Goal: Book appointment/travel/reservation

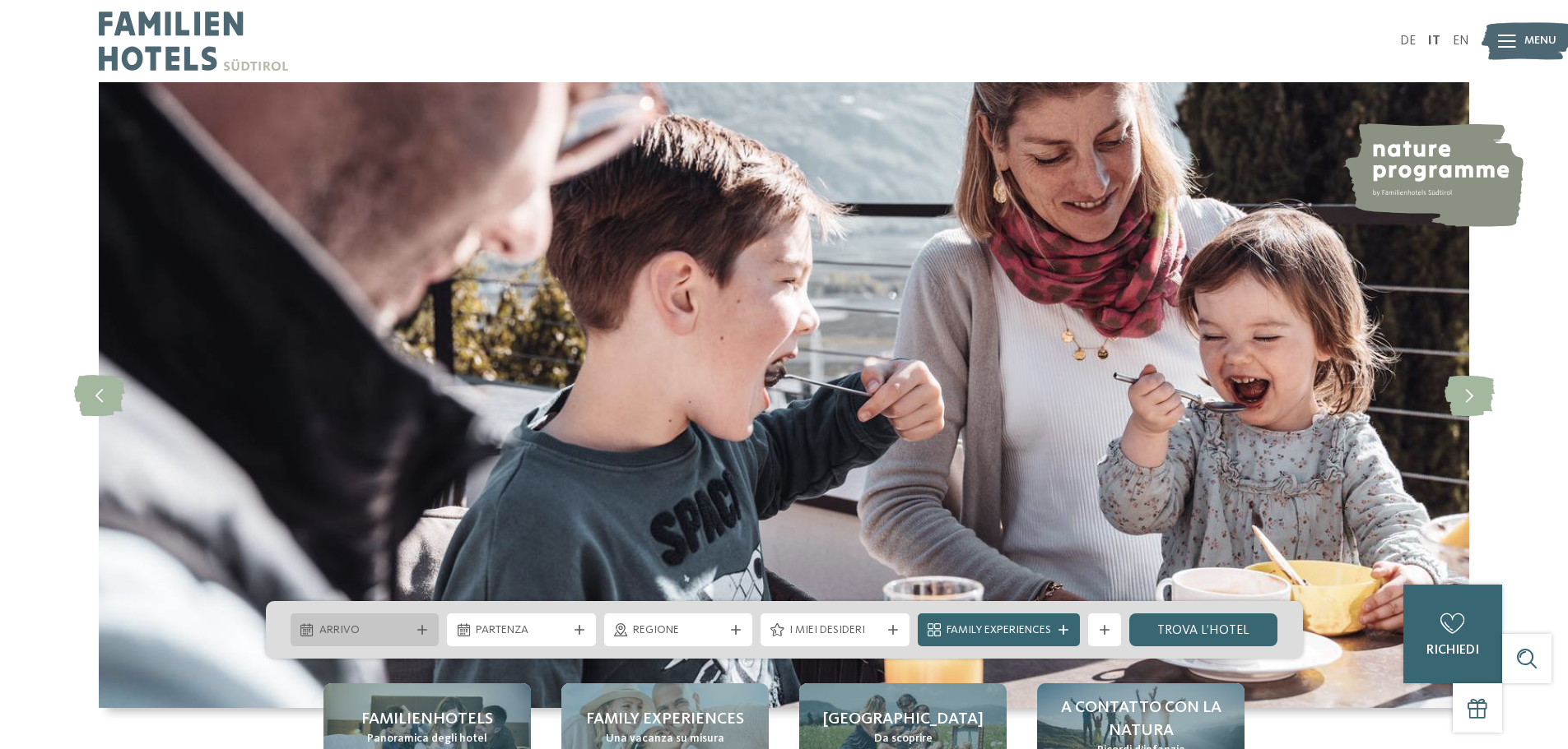
click at [417, 634] on icon at bounding box center [422, 630] width 10 height 10
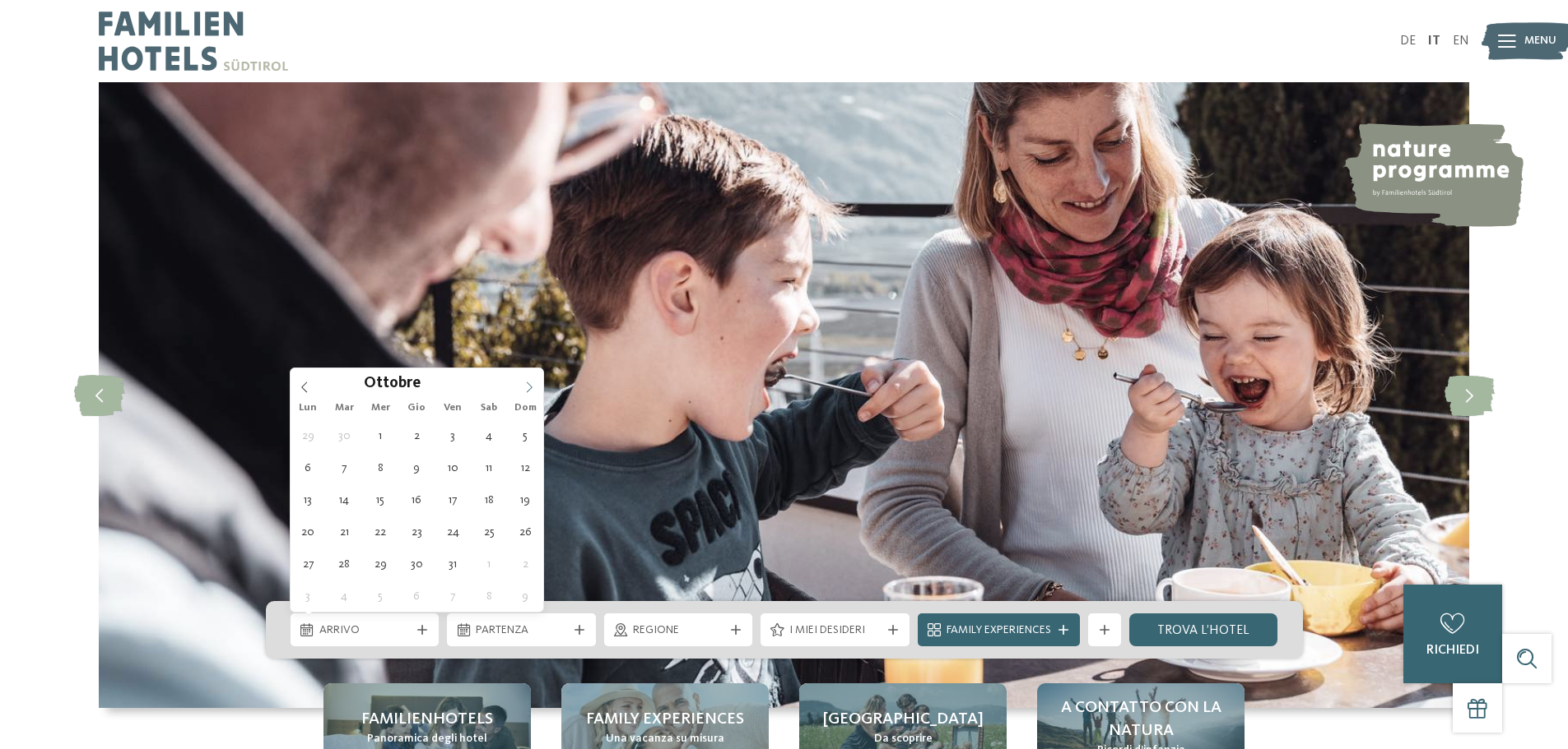
click at [531, 388] on icon at bounding box center [529, 388] width 11 height 11
type input "****"
click at [531, 388] on icon at bounding box center [529, 388] width 11 height 11
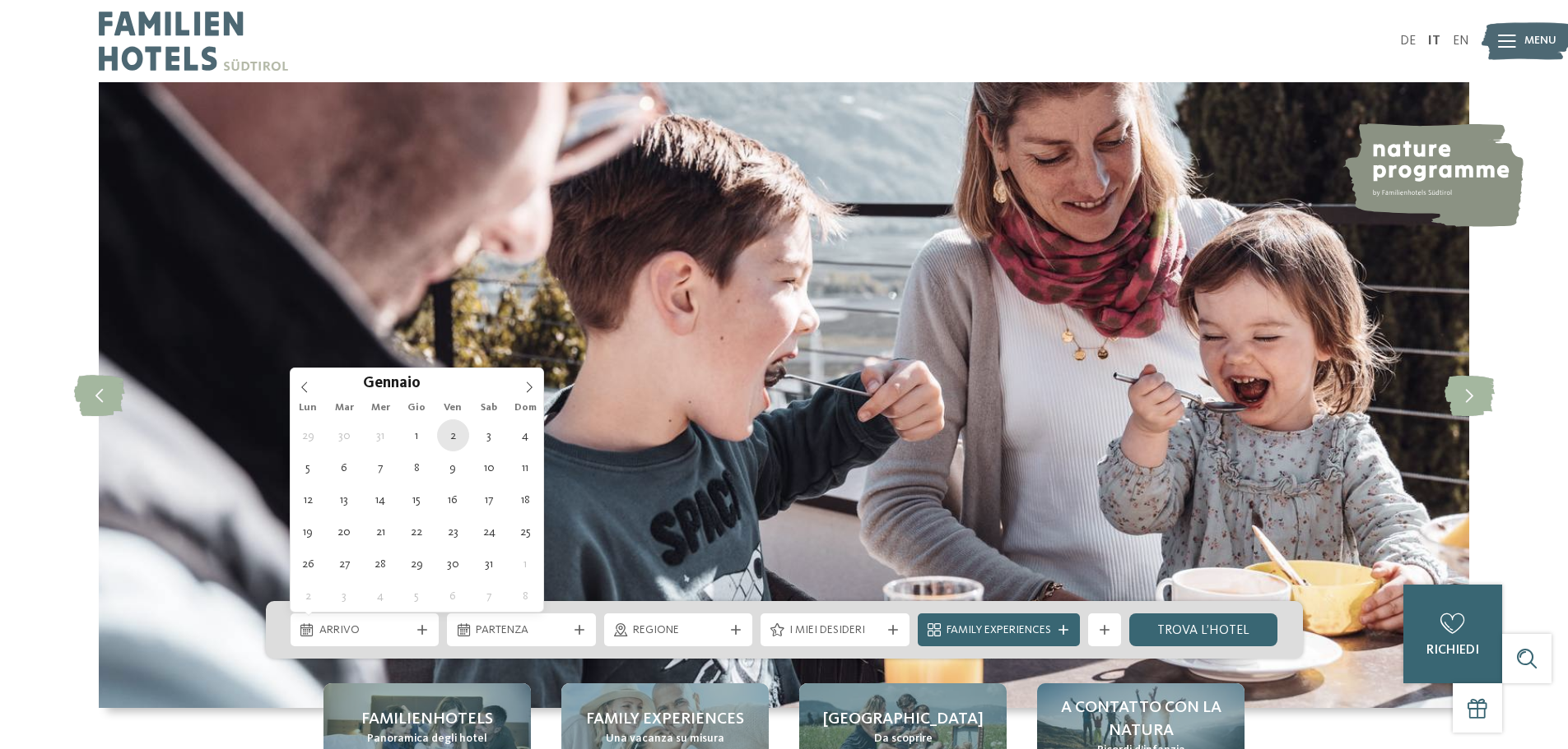
type div "02.01.2026"
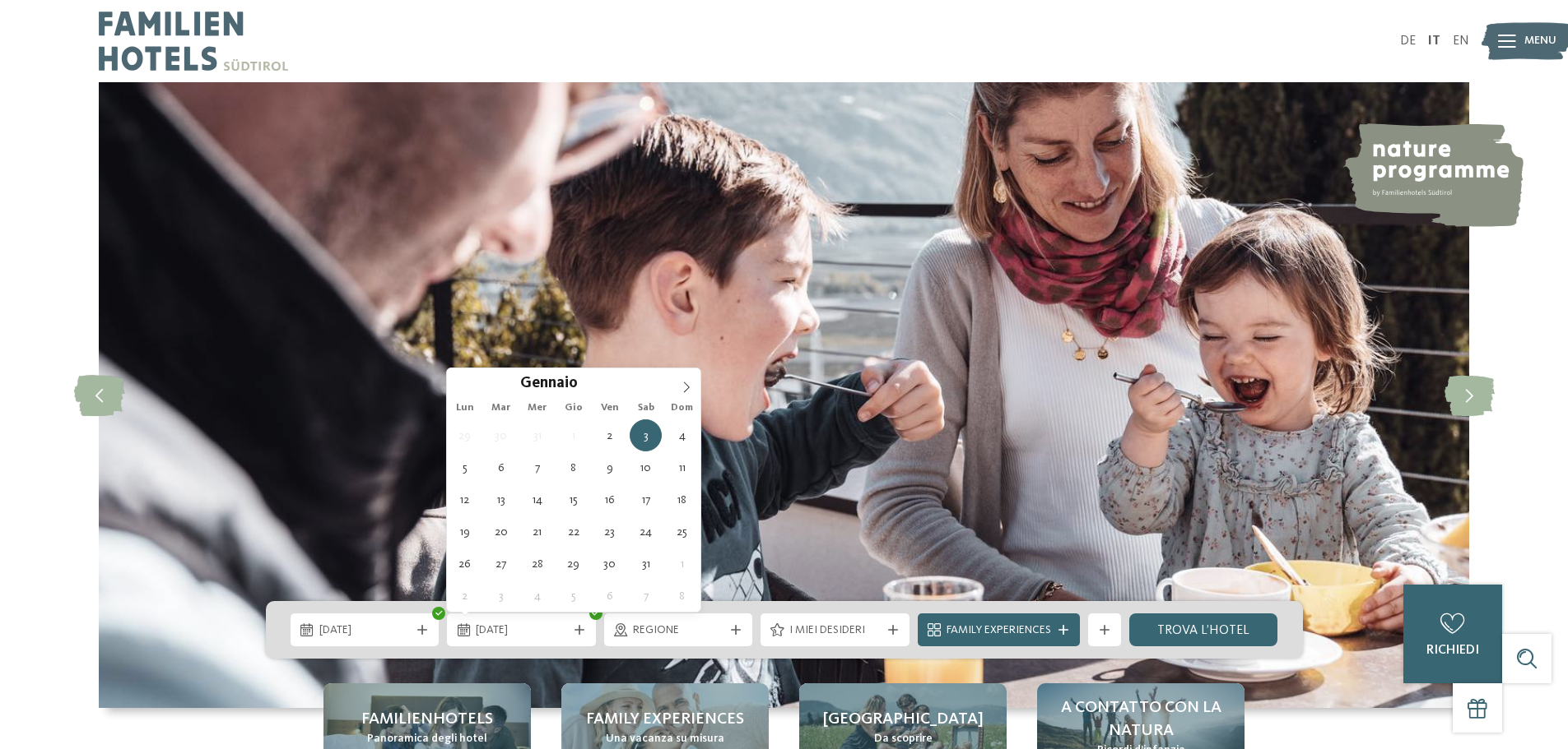
type input "****"
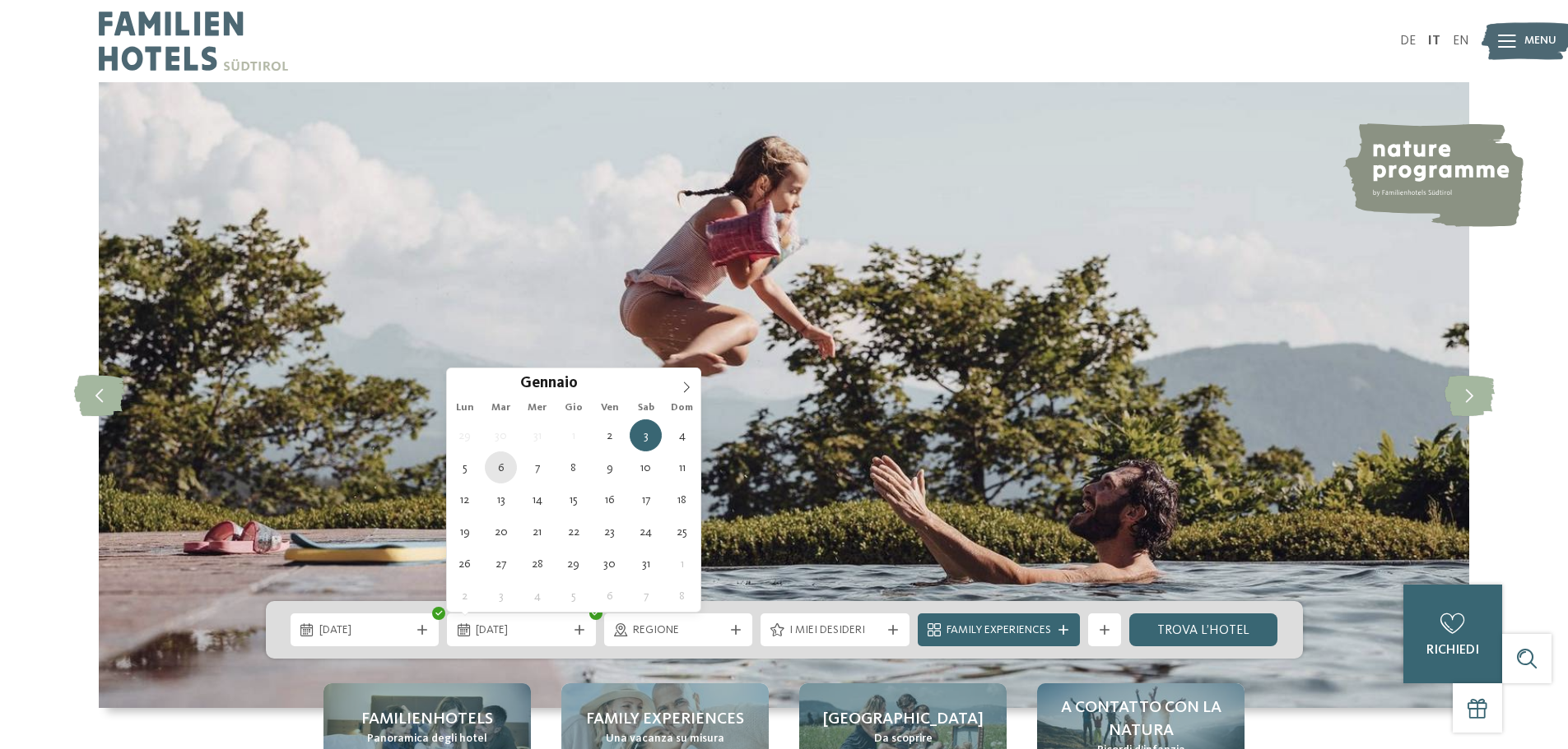
type div "06.01.2026"
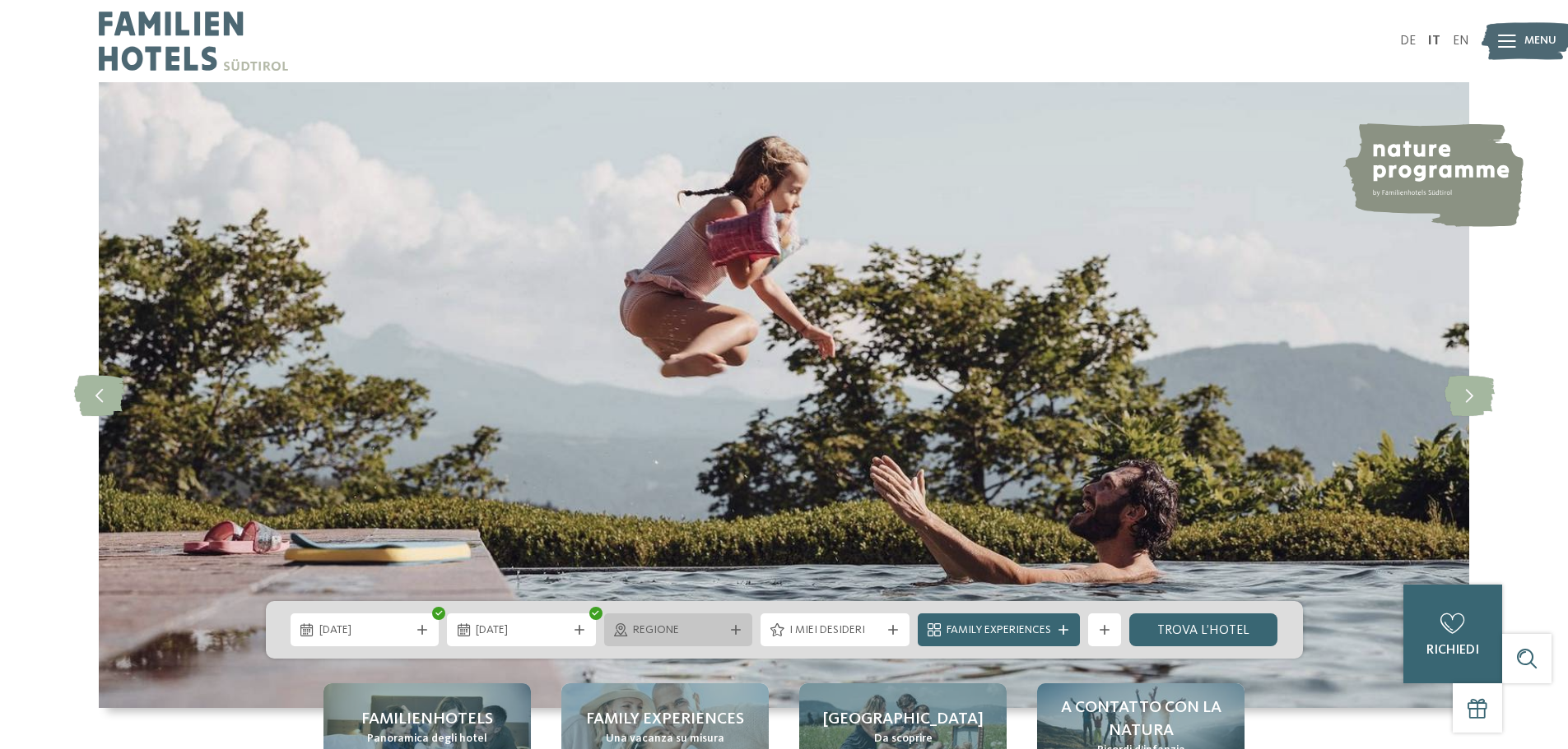
click at [719, 639] on div "Regione" at bounding box center [678, 629] width 149 height 33
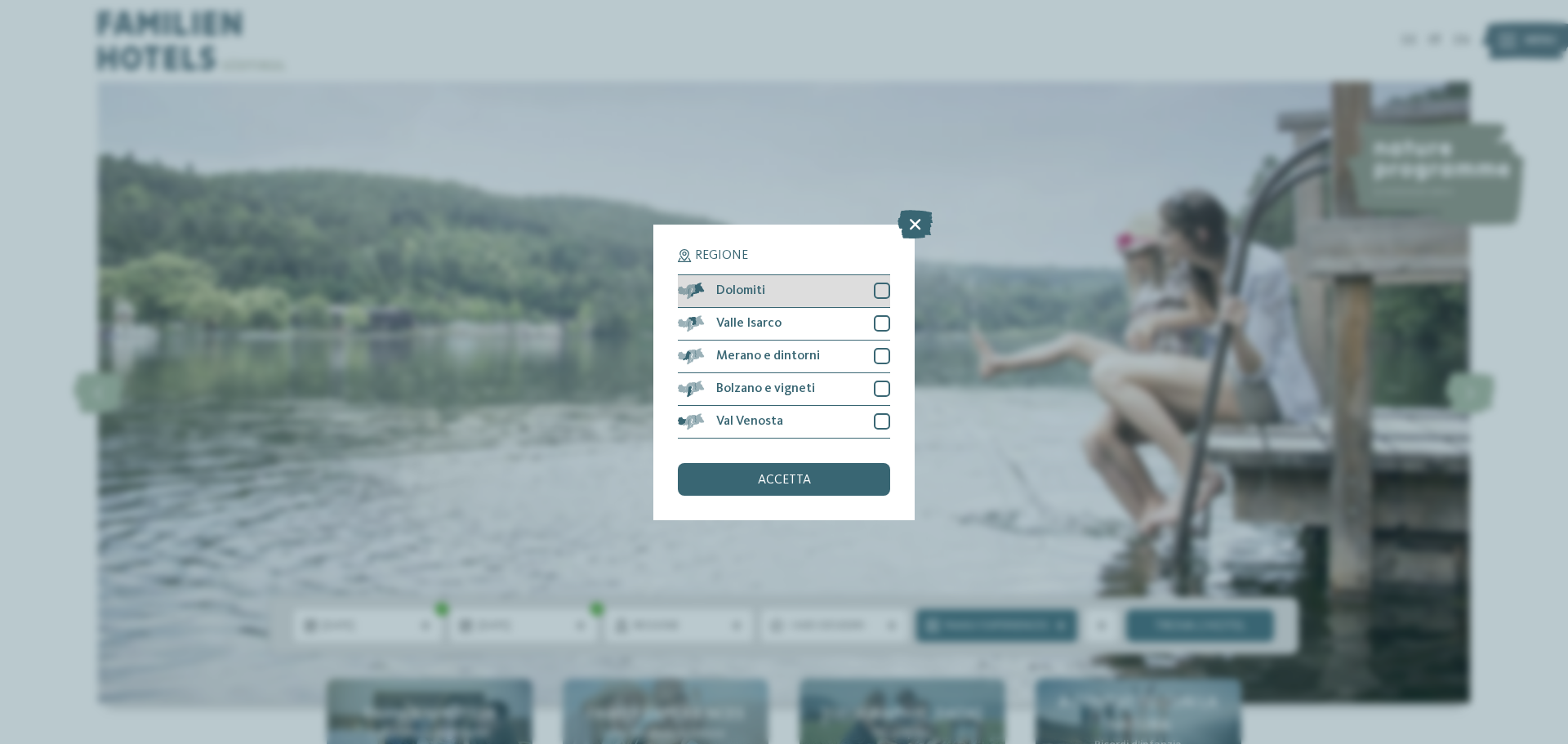
click at [883, 288] on div at bounding box center [882, 291] width 17 height 17
click at [790, 475] on span "accetta" at bounding box center [784, 481] width 53 height 13
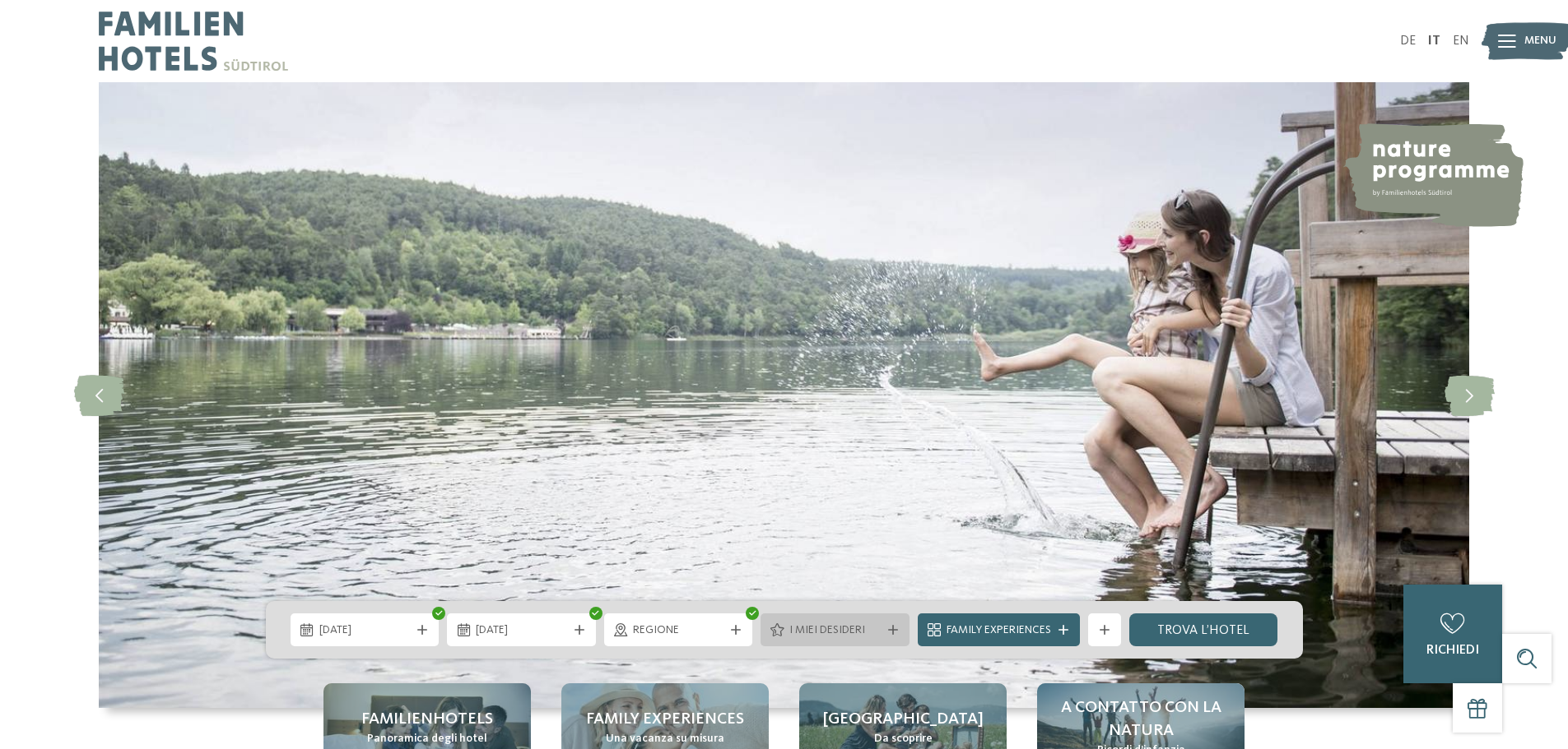
click at [873, 626] on span "I miei desideri" at bounding box center [836, 631] width 92 height 17
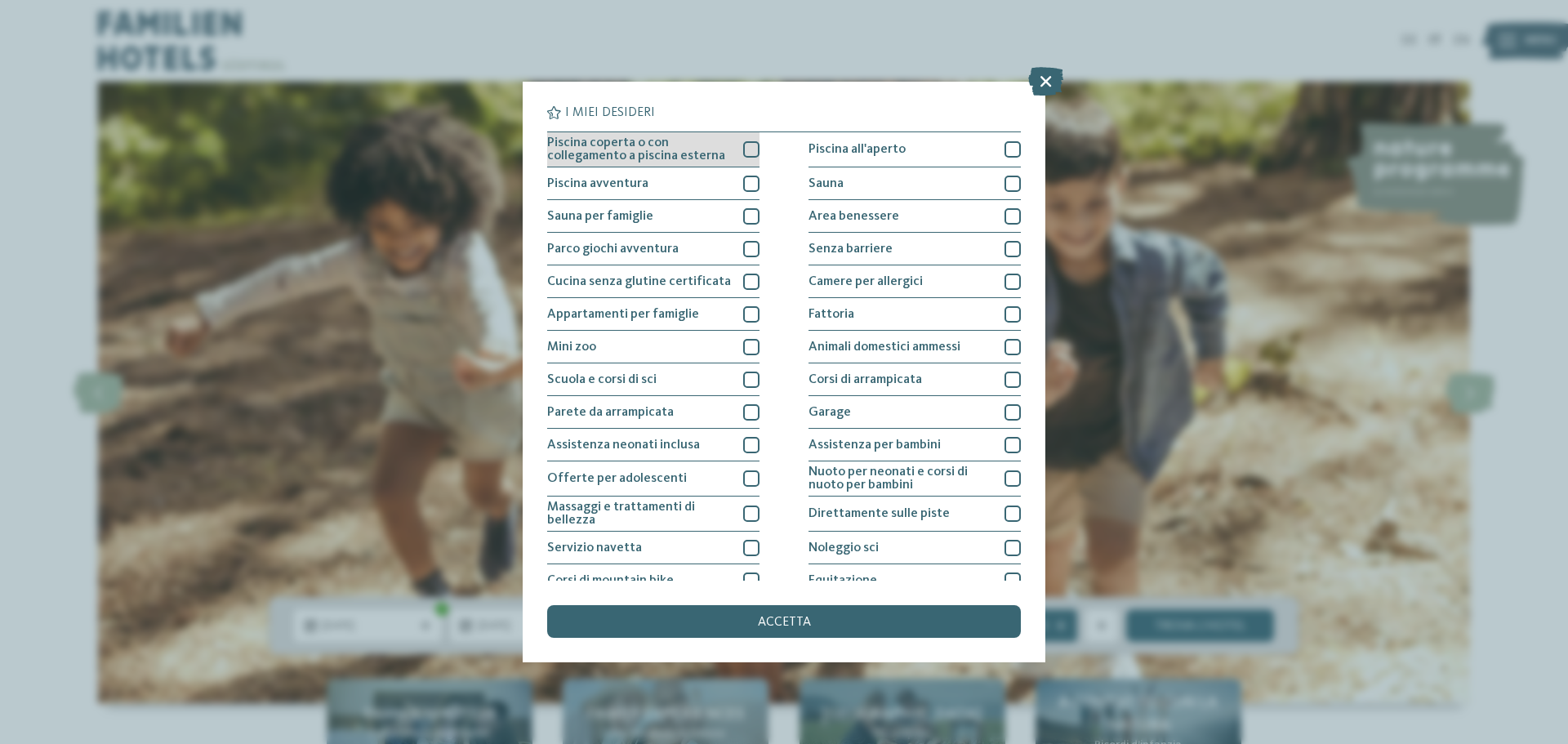
click at [744, 146] on div at bounding box center [752, 150] width 17 height 17
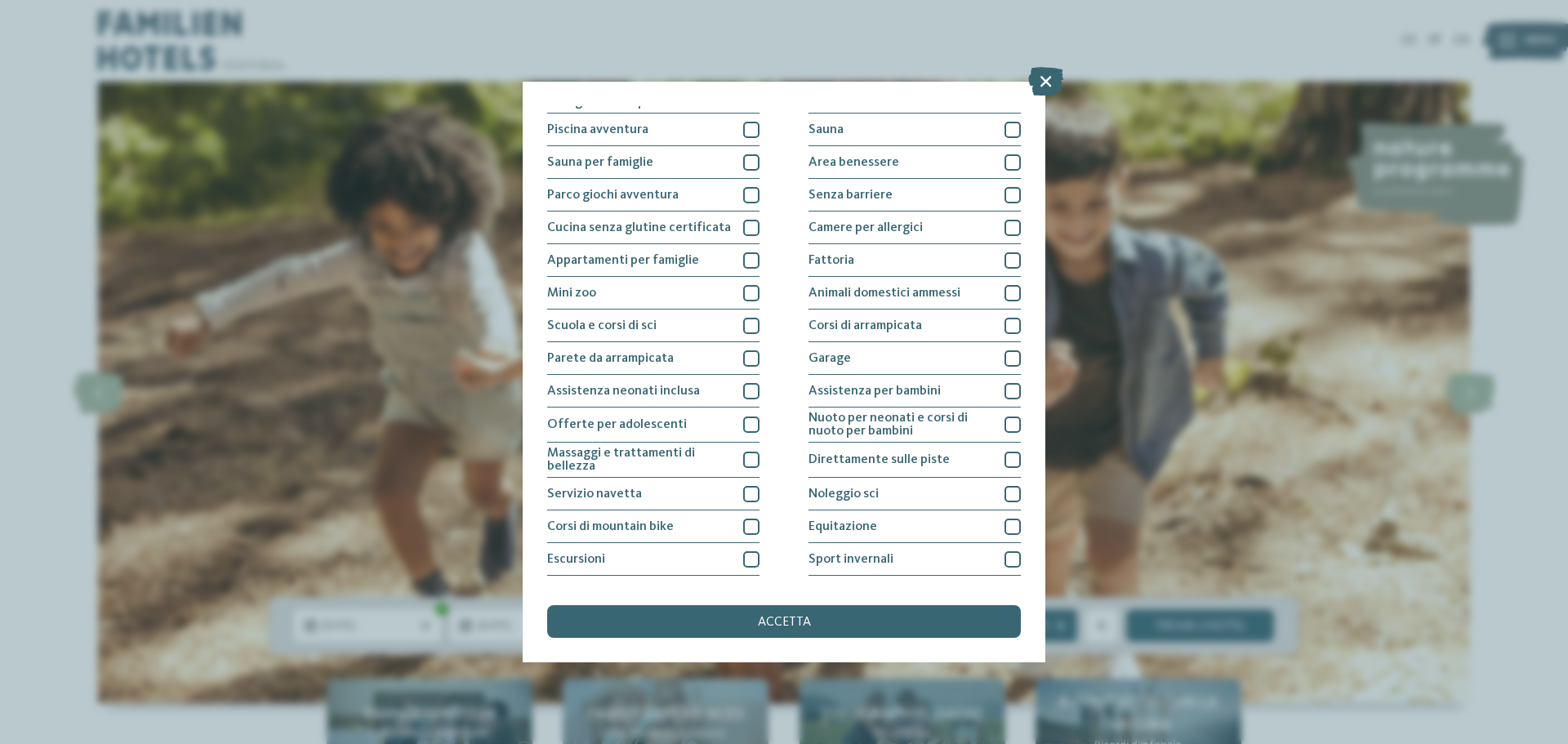
scroll to position [82, 0]
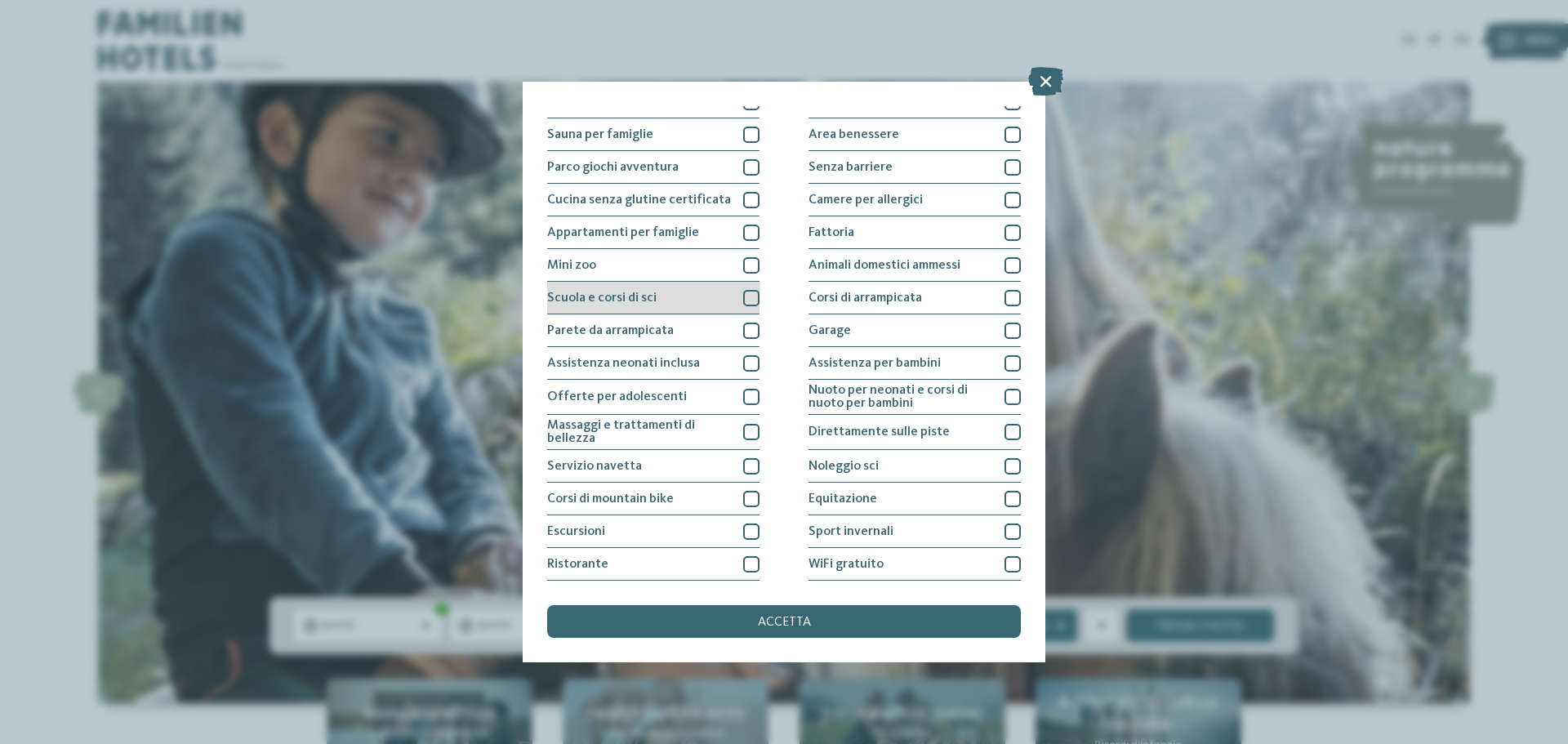
click at [745, 298] on div at bounding box center [752, 299] width 17 height 17
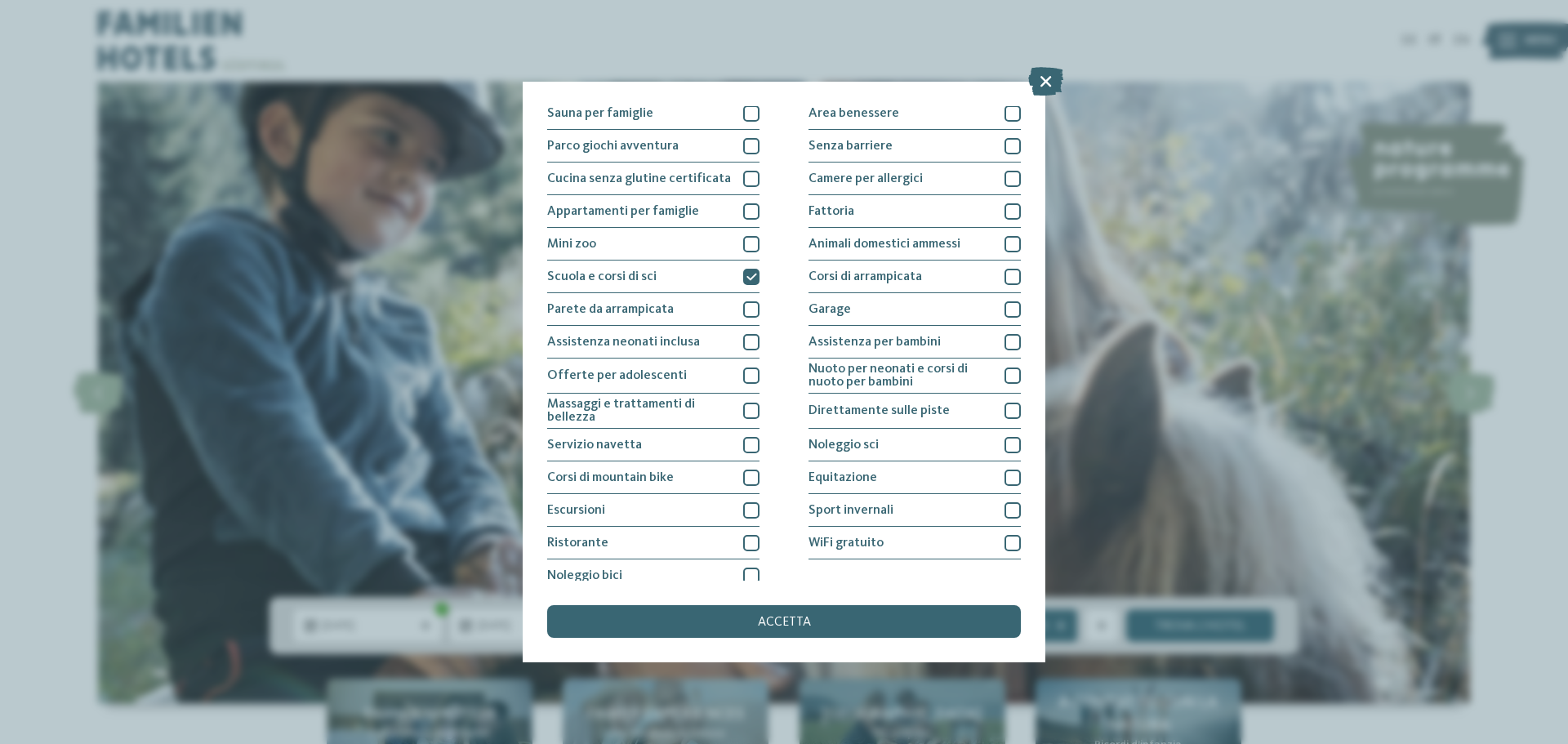
scroll to position [114, 0]
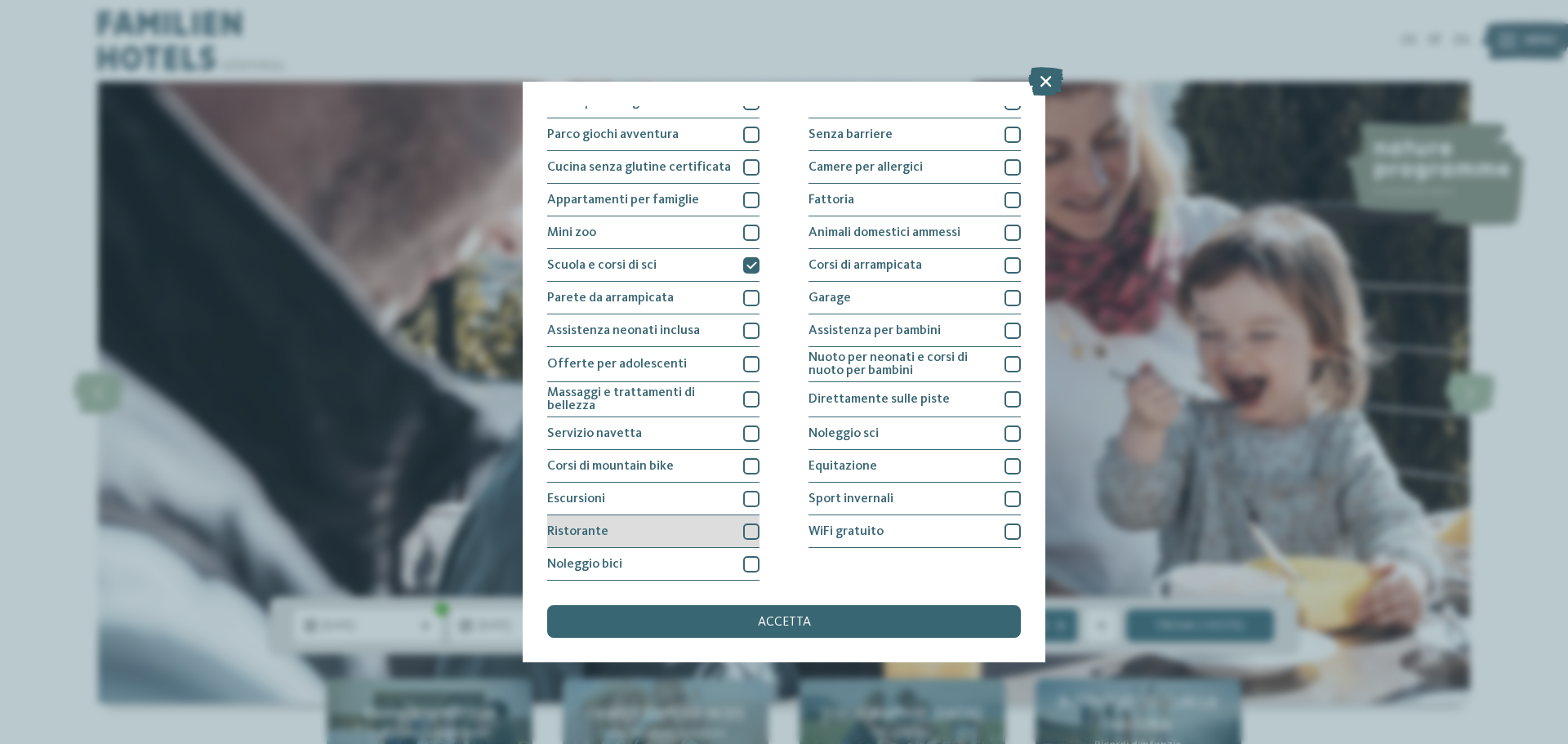
click at [744, 535] on div at bounding box center [752, 532] width 17 height 17
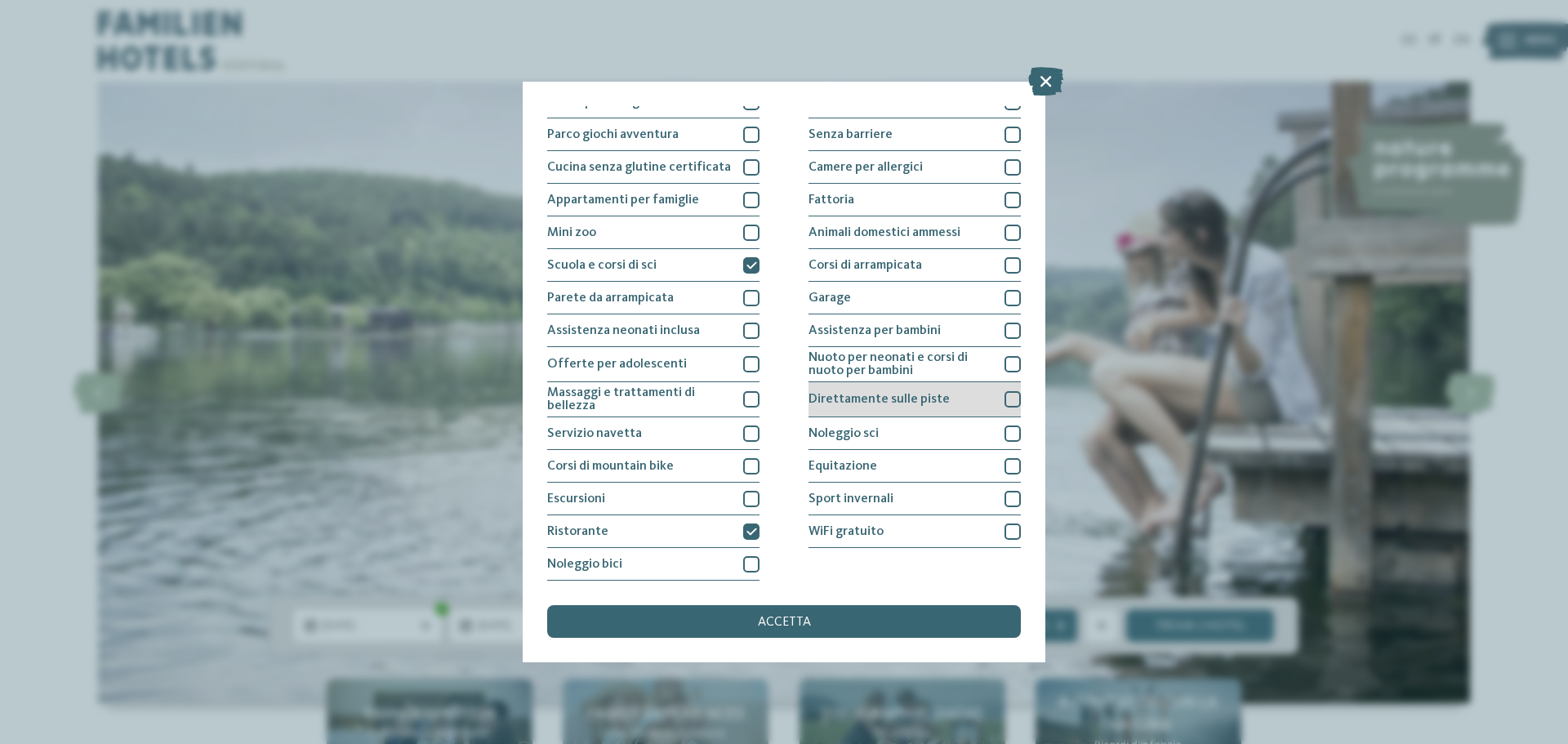
click at [976, 406] on div "Direttamente sulle piste" at bounding box center [915, 400] width 212 height 35
click at [827, 618] on div "accetta" at bounding box center [784, 621] width 474 height 33
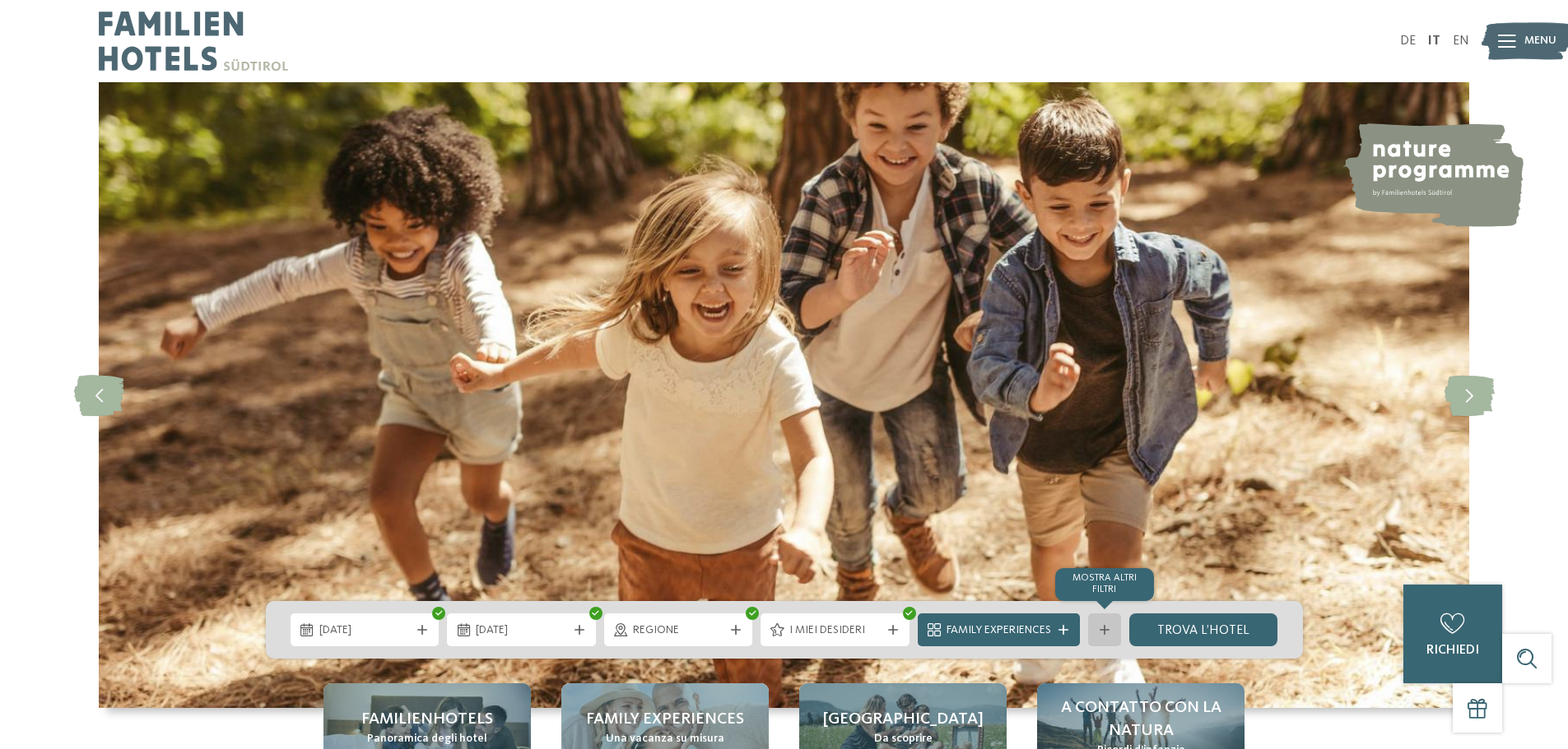
click at [1096, 632] on div at bounding box center [1104, 630] width 17 height 10
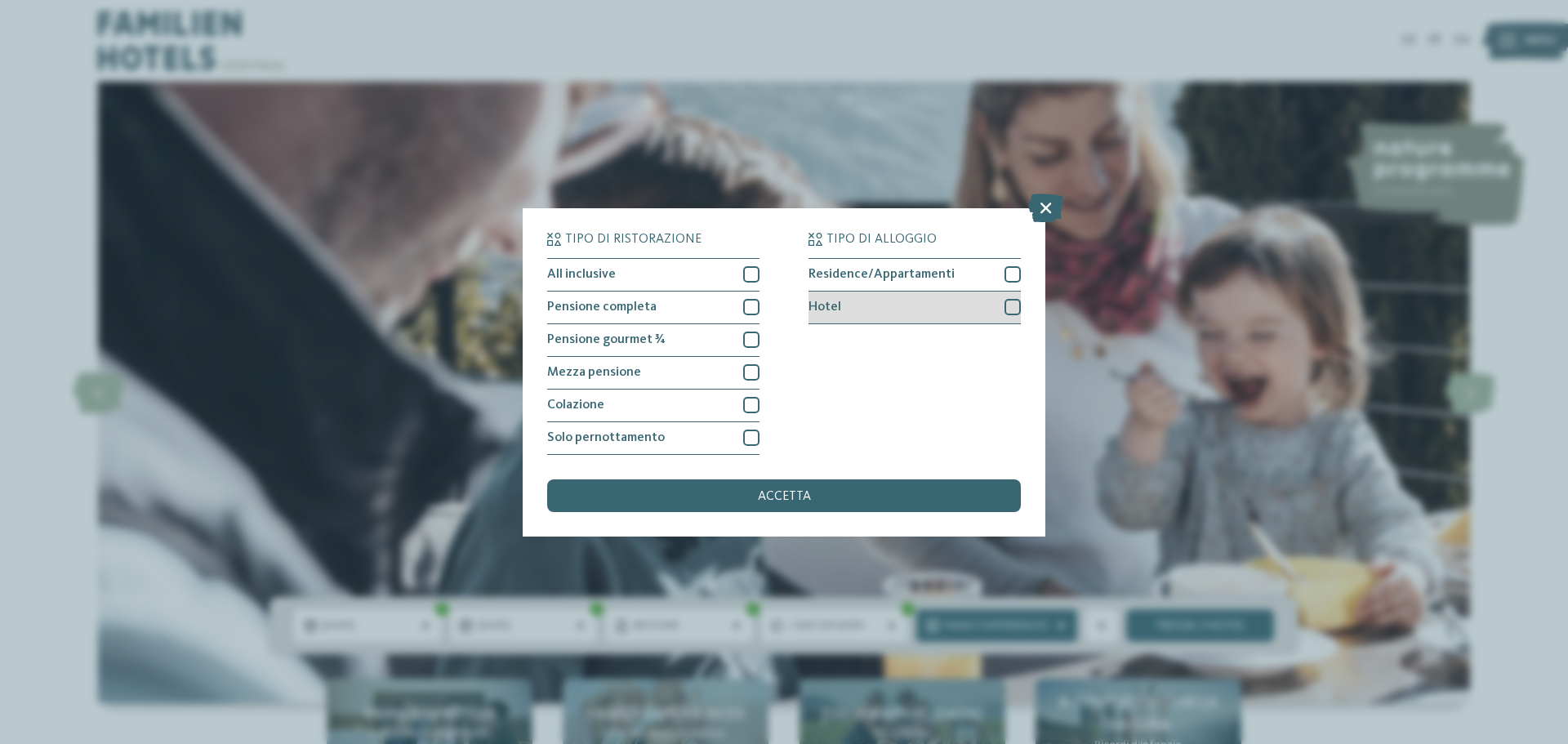
click at [953, 314] on div "Hotel" at bounding box center [915, 308] width 212 height 33
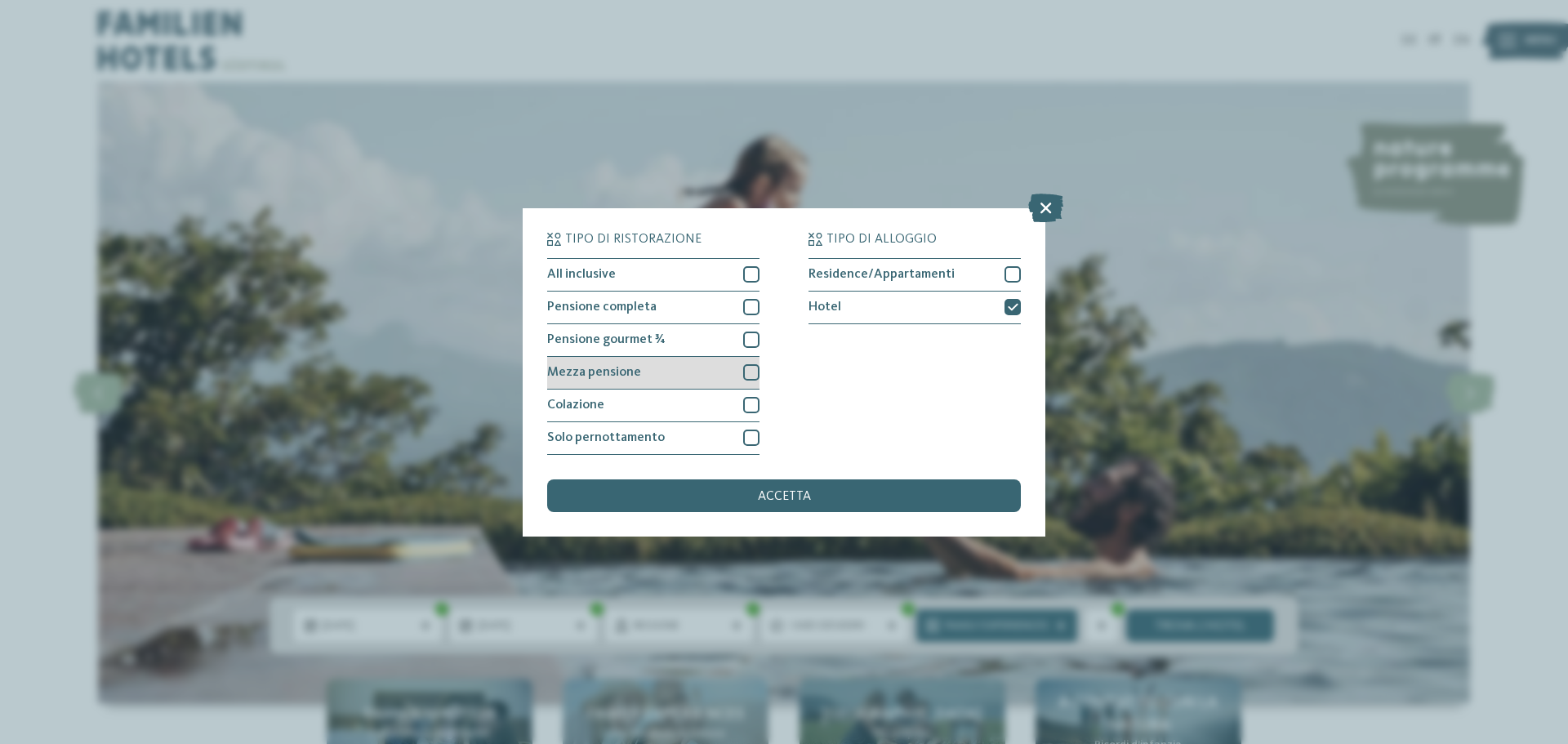
click at [752, 373] on div at bounding box center [752, 373] width 17 height 17
click at [758, 503] on div "accetta" at bounding box center [784, 496] width 474 height 33
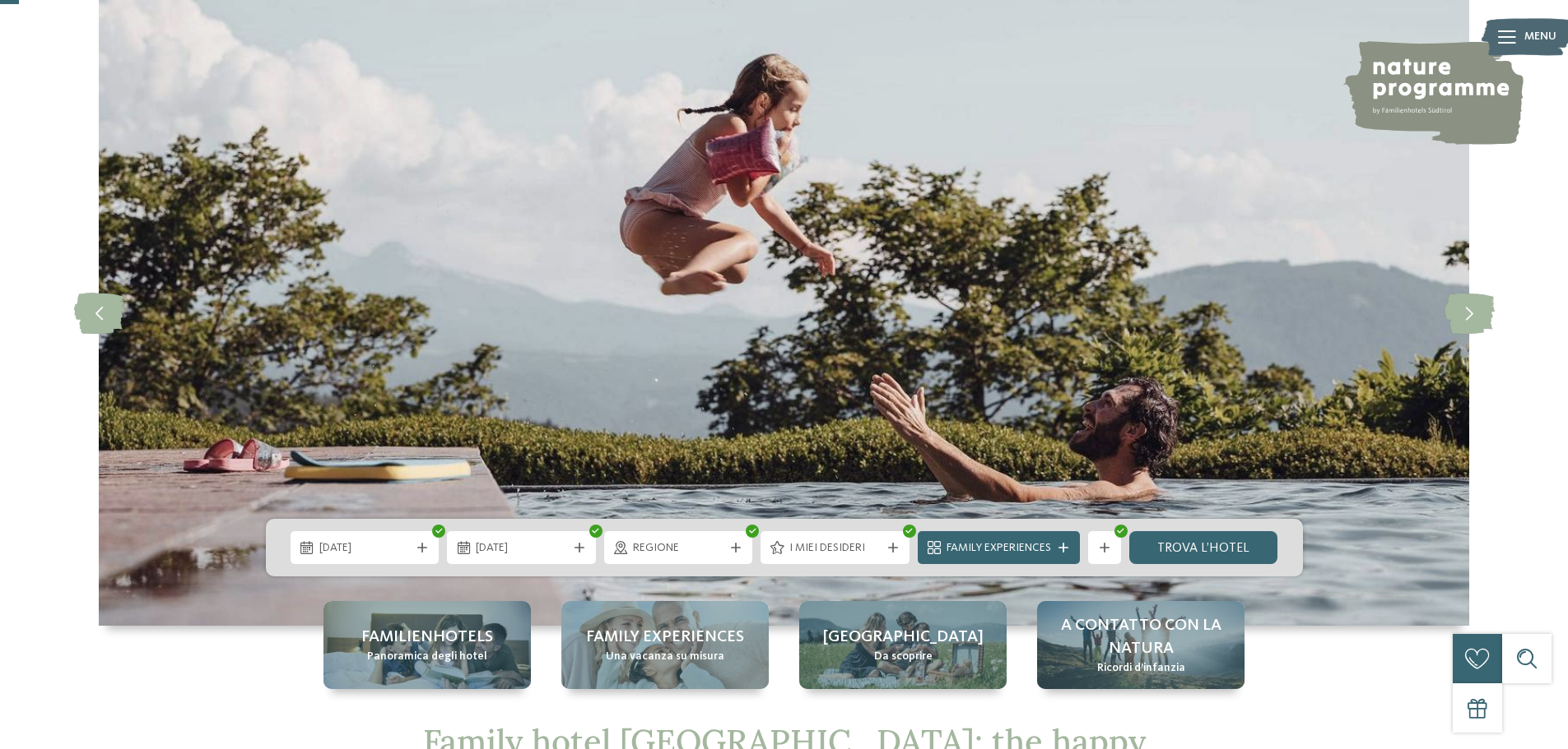
scroll to position [165, 0]
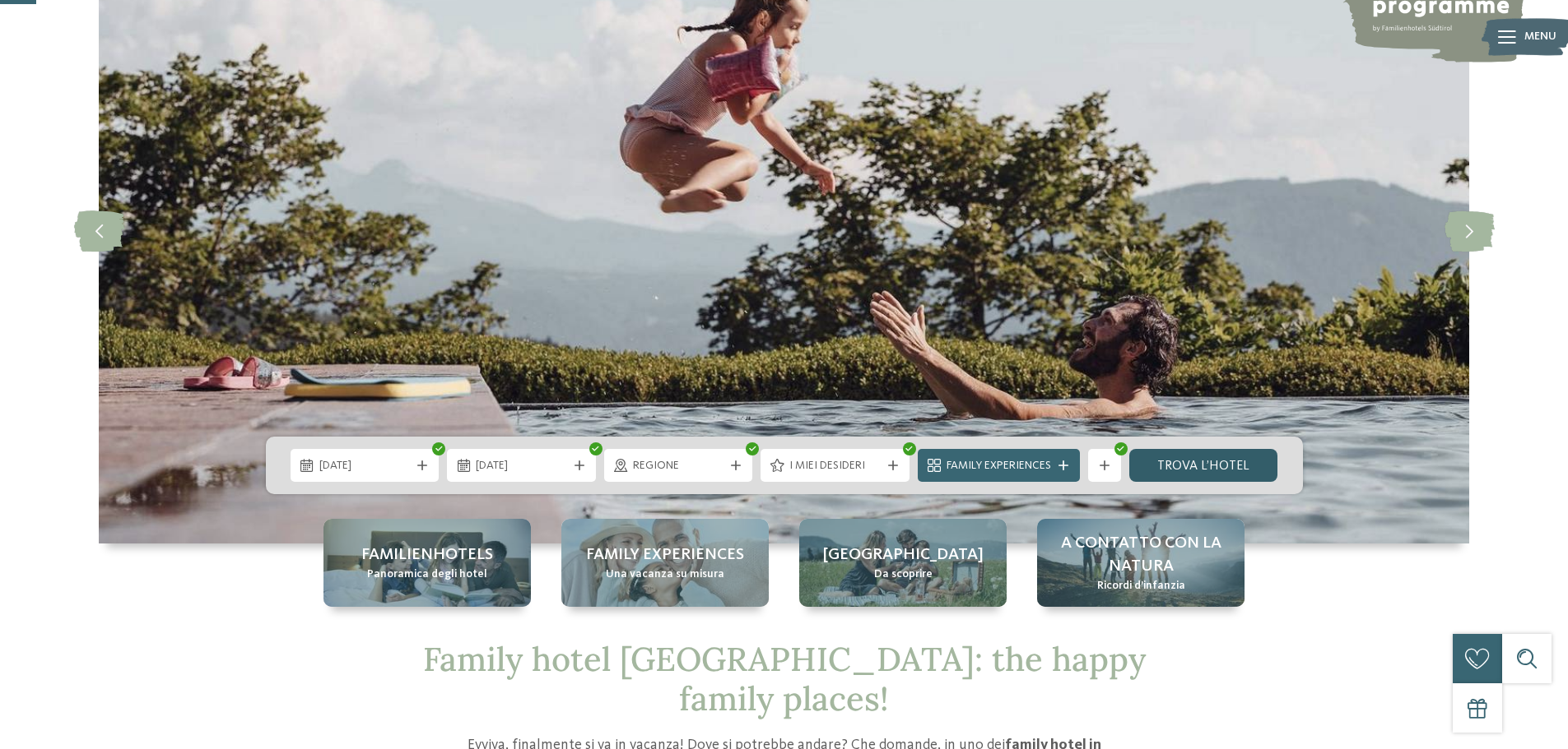
click at [1218, 465] on link "trova l’hotel" at bounding box center [1204, 465] width 149 height 33
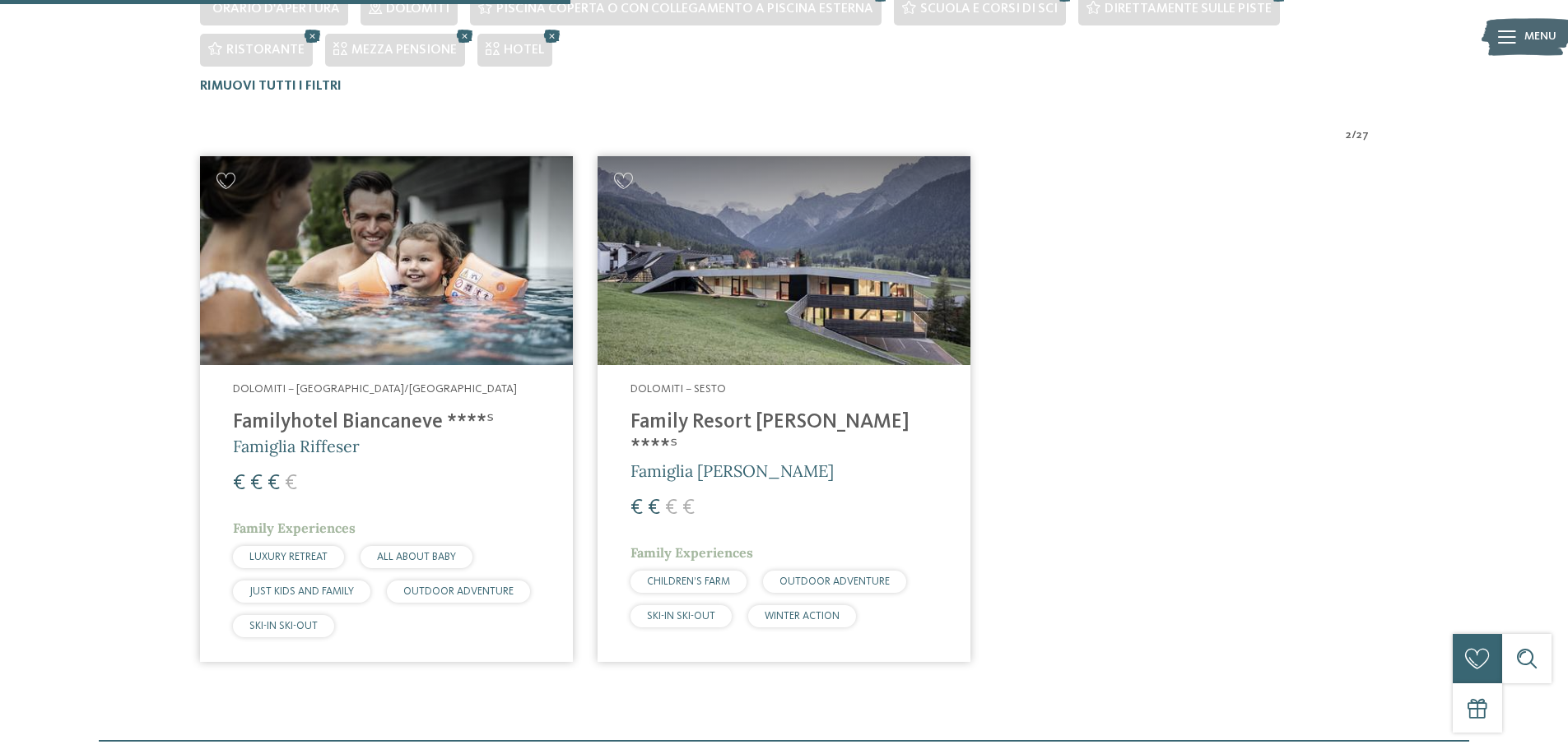
scroll to position [513, 0]
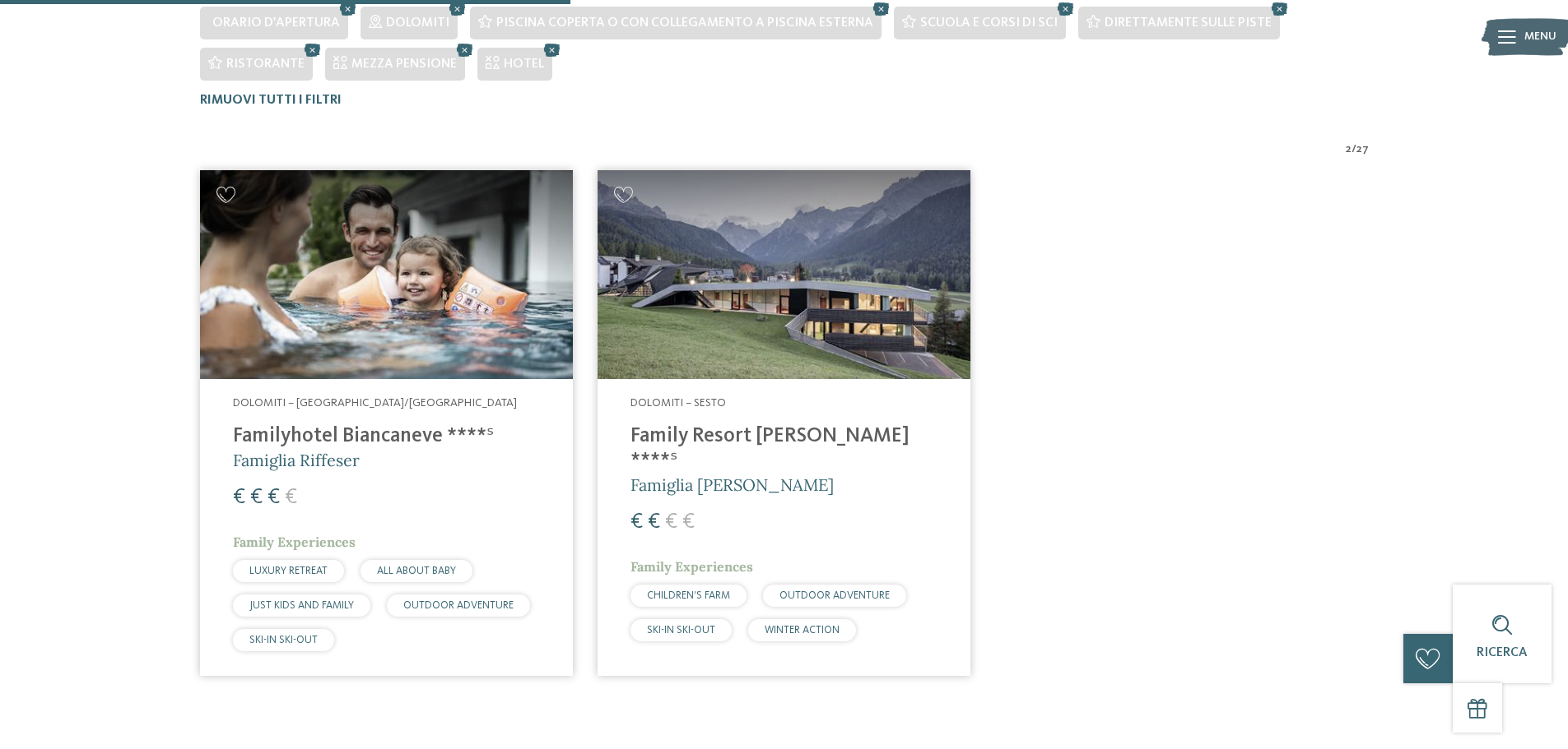
click at [390, 301] on img at bounding box center [387, 275] width 373 height 210
drag, startPoint x: 259, startPoint y: 101, endPoint x: 316, endPoint y: 106, distance: 57.2
click at [260, 101] on span "Rimuovi tutti i filtri" at bounding box center [271, 100] width 141 height 13
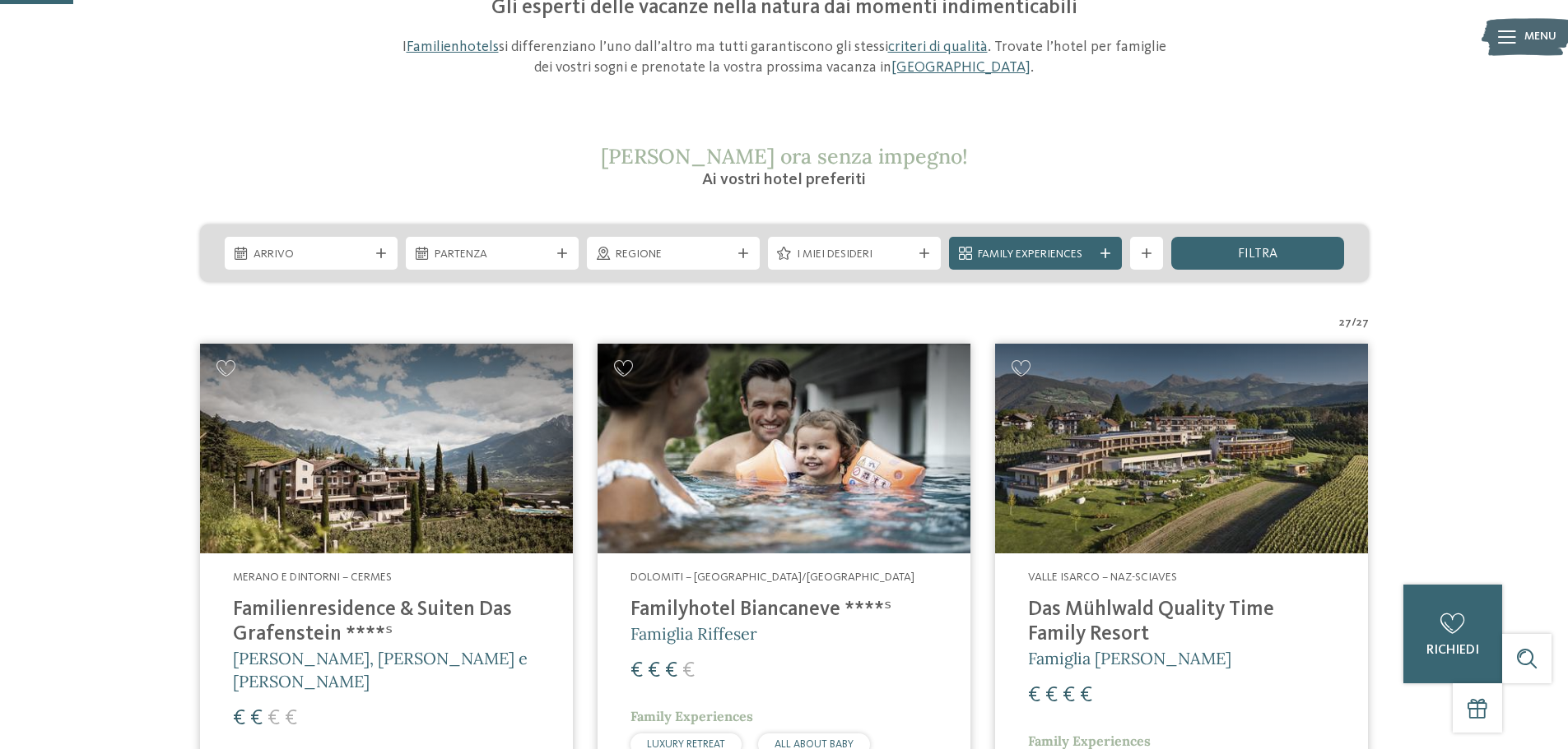
scroll to position [193, 0]
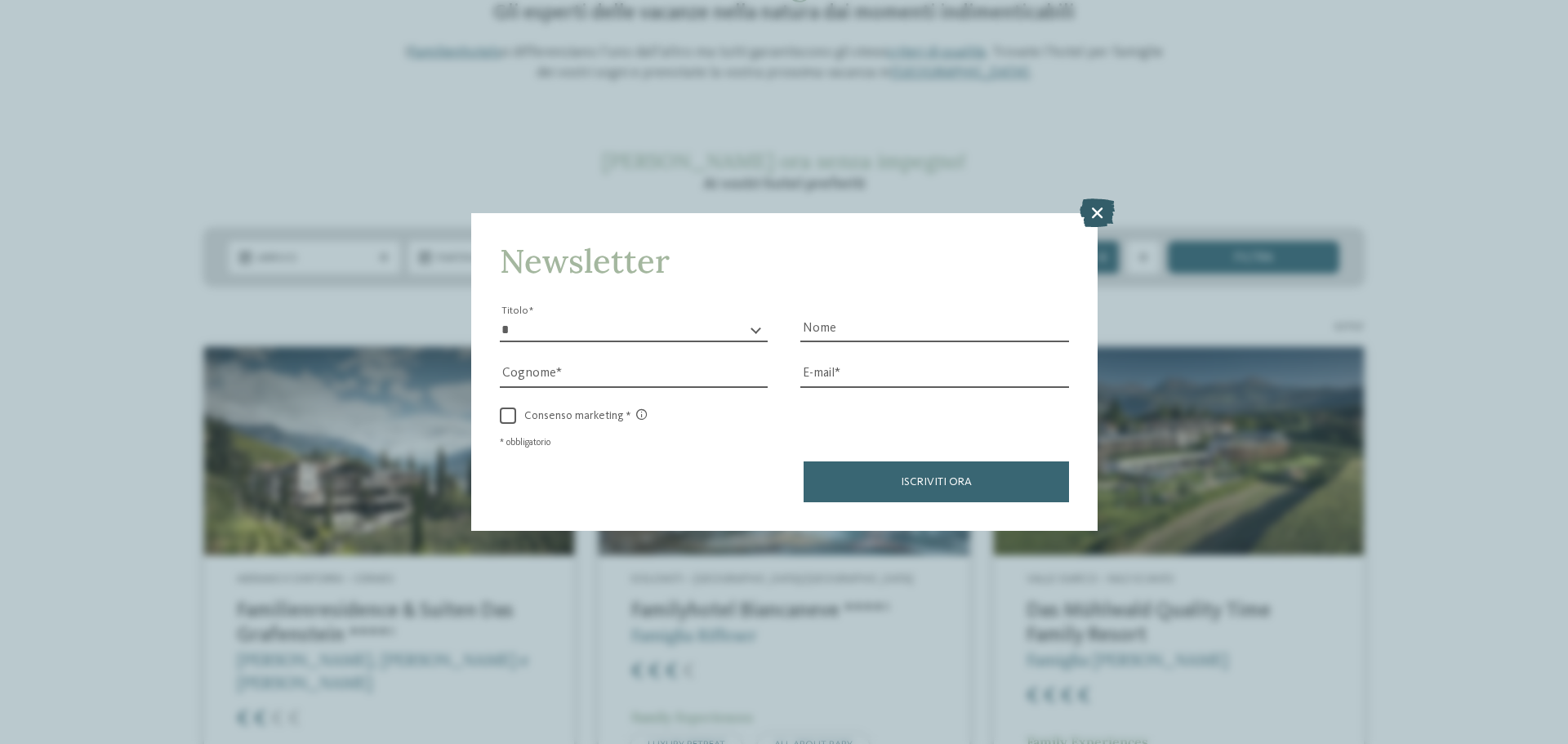
click at [1095, 206] on icon at bounding box center [1098, 213] width 35 height 29
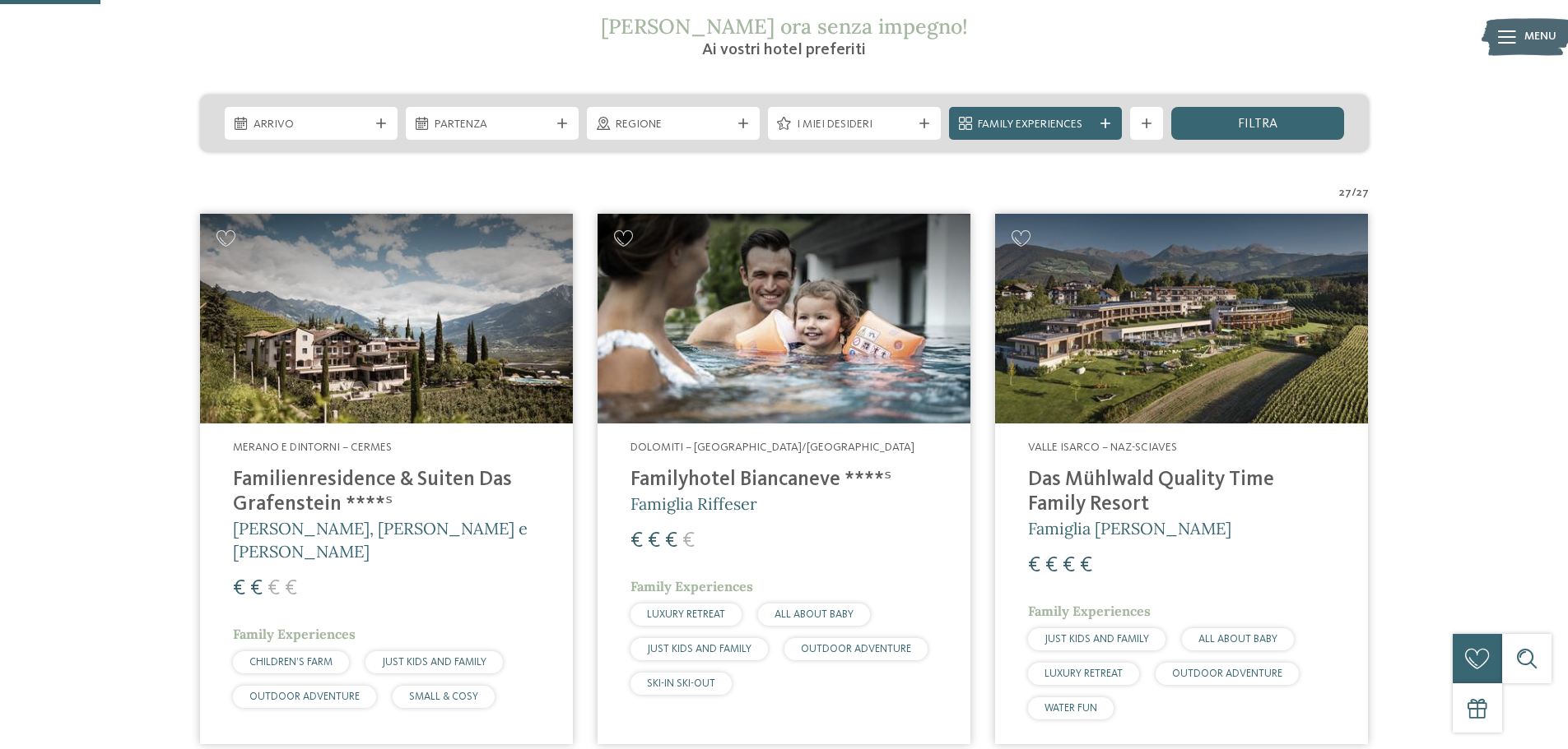
scroll to position [357, 0]
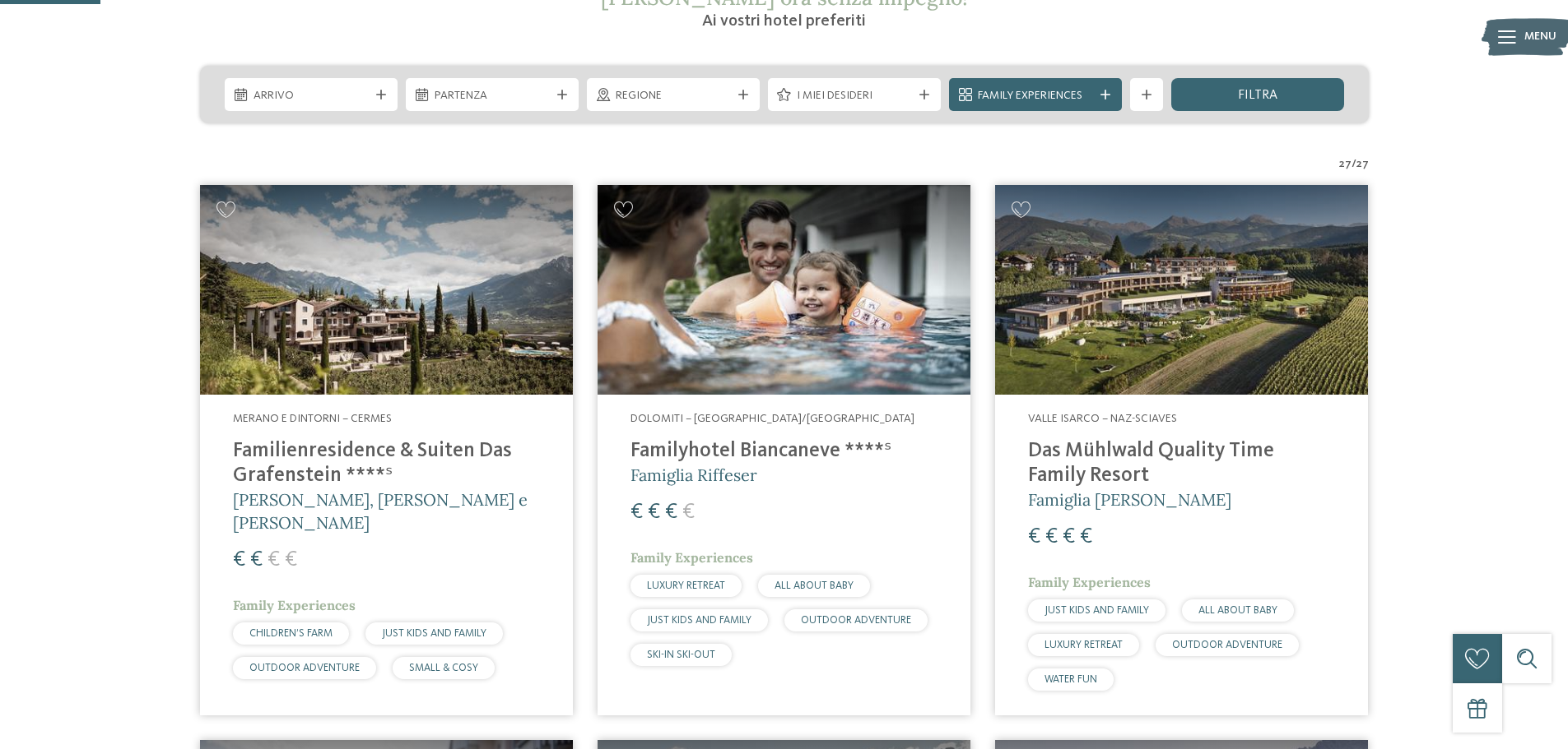
click at [441, 322] on img at bounding box center [387, 290] width 373 height 210
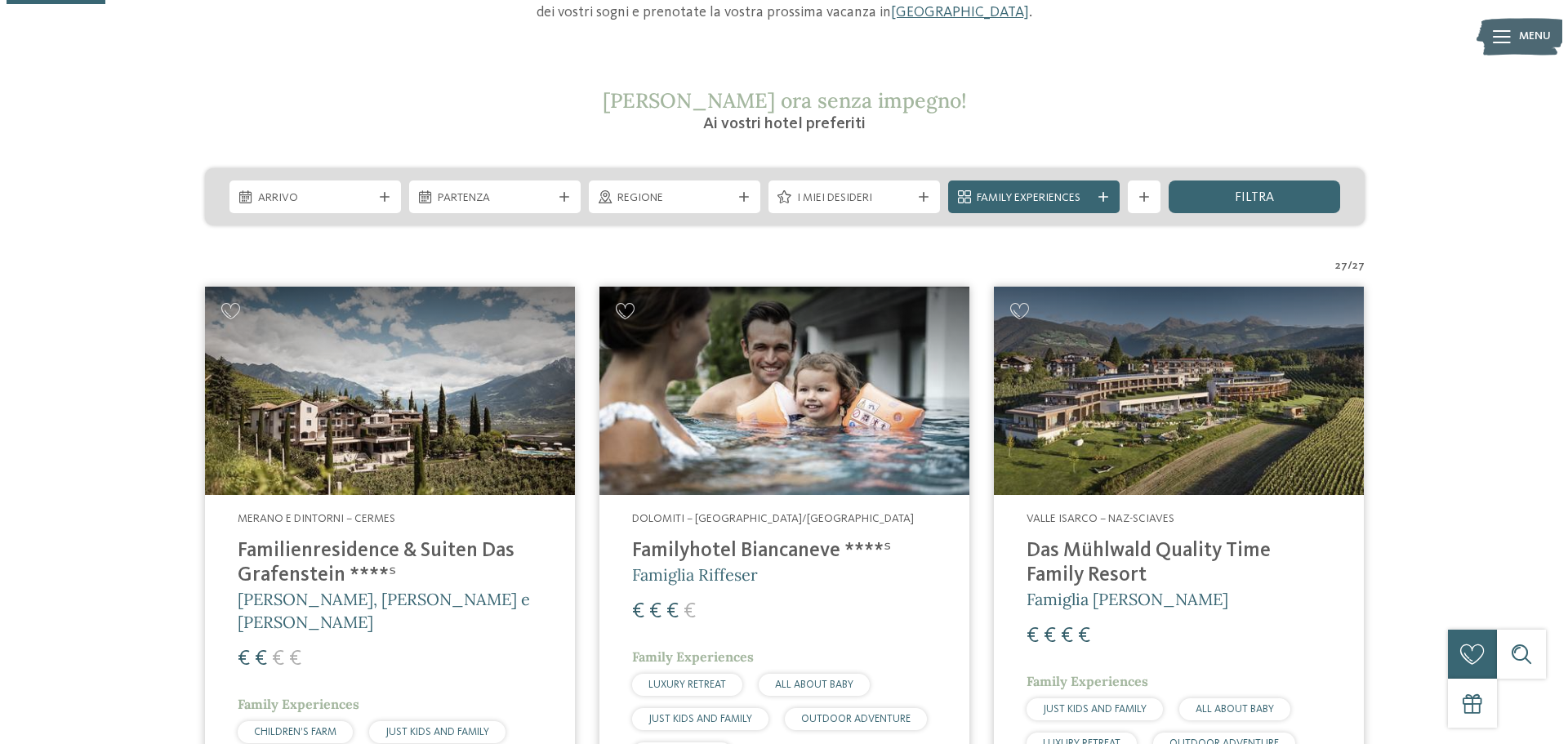
scroll to position [28, 0]
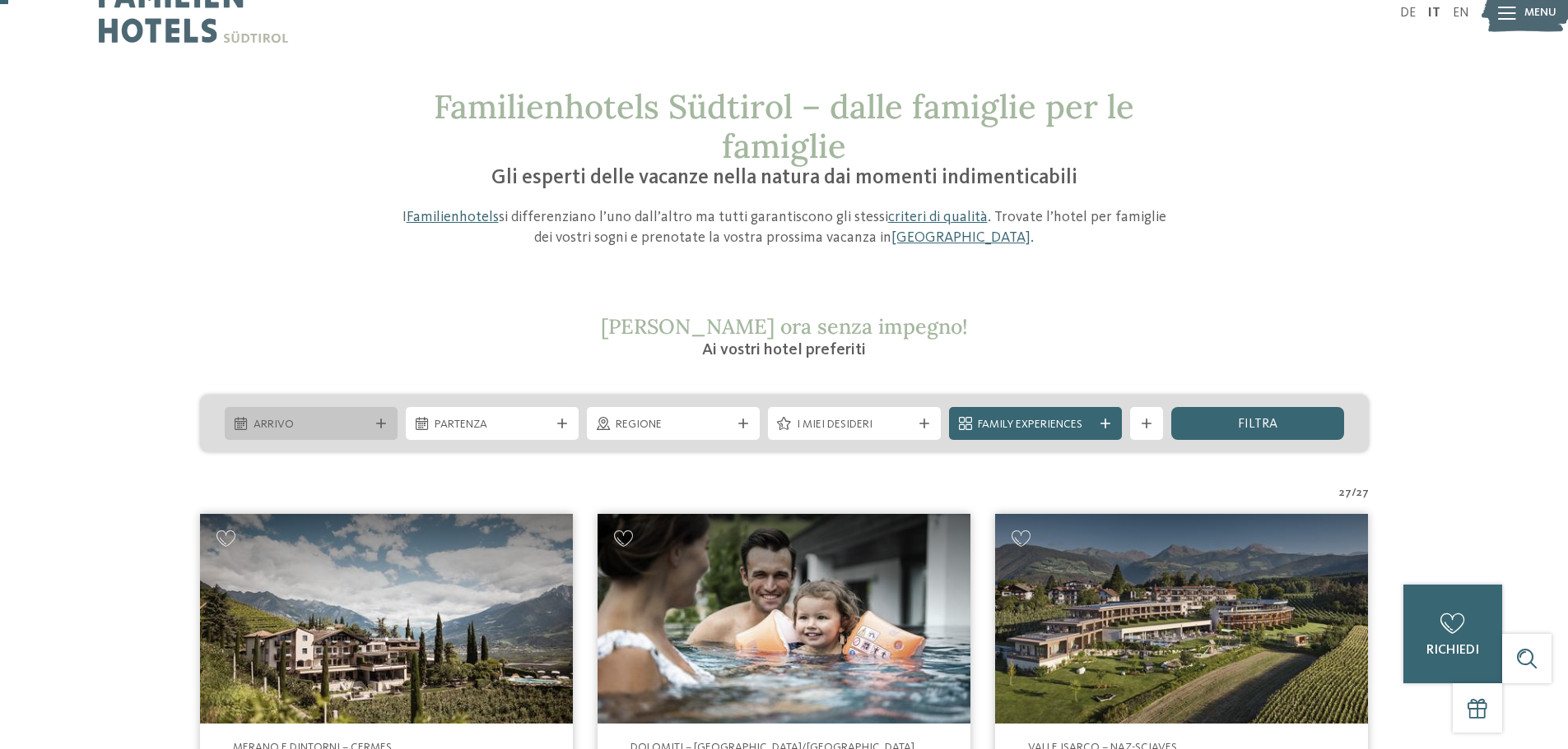
click at [377, 423] on icon at bounding box center [381, 423] width 10 height 10
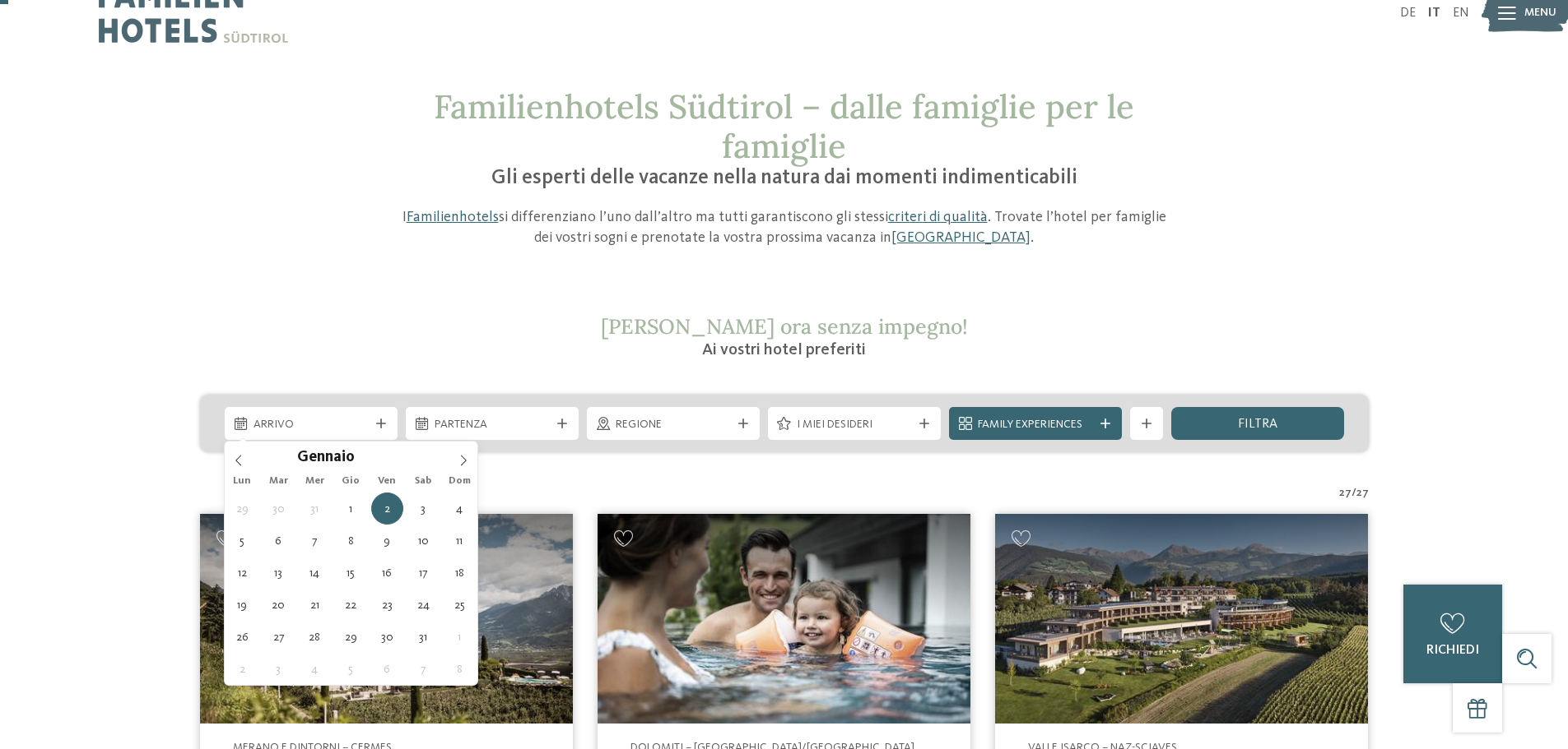
type div "02.01.2026"
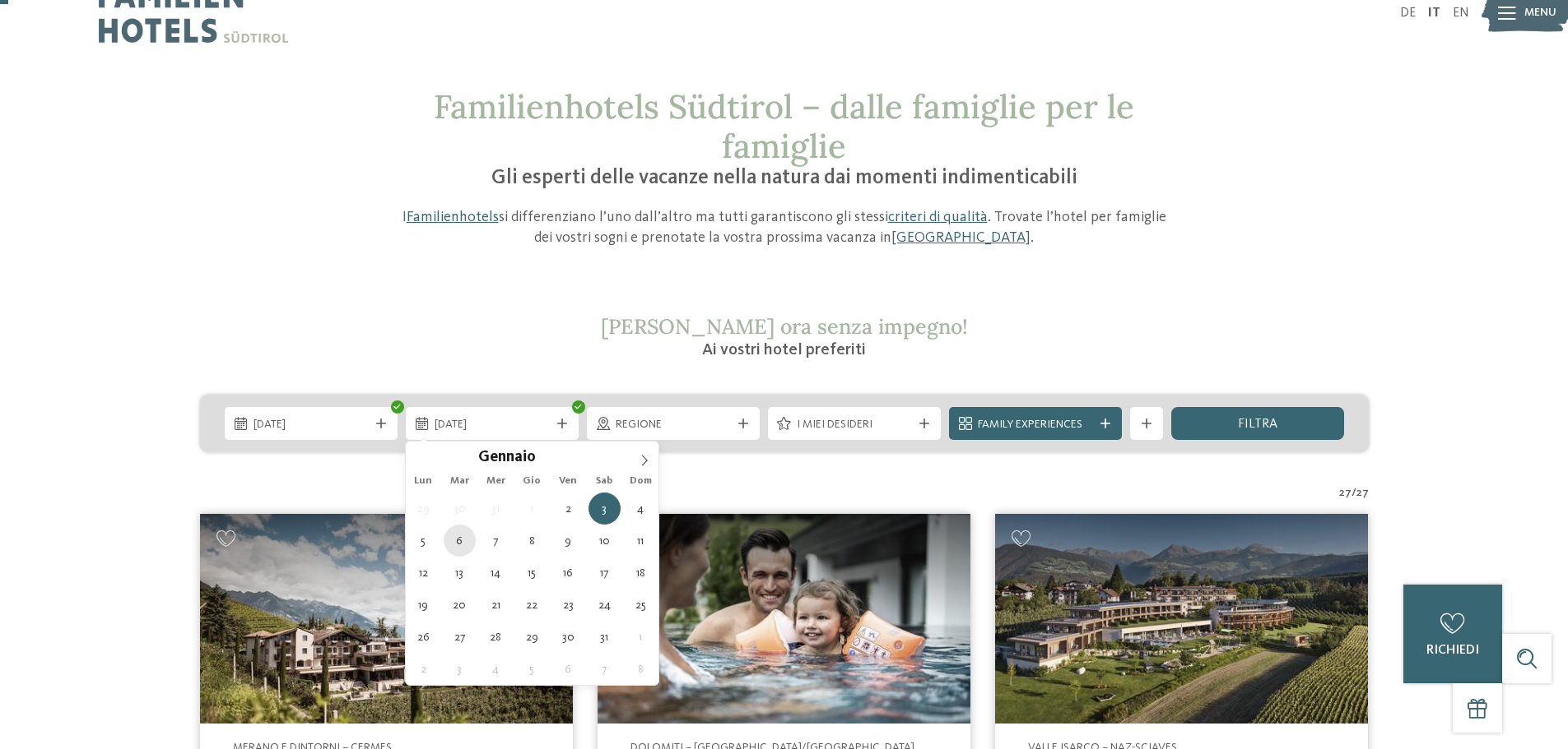
type div "06.01.2026"
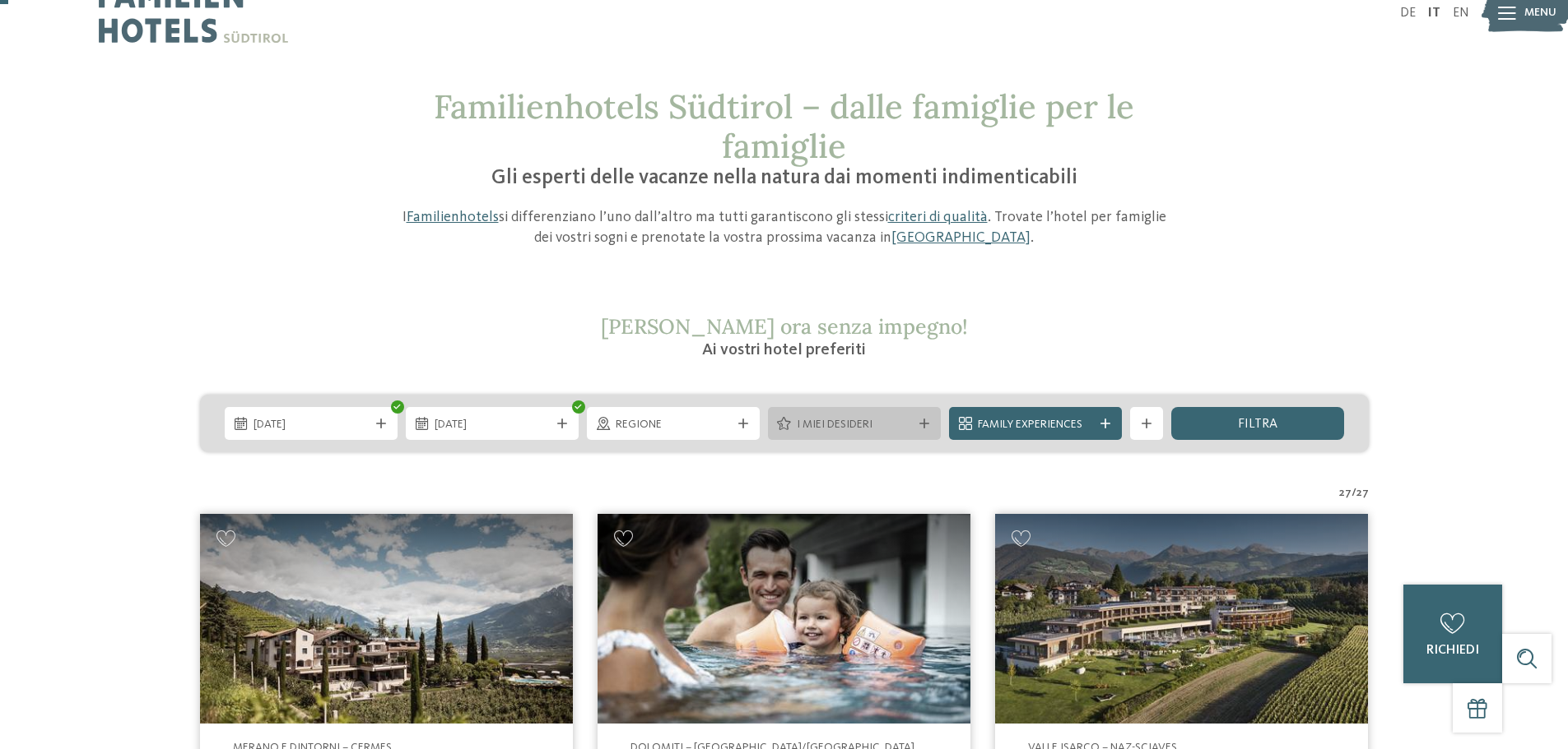
click at [856, 424] on span "I miei desideri" at bounding box center [854, 425] width 115 height 17
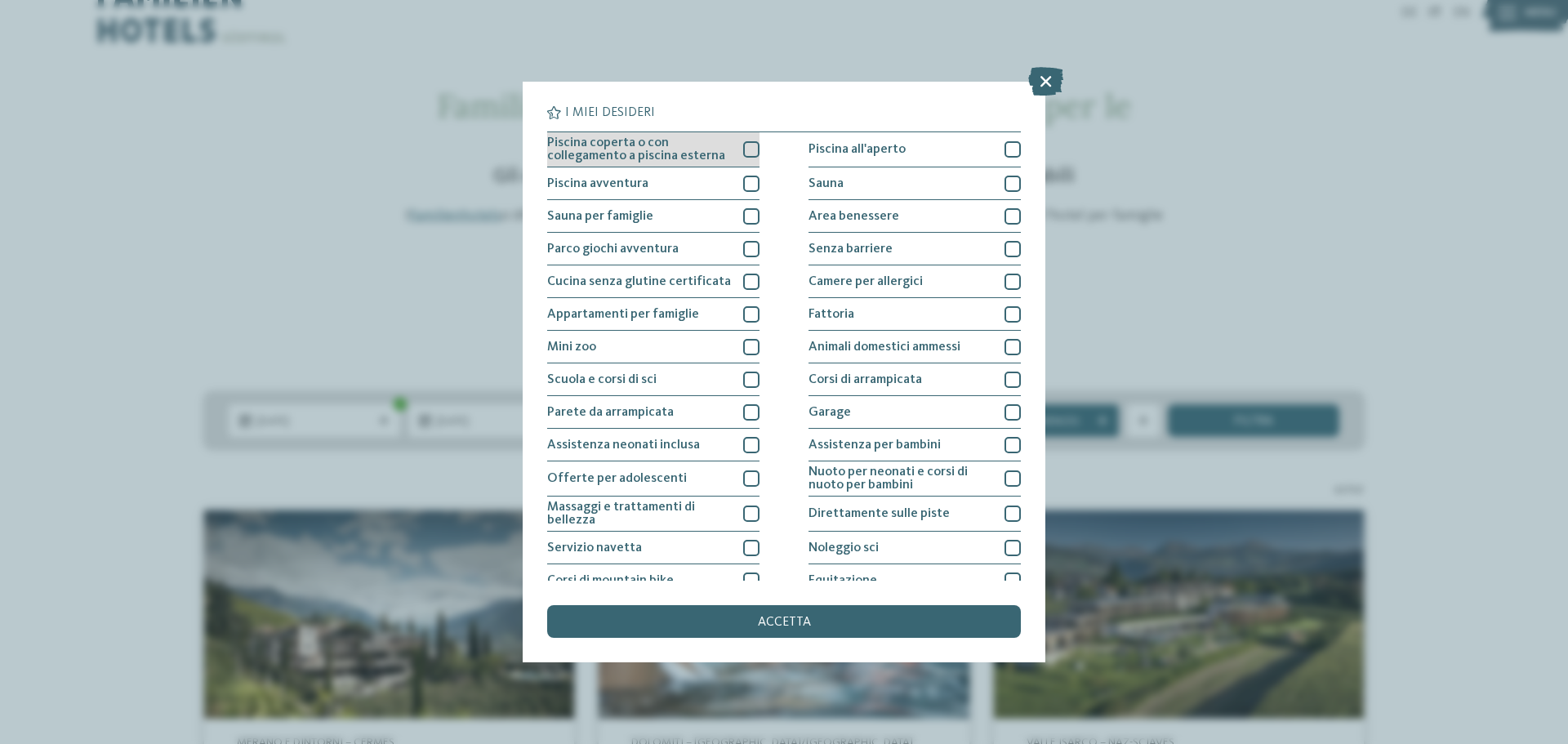
click at [744, 148] on div at bounding box center [752, 150] width 17 height 17
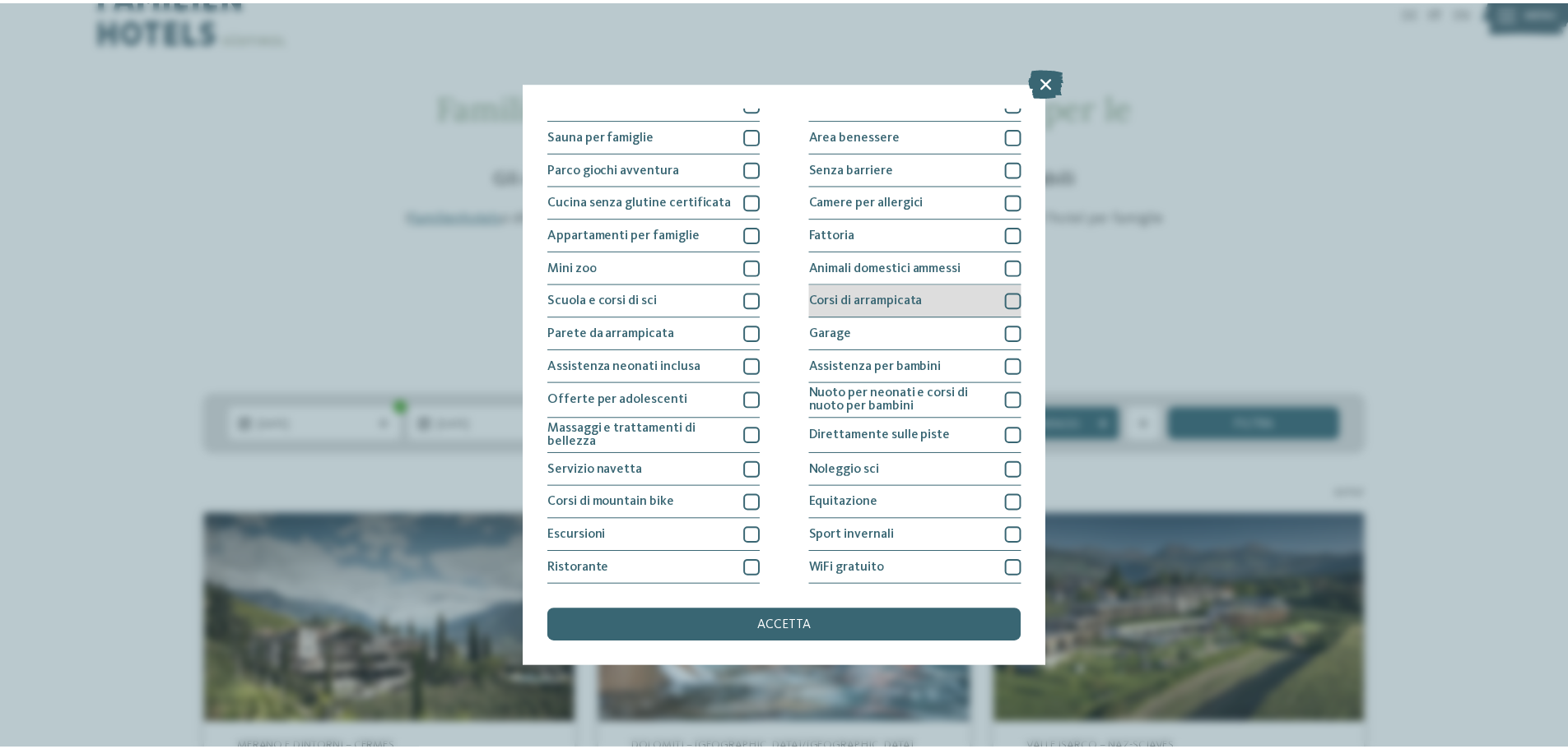
scroll to position [115, 0]
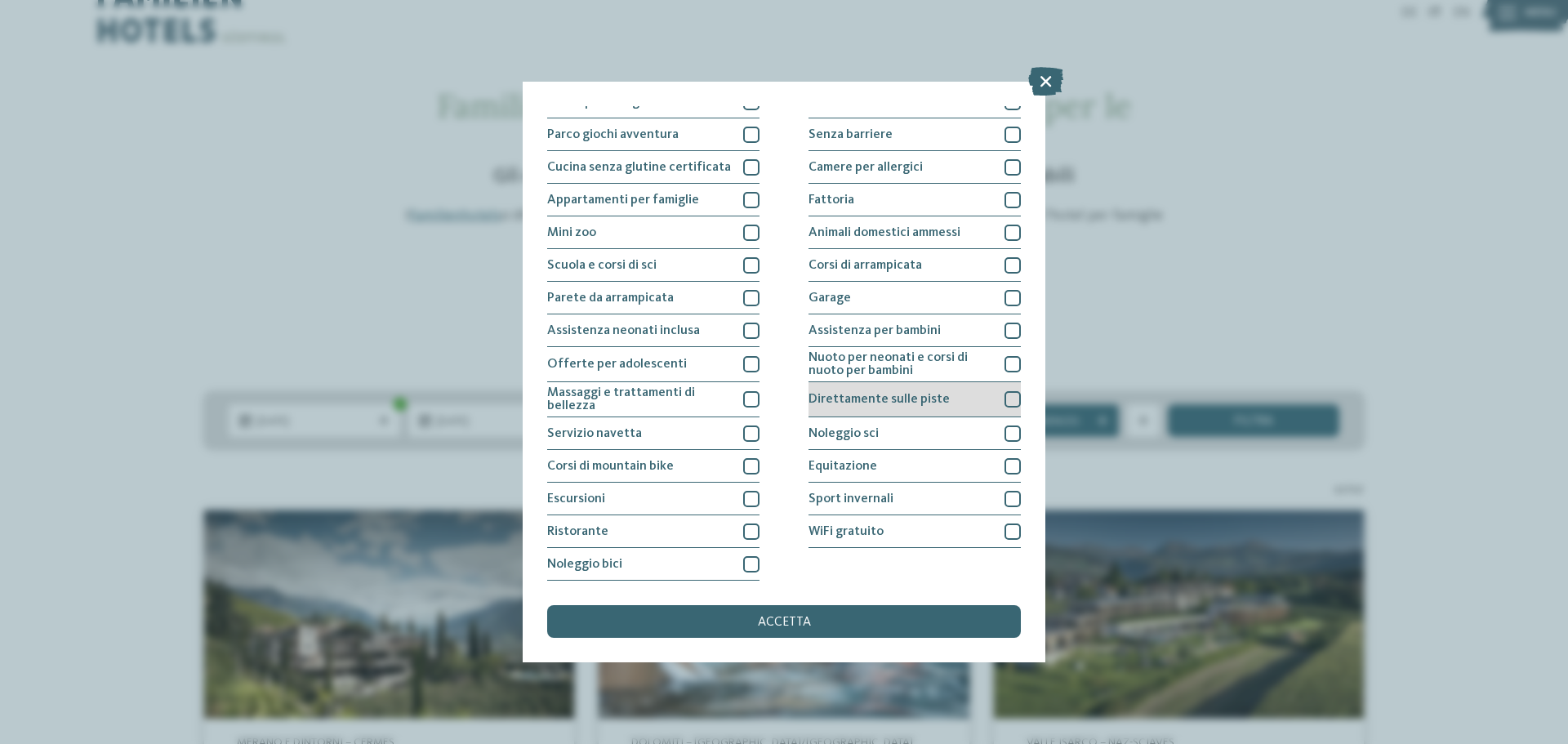
click at [924, 397] on span "Direttamente sulle piste" at bounding box center [879, 400] width 141 height 13
click at [794, 615] on div "accetta" at bounding box center [784, 621] width 474 height 33
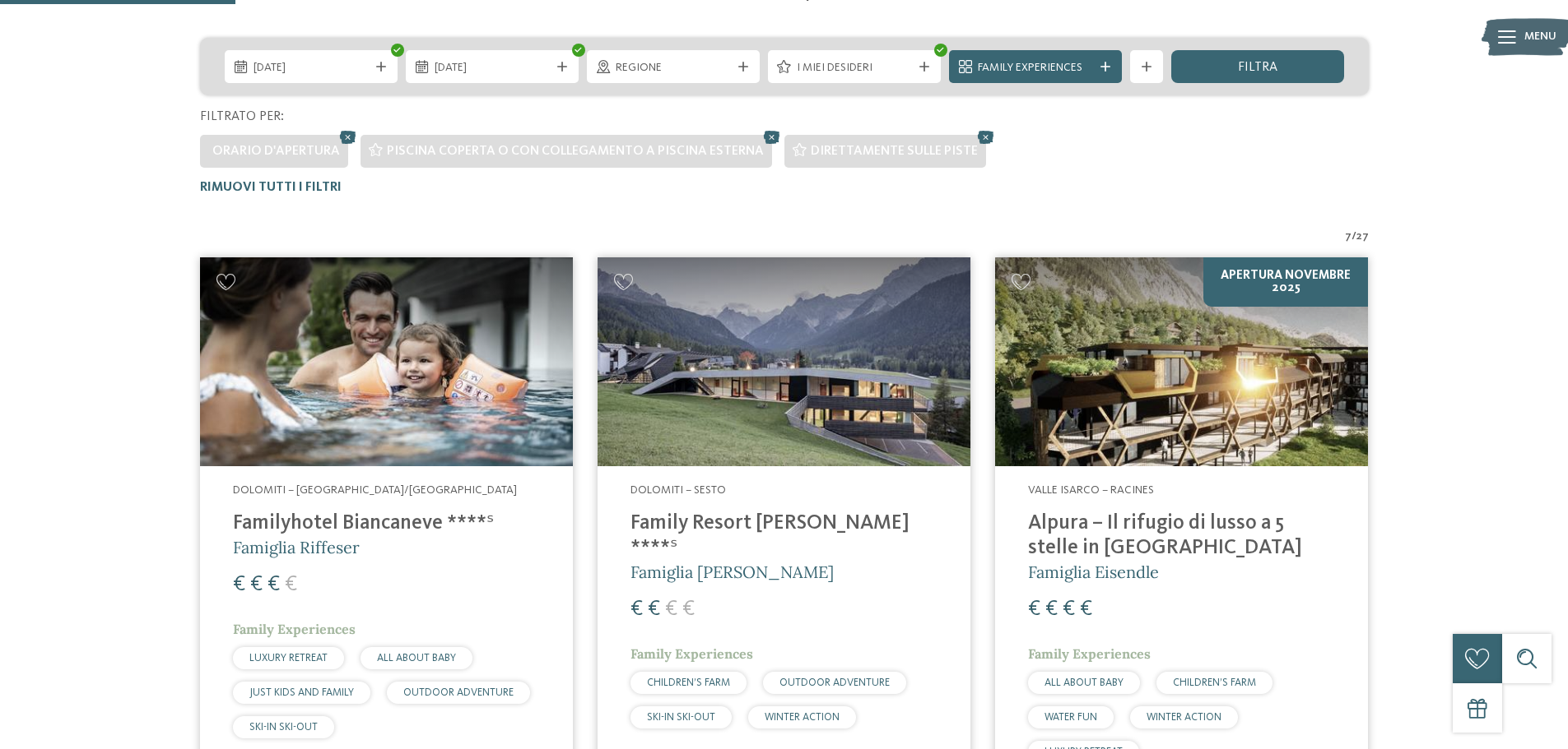
scroll to position [375, 0]
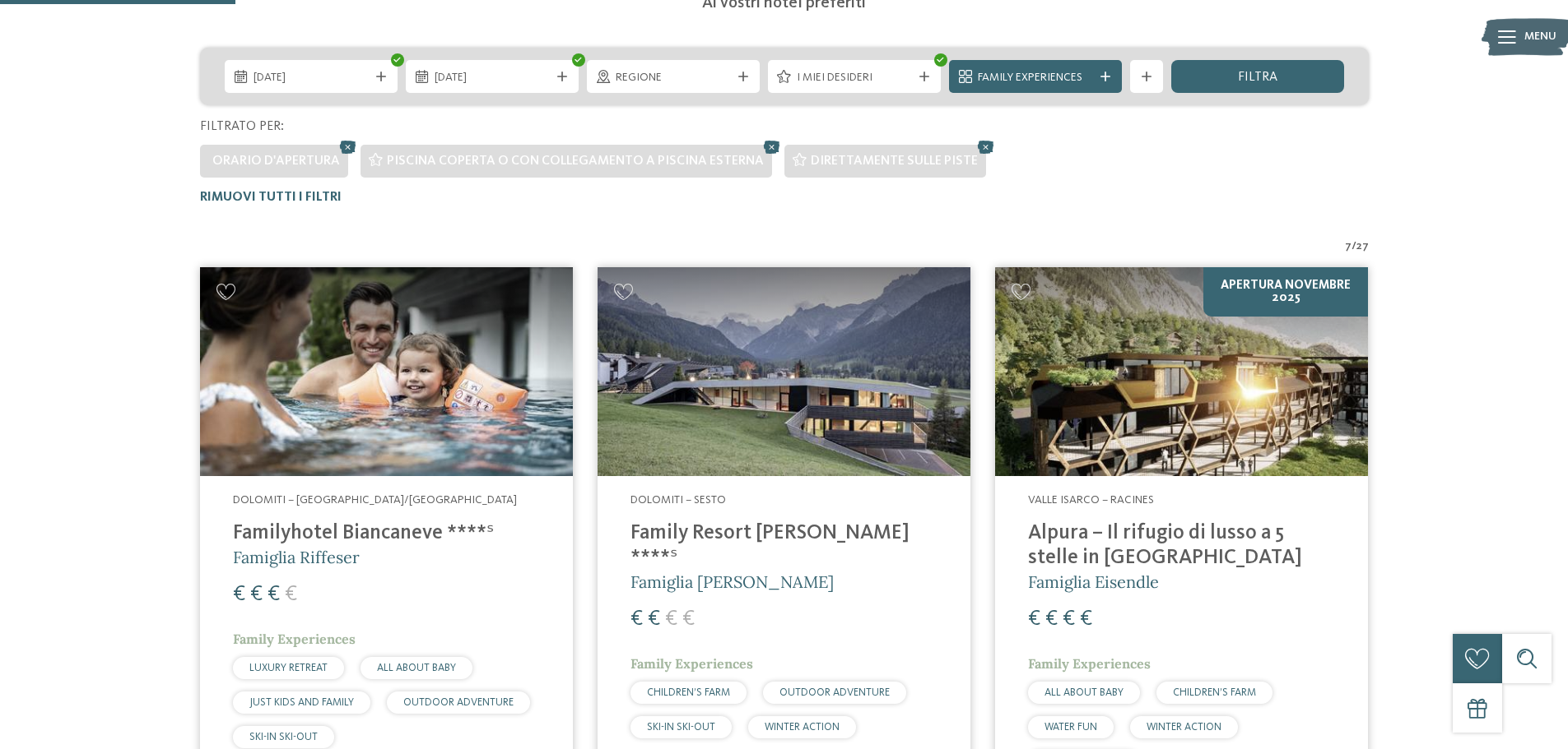
click at [803, 372] on img at bounding box center [784, 373] width 373 height 210
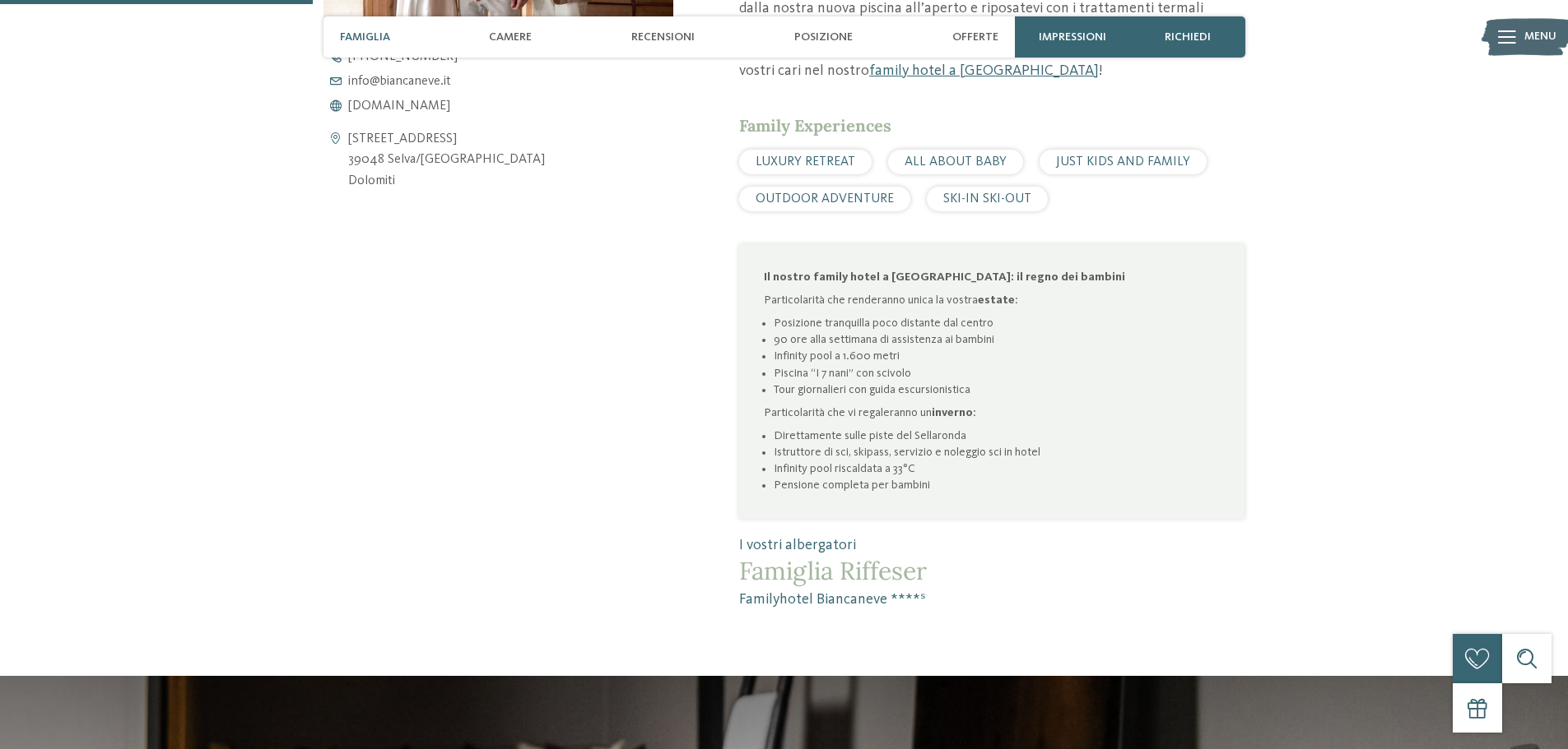
scroll to position [905, 0]
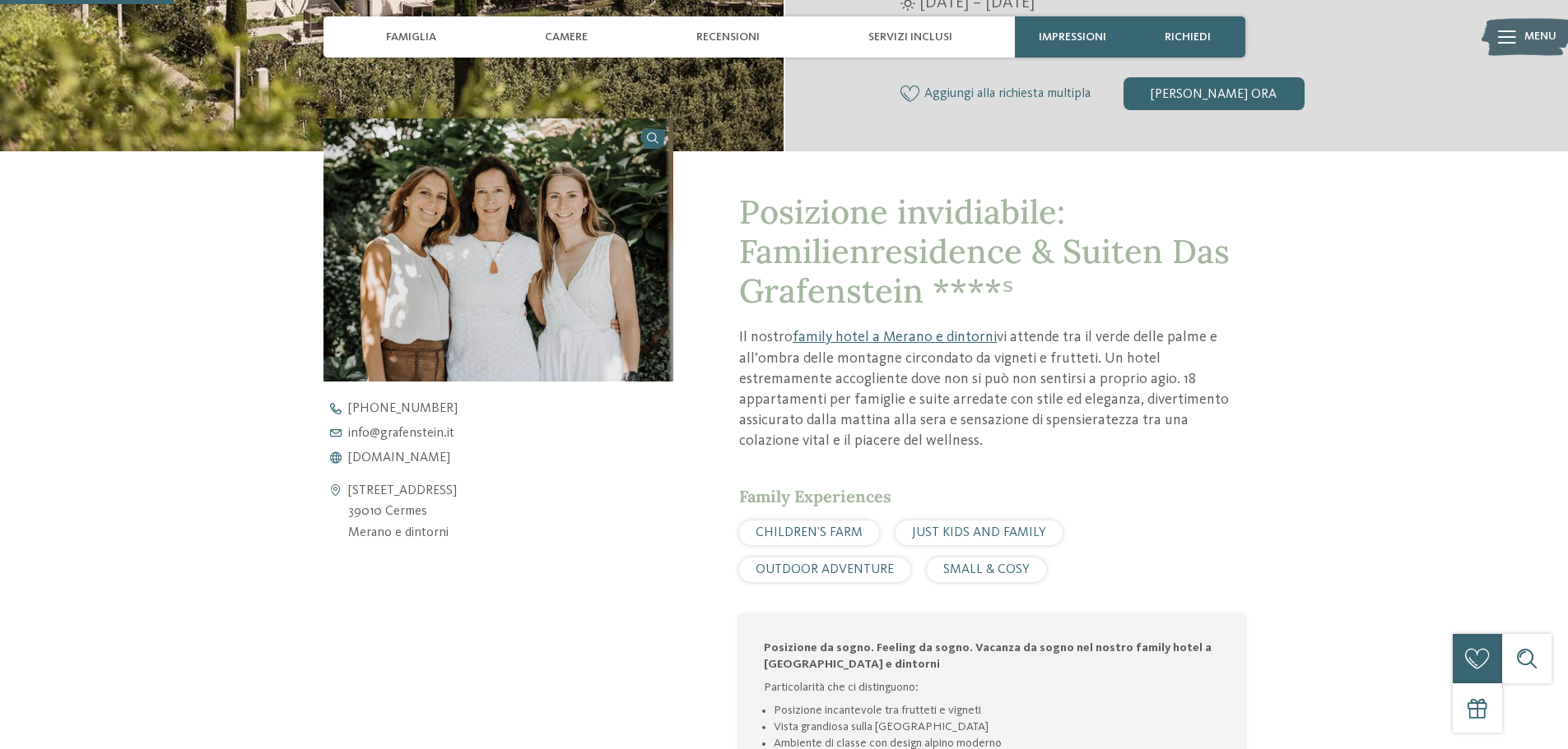
scroll to position [576, 0]
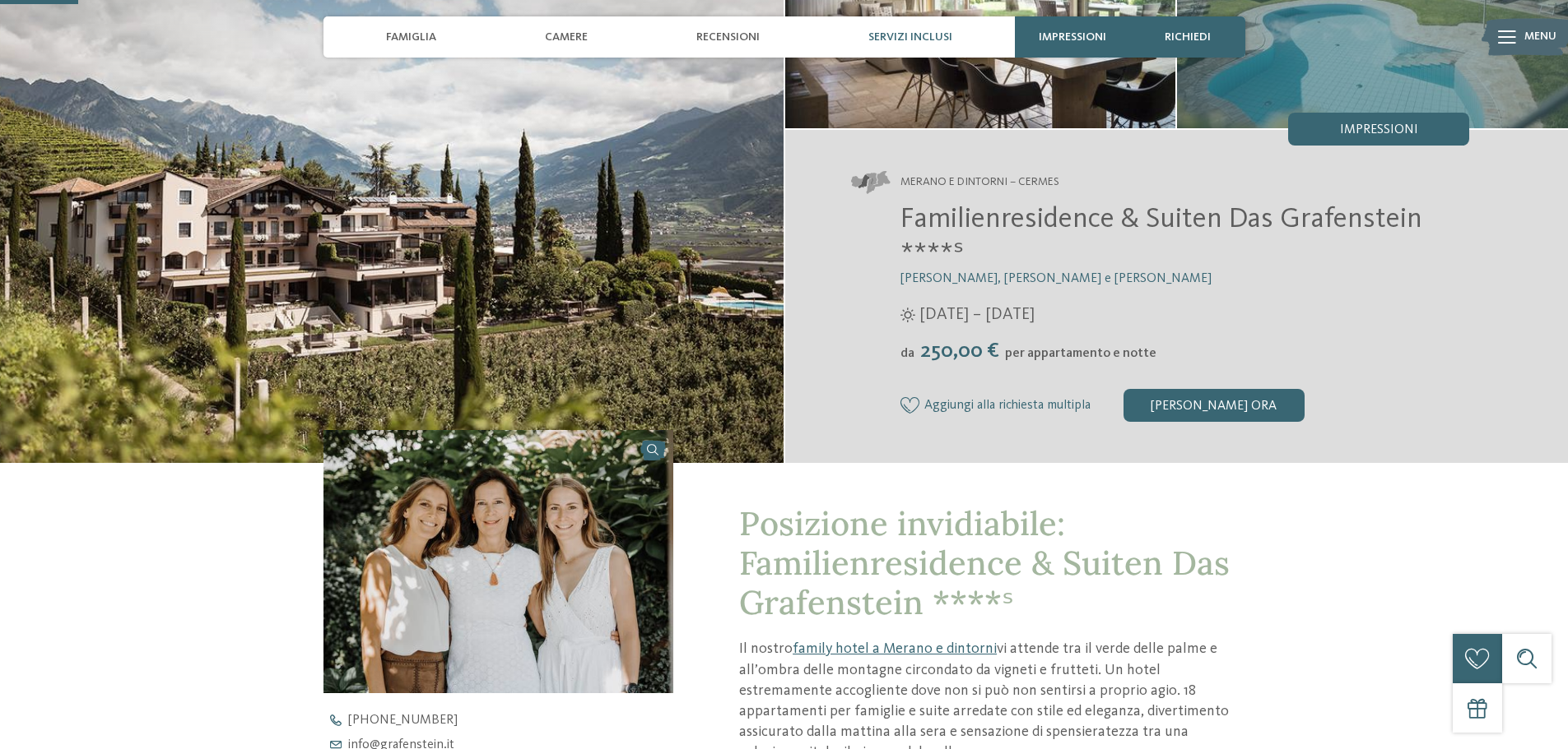
click at [925, 36] on span "Servizi inclusi" at bounding box center [910, 37] width 84 height 14
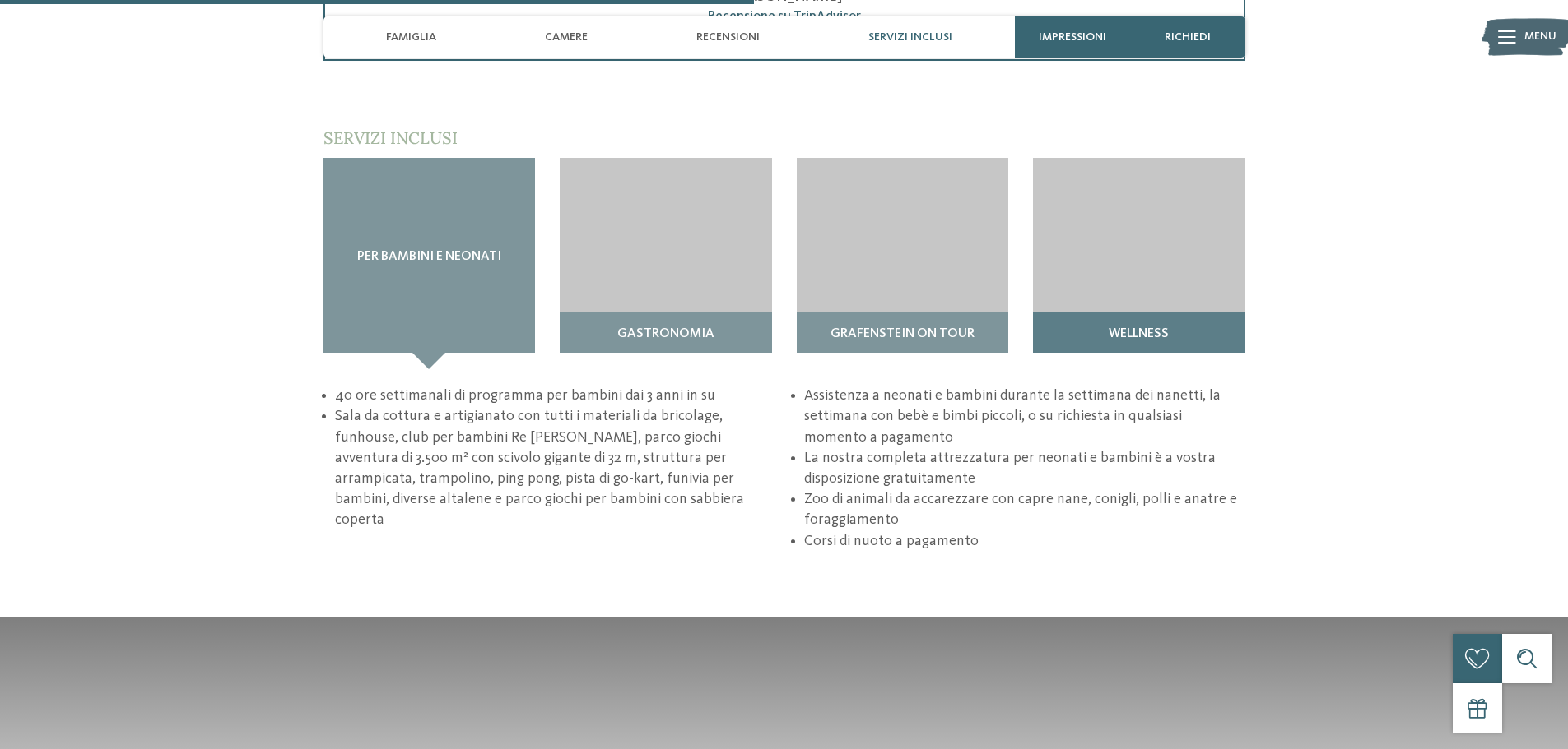
scroll to position [2386, 0]
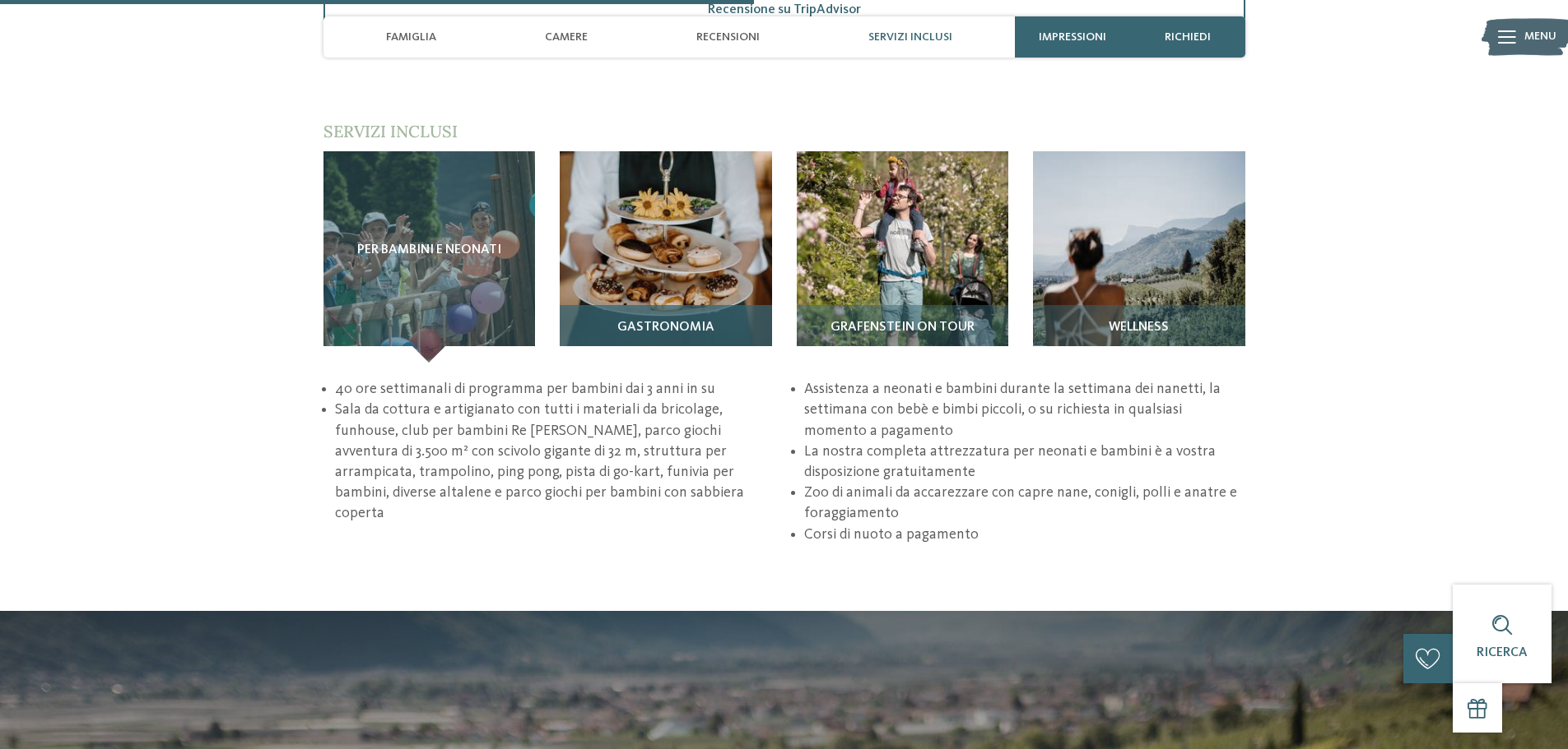
click at [667, 228] on img at bounding box center [665, 257] width 213 height 213
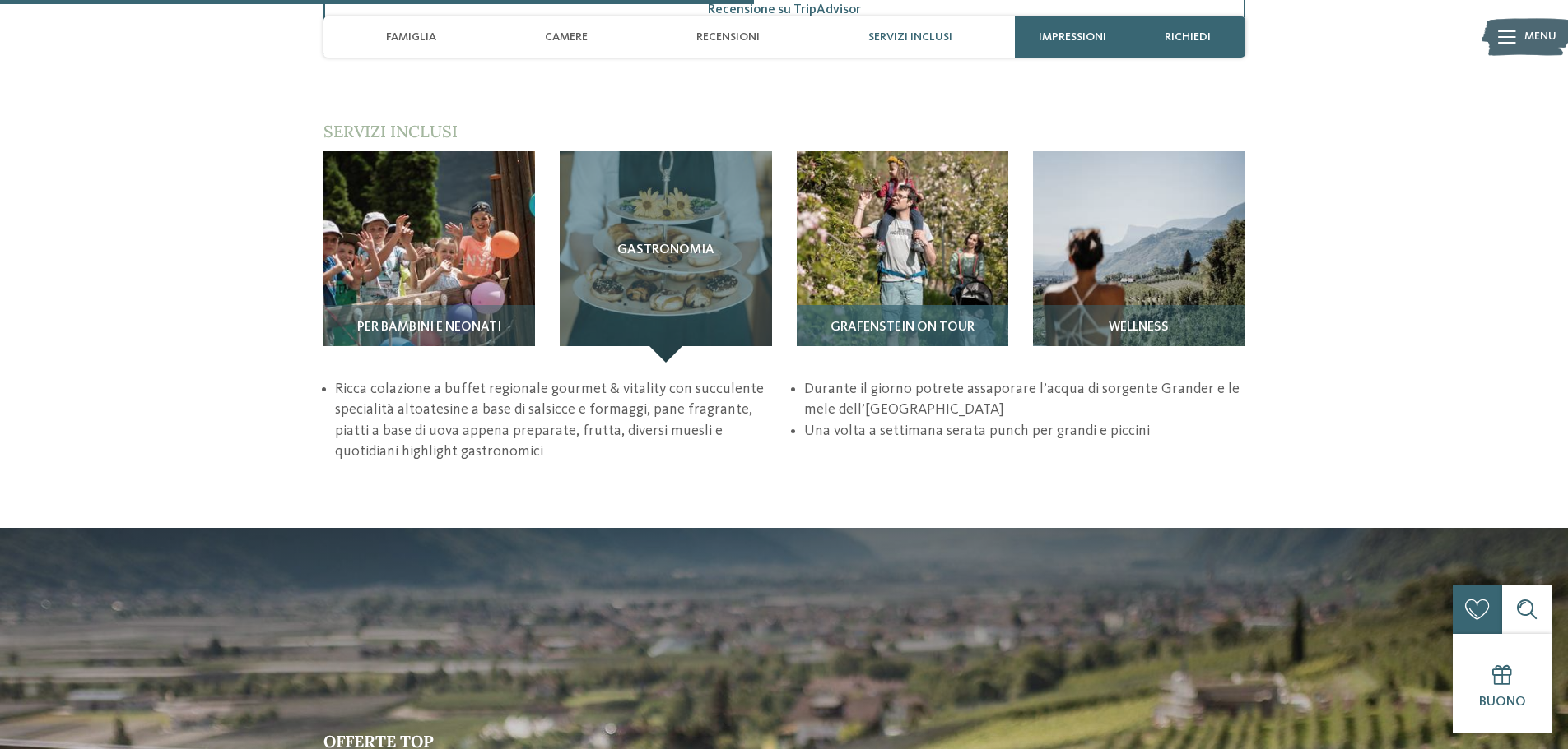
click at [892, 214] on img at bounding box center [903, 257] width 213 height 213
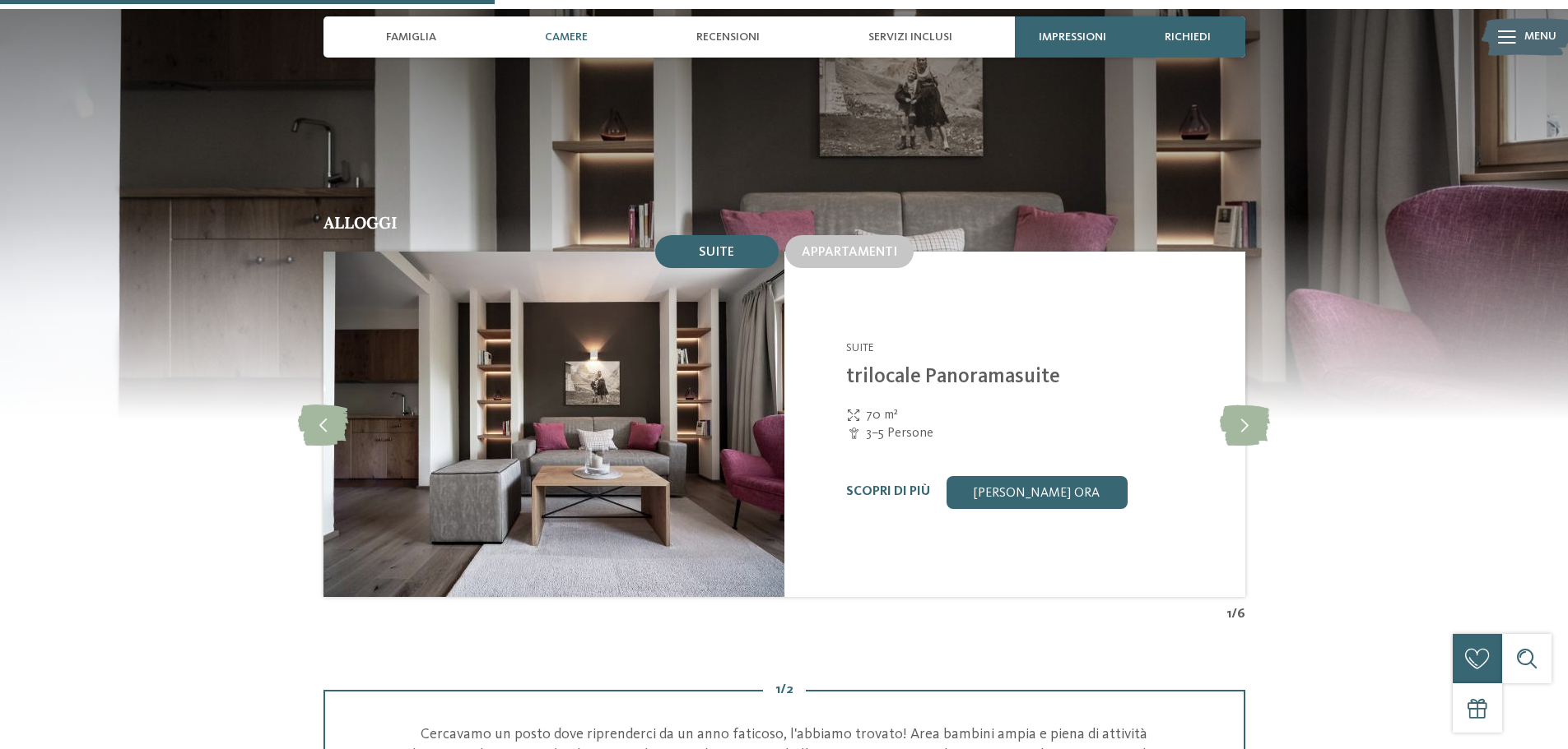
scroll to position [1481, 0]
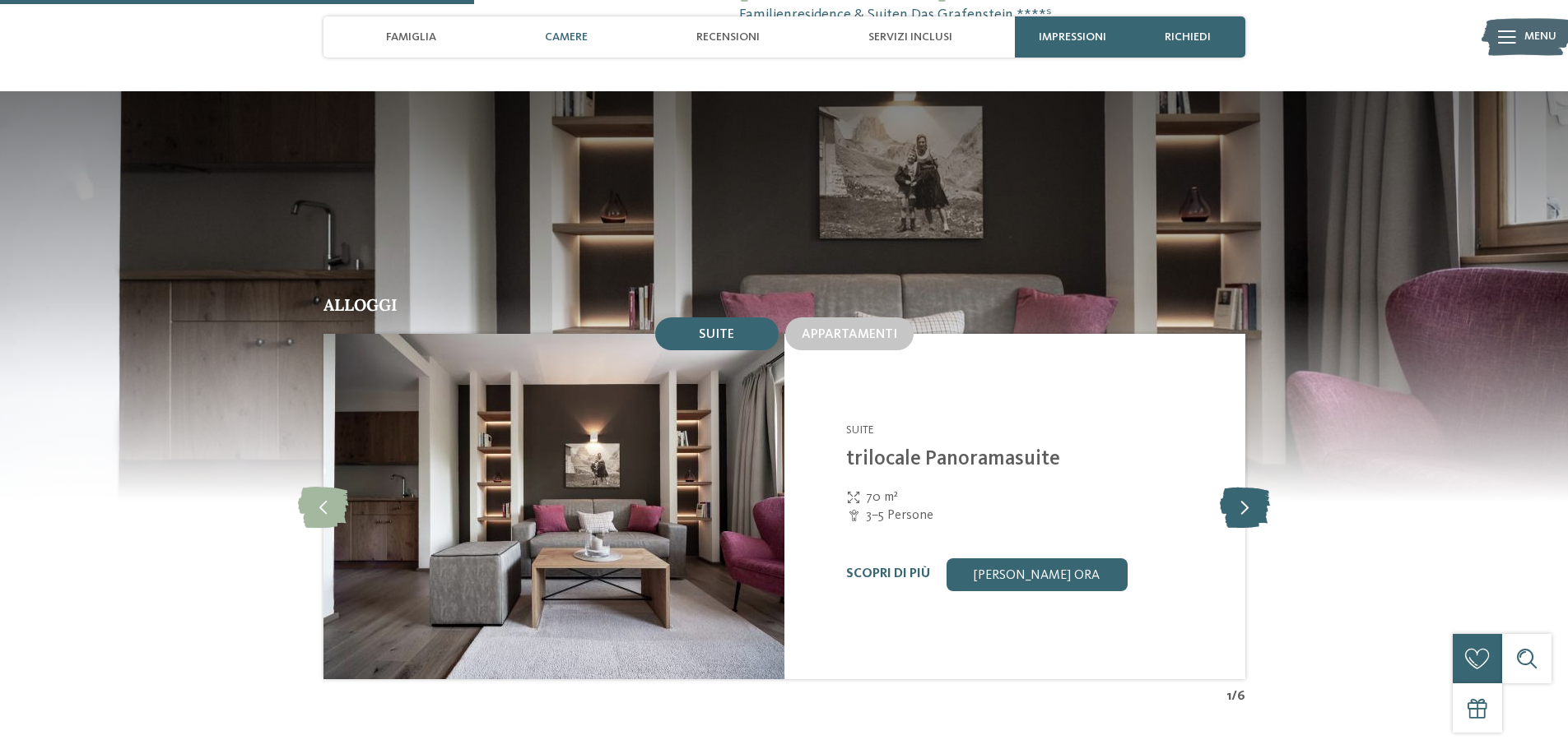
click at [1257, 486] on icon at bounding box center [1245, 507] width 51 height 41
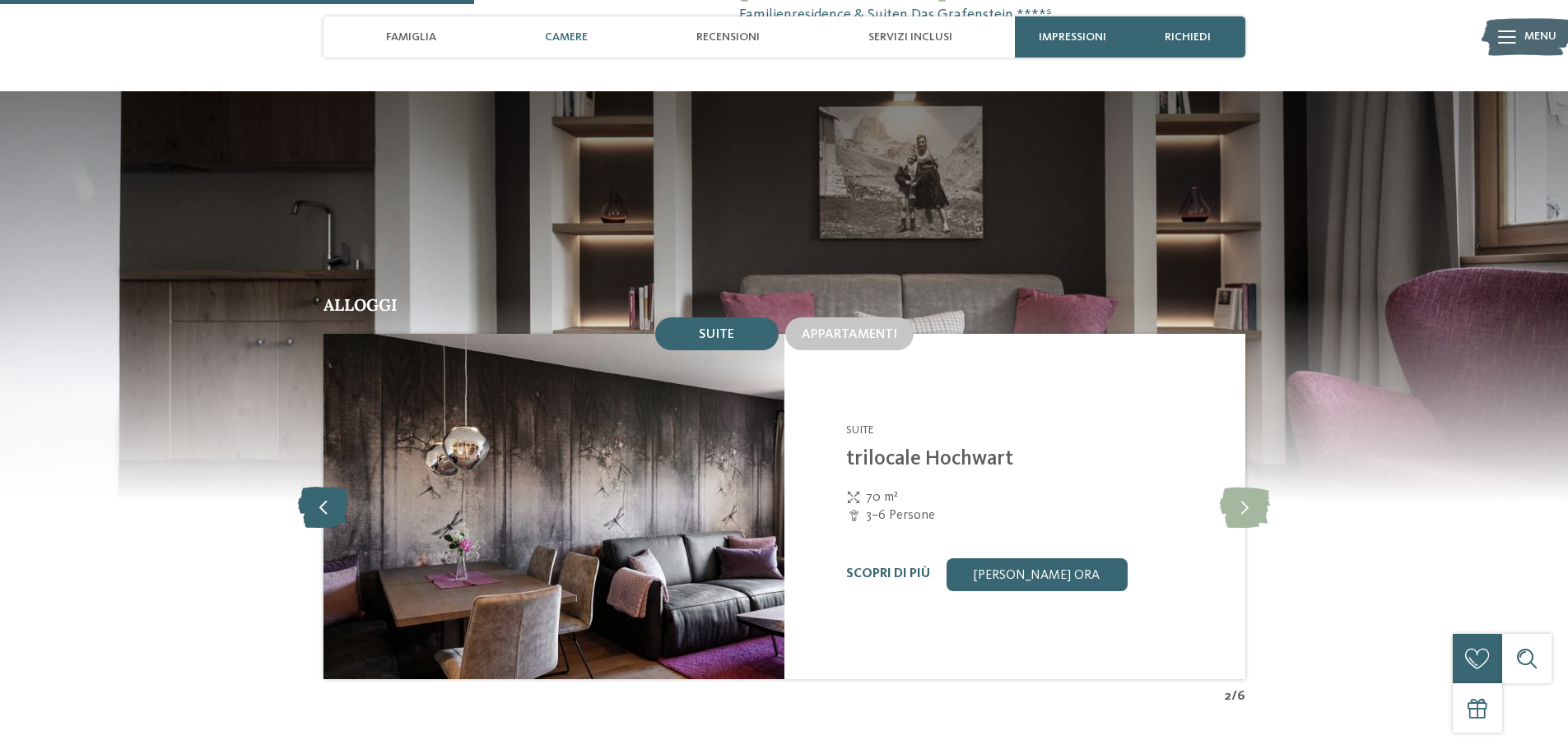
click at [339, 486] on icon at bounding box center [323, 507] width 51 height 41
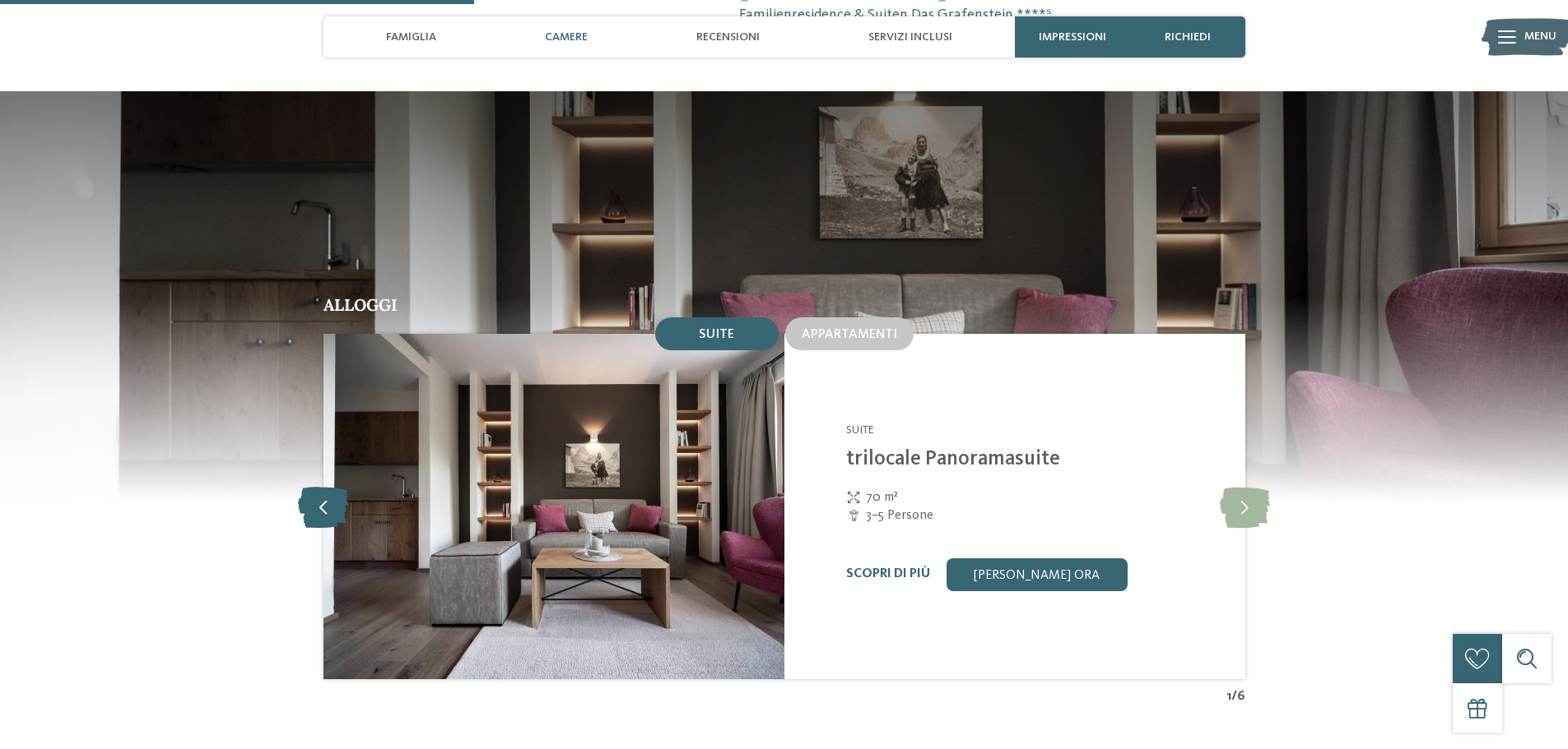
click at [316, 486] on icon at bounding box center [323, 507] width 51 height 41
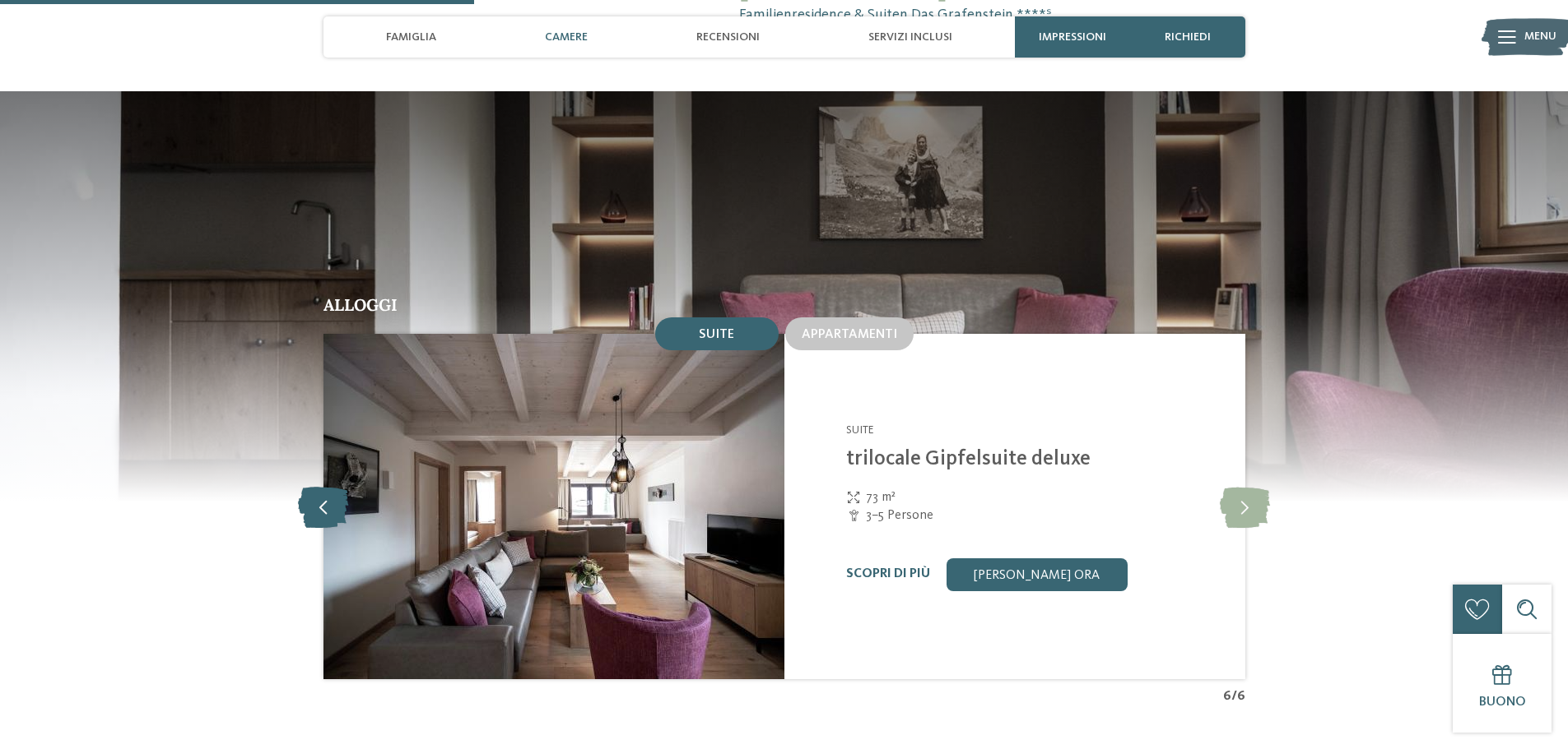
click at [316, 486] on icon at bounding box center [323, 507] width 51 height 41
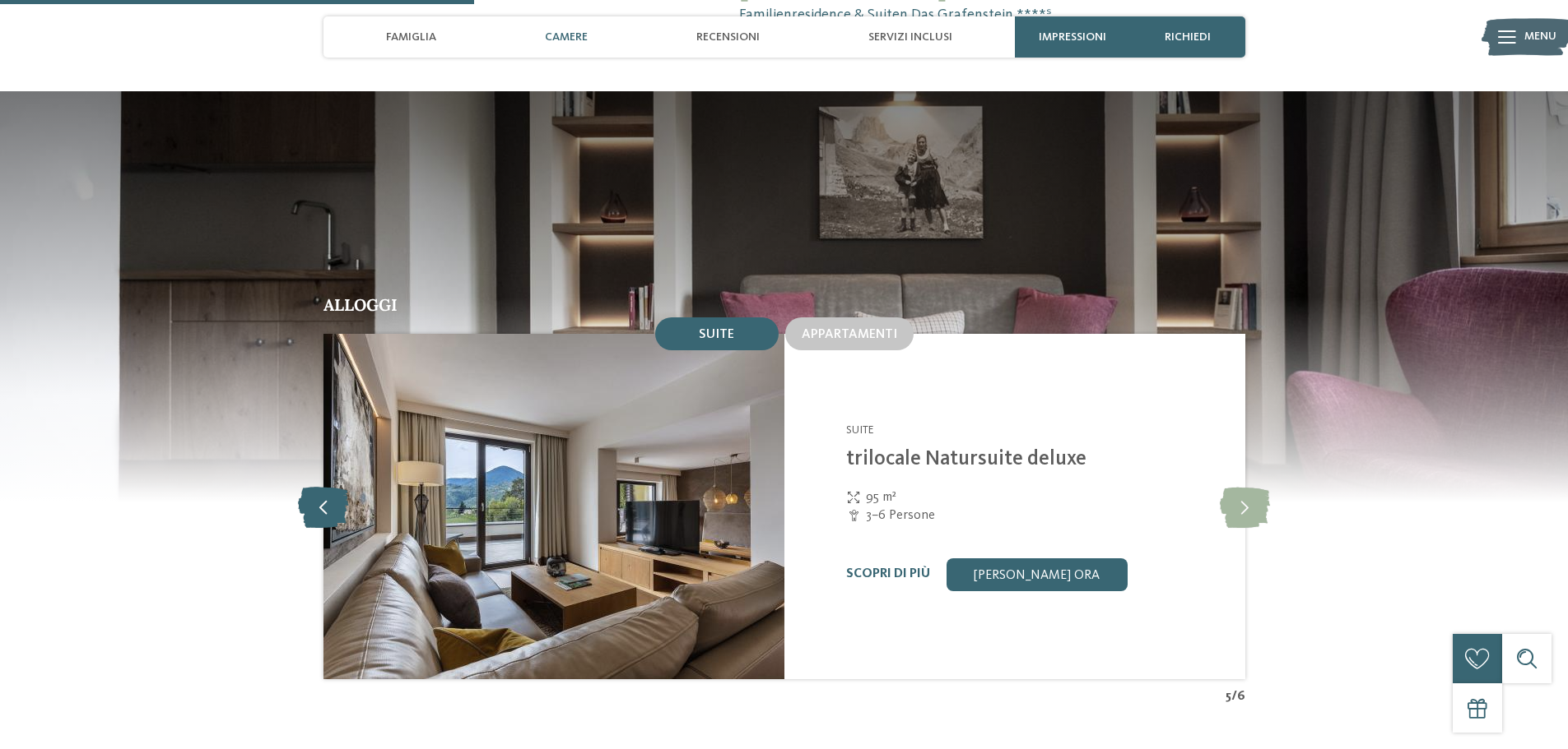
click at [324, 486] on icon at bounding box center [323, 507] width 51 height 41
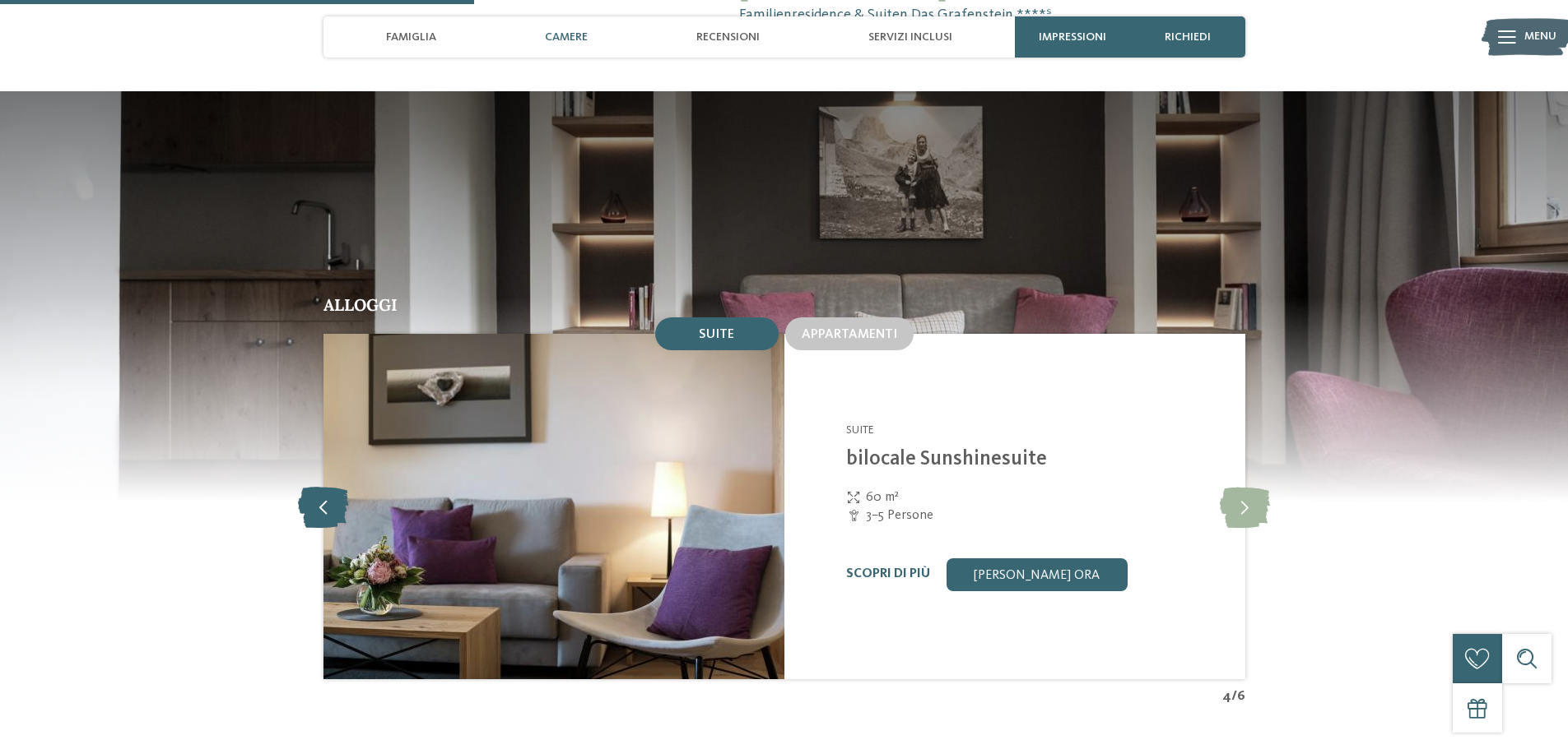
click at [324, 486] on icon at bounding box center [323, 507] width 51 height 41
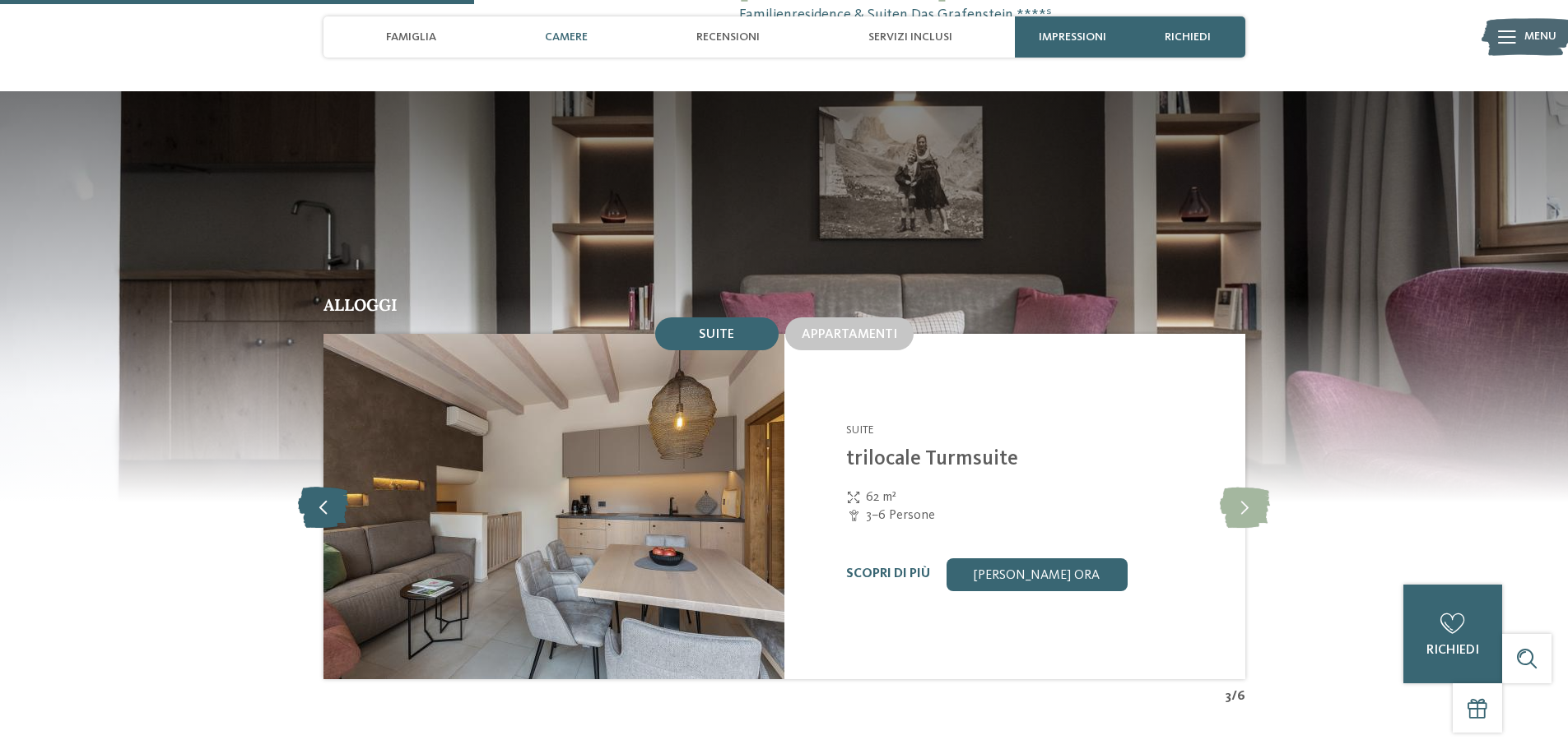
click at [324, 486] on icon at bounding box center [323, 507] width 51 height 41
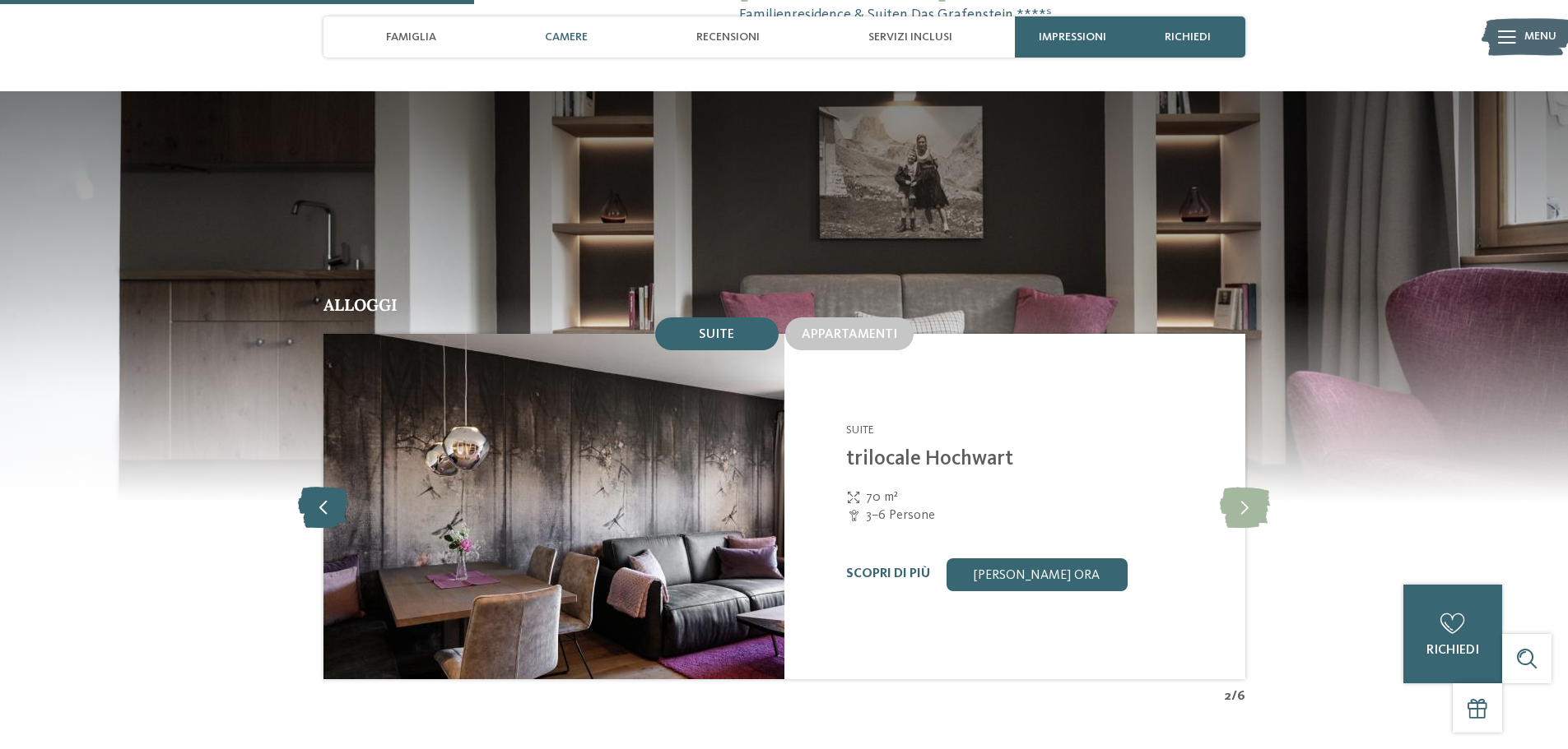
click at [324, 486] on icon at bounding box center [323, 507] width 51 height 41
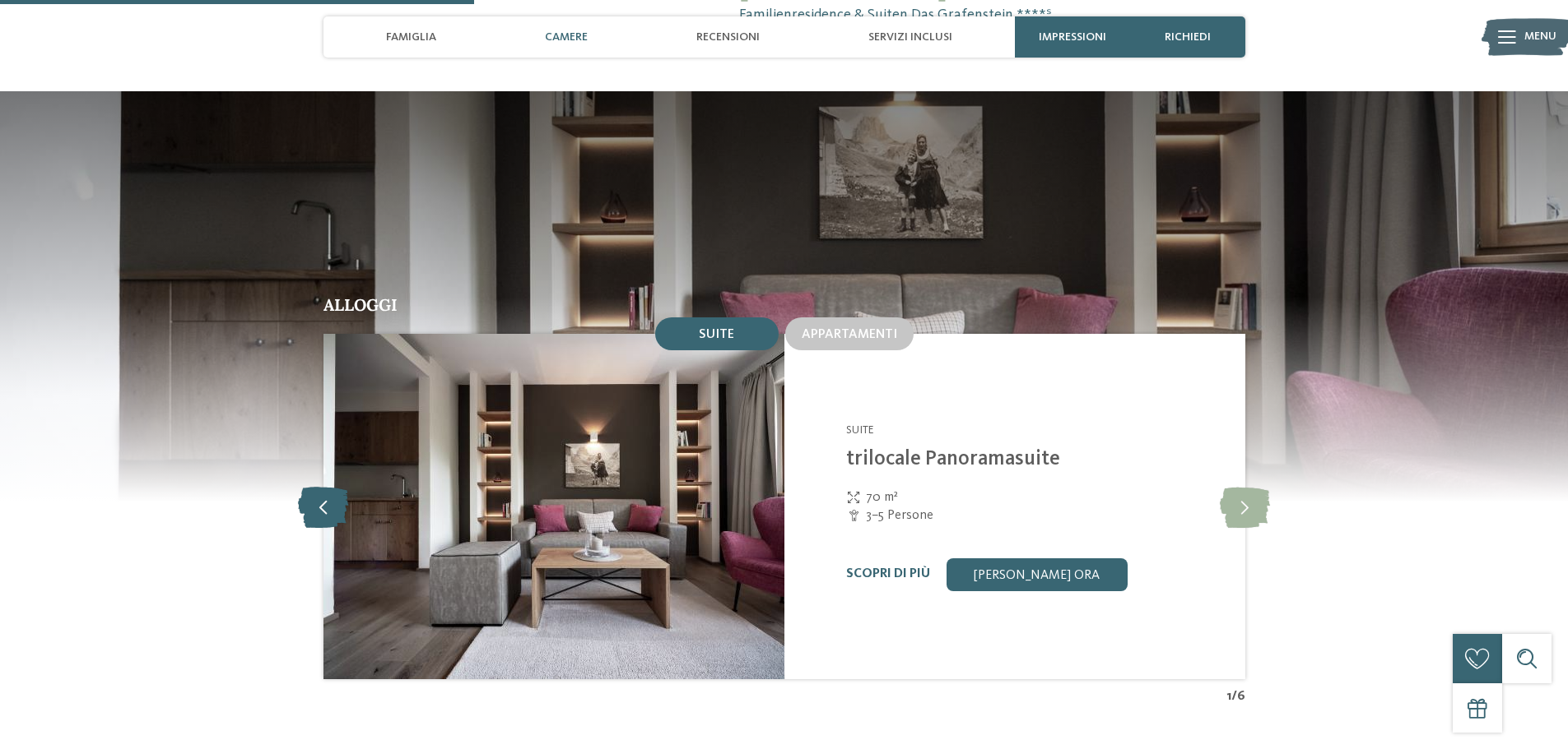
click at [324, 486] on icon at bounding box center [323, 507] width 51 height 41
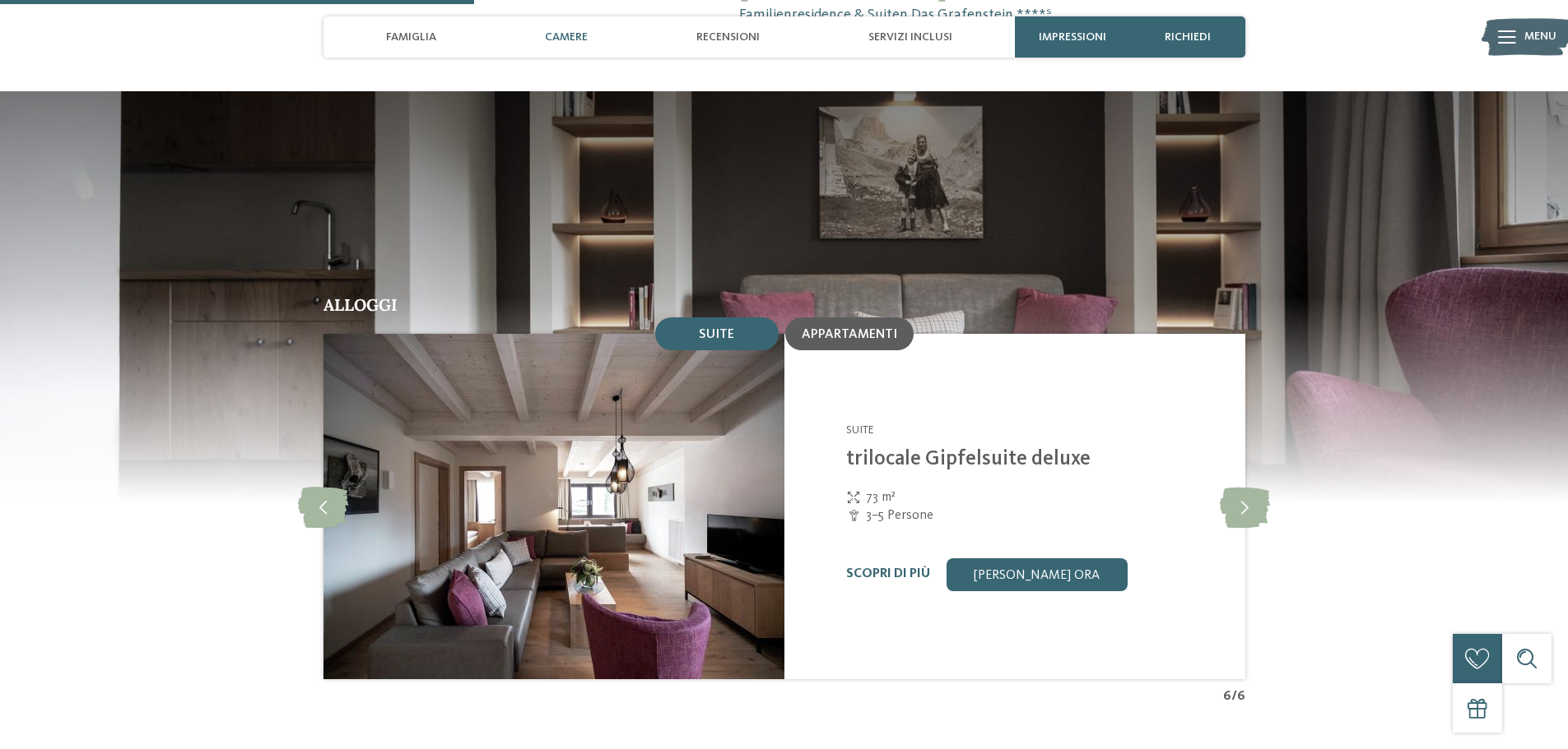
click at [846, 329] on span "Appartamenti" at bounding box center [850, 335] width 96 height 13
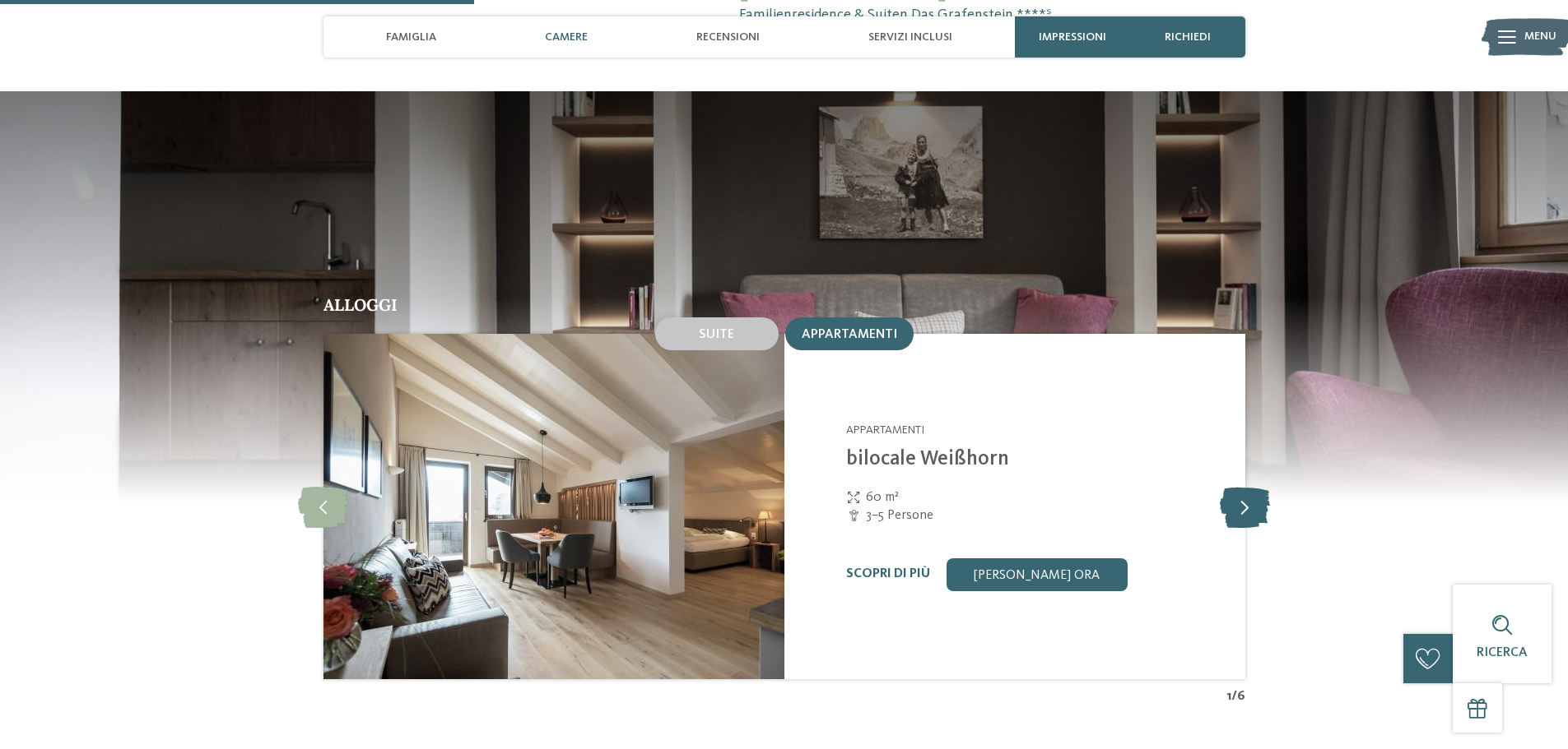
click at [1252, 486] on icon at bounding box center [1245, 507] width 51 height 41
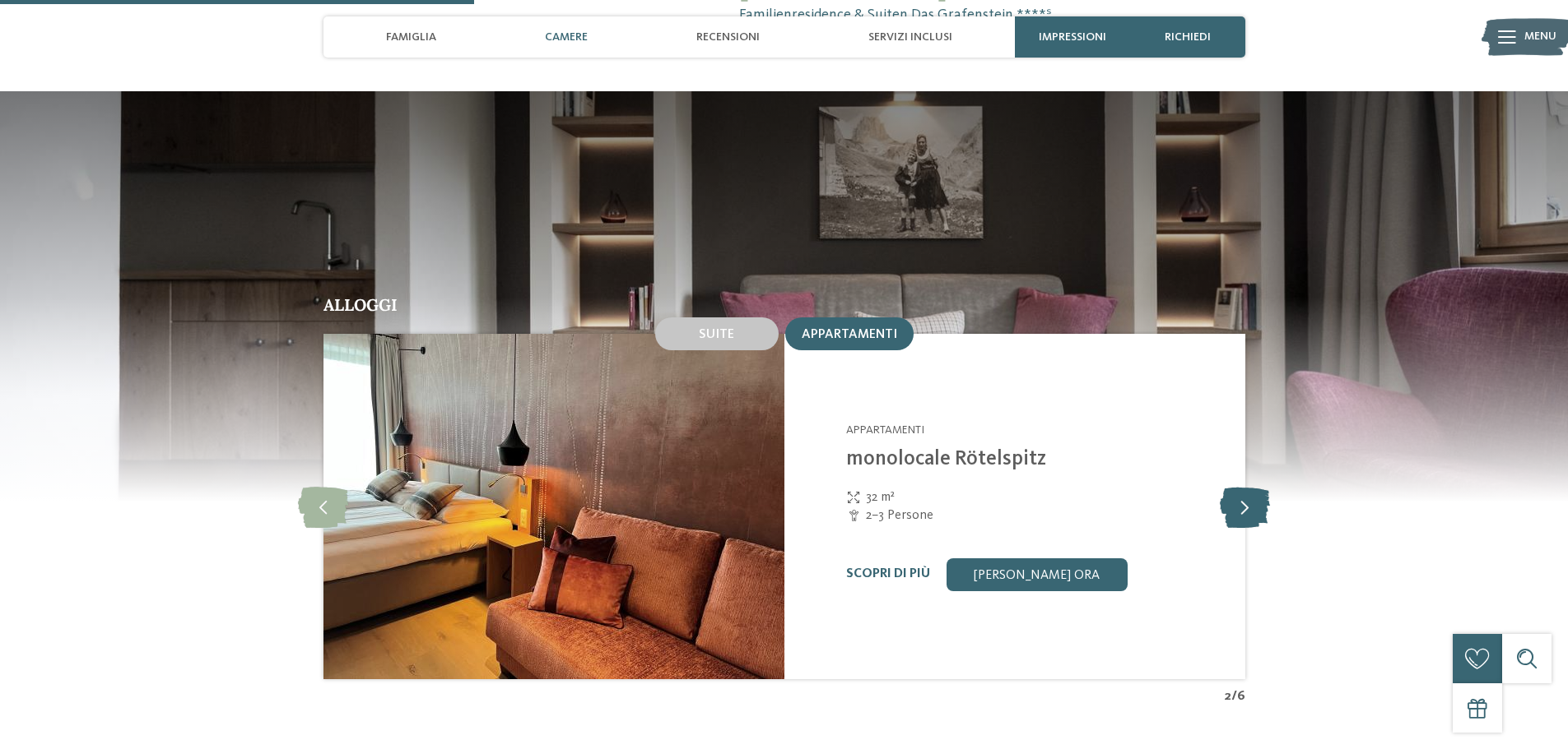
click at [1252, 486] on icon at bounding box center [1245, 507] width 51 height 41
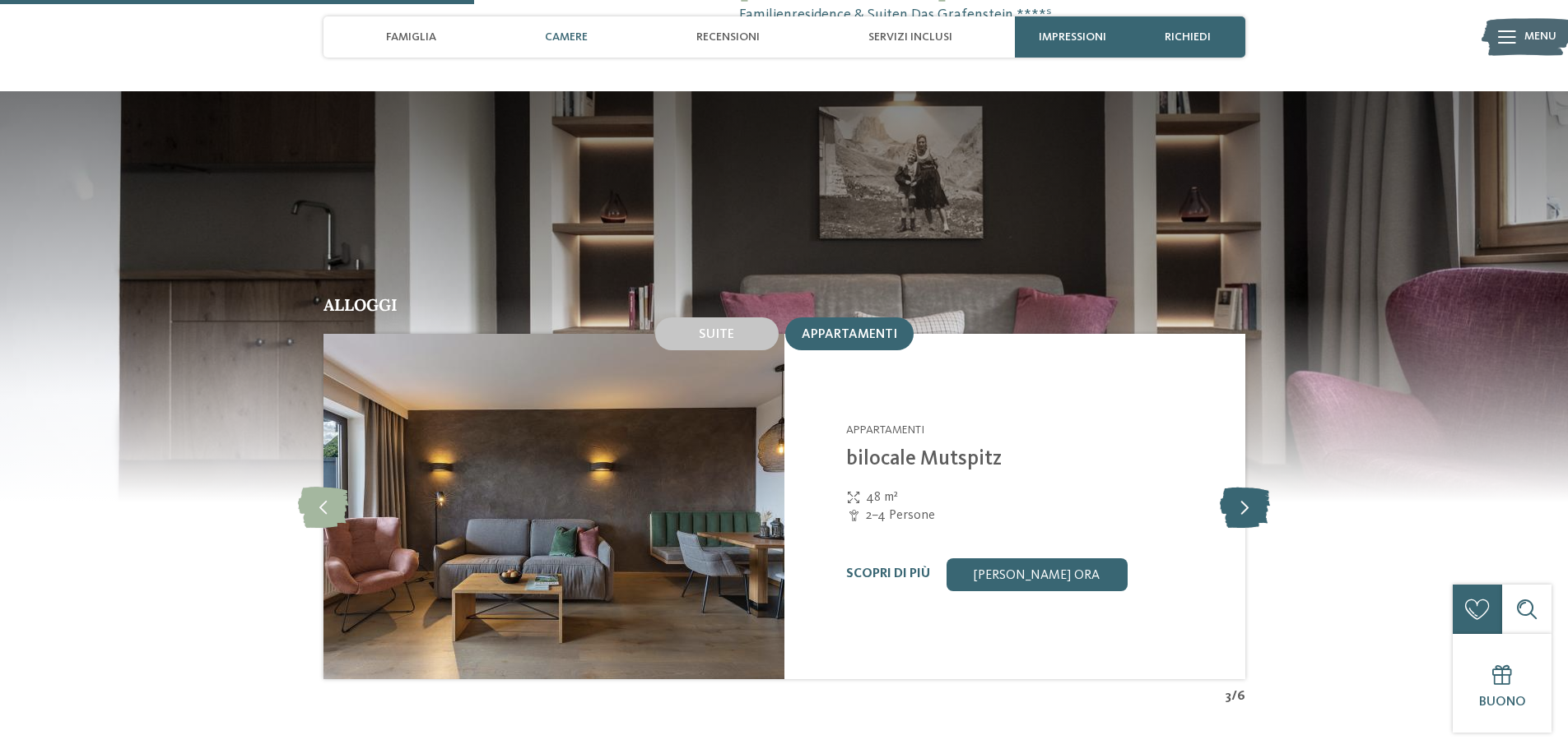
click at [1252, 486] on icon at bounding box center [1245, 507] width 51 height 41
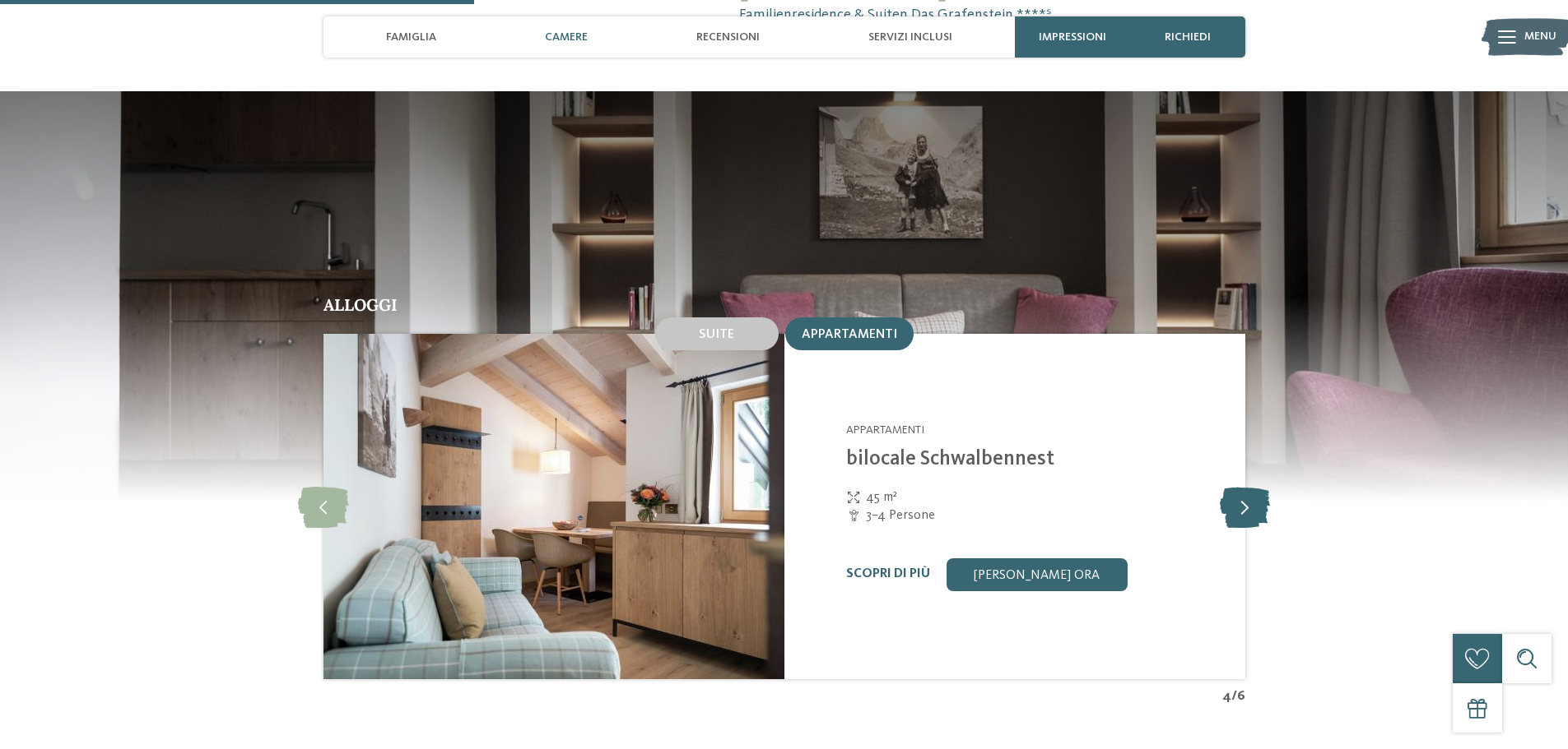
click at [1252, 486] on icon at bounding box center [1245, 507] width 51 height 41
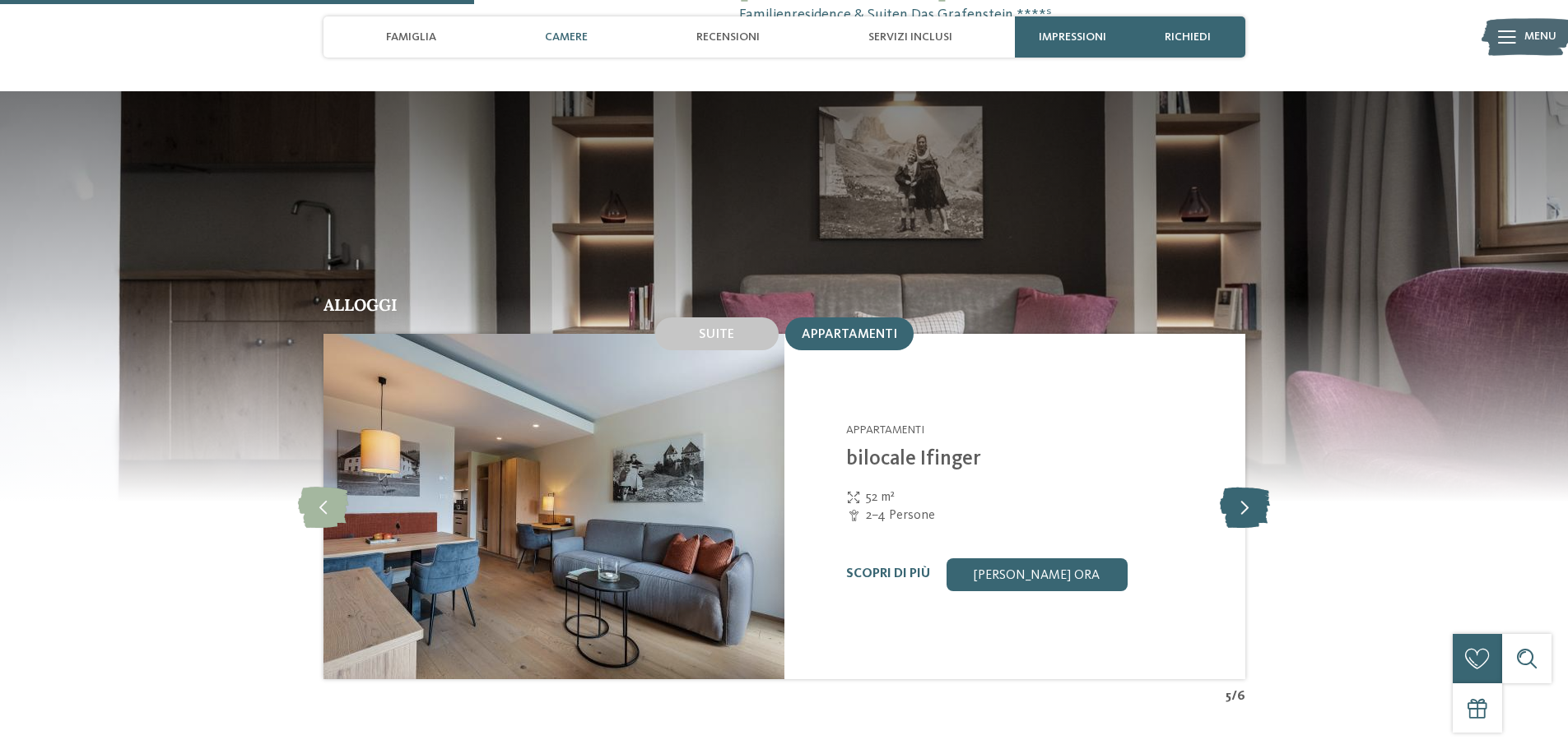
click at [1252, 486] on icon at bounding box center [1245, 507] width 51 height 41
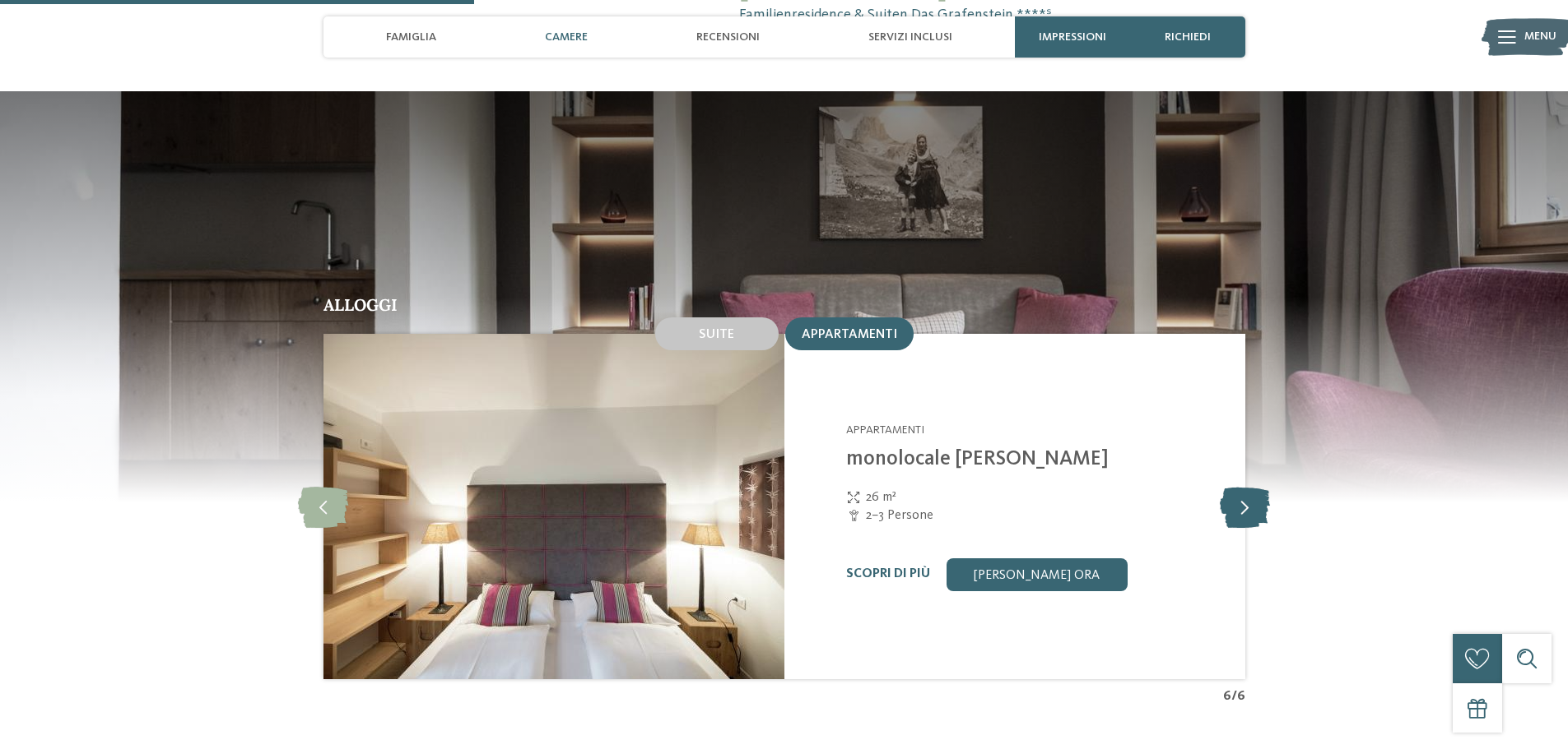
click at [1252, 486] on icon at bounding box center [1245, 507] width 51 height 41
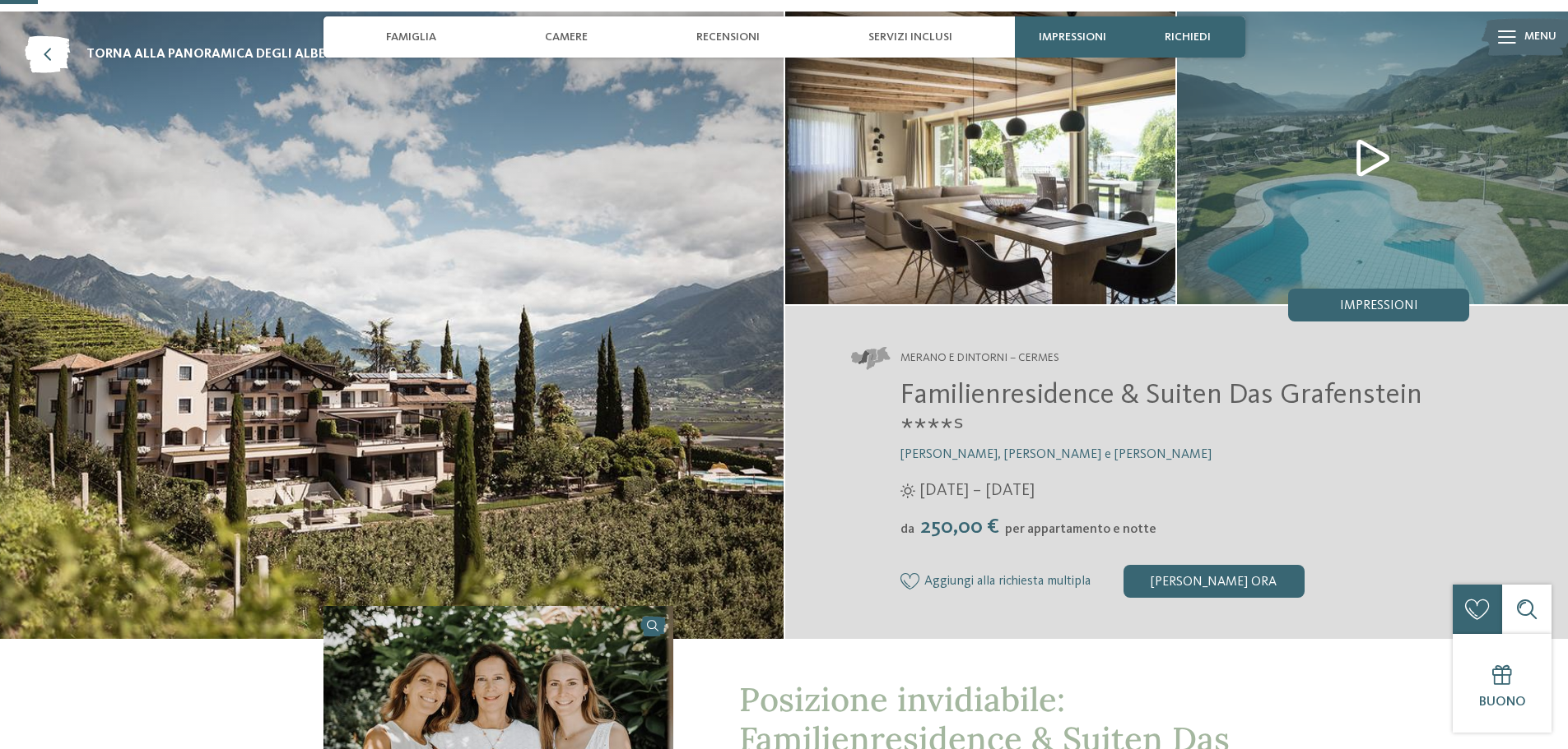
scroll to position [0, 0]
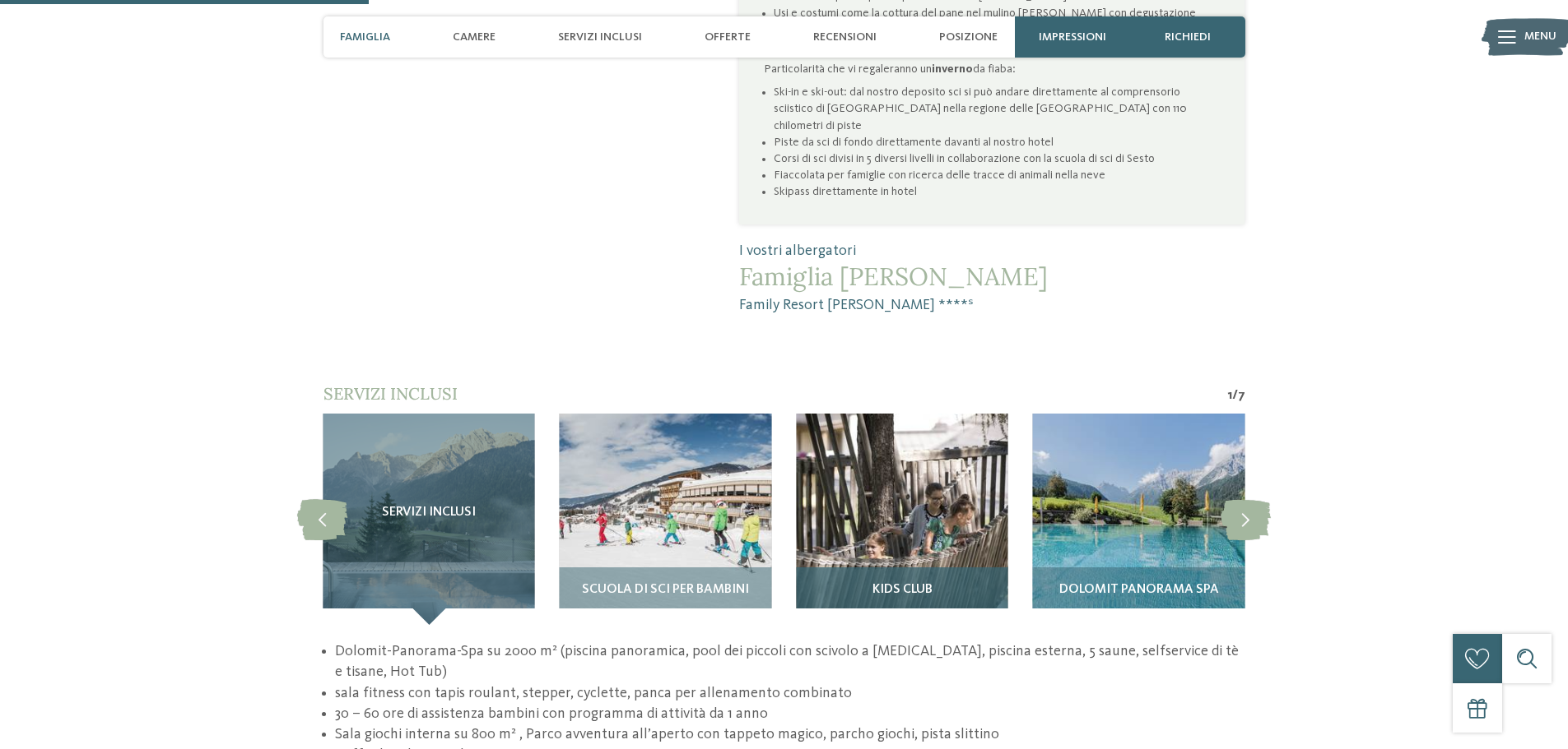
scroll to position [1399, 0]
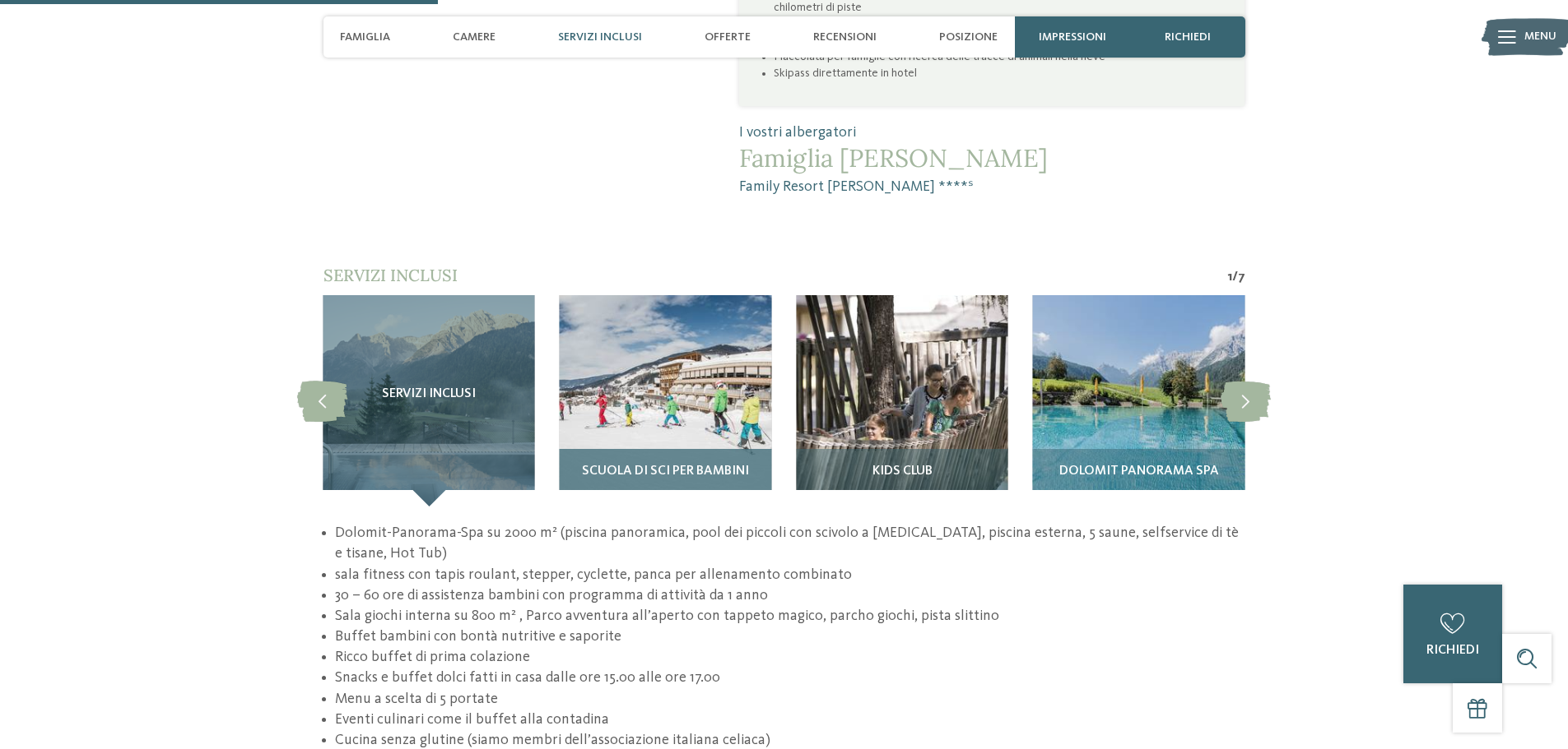
click at [665, 324] on img at bounding box center [665, 401] width 212 height 212
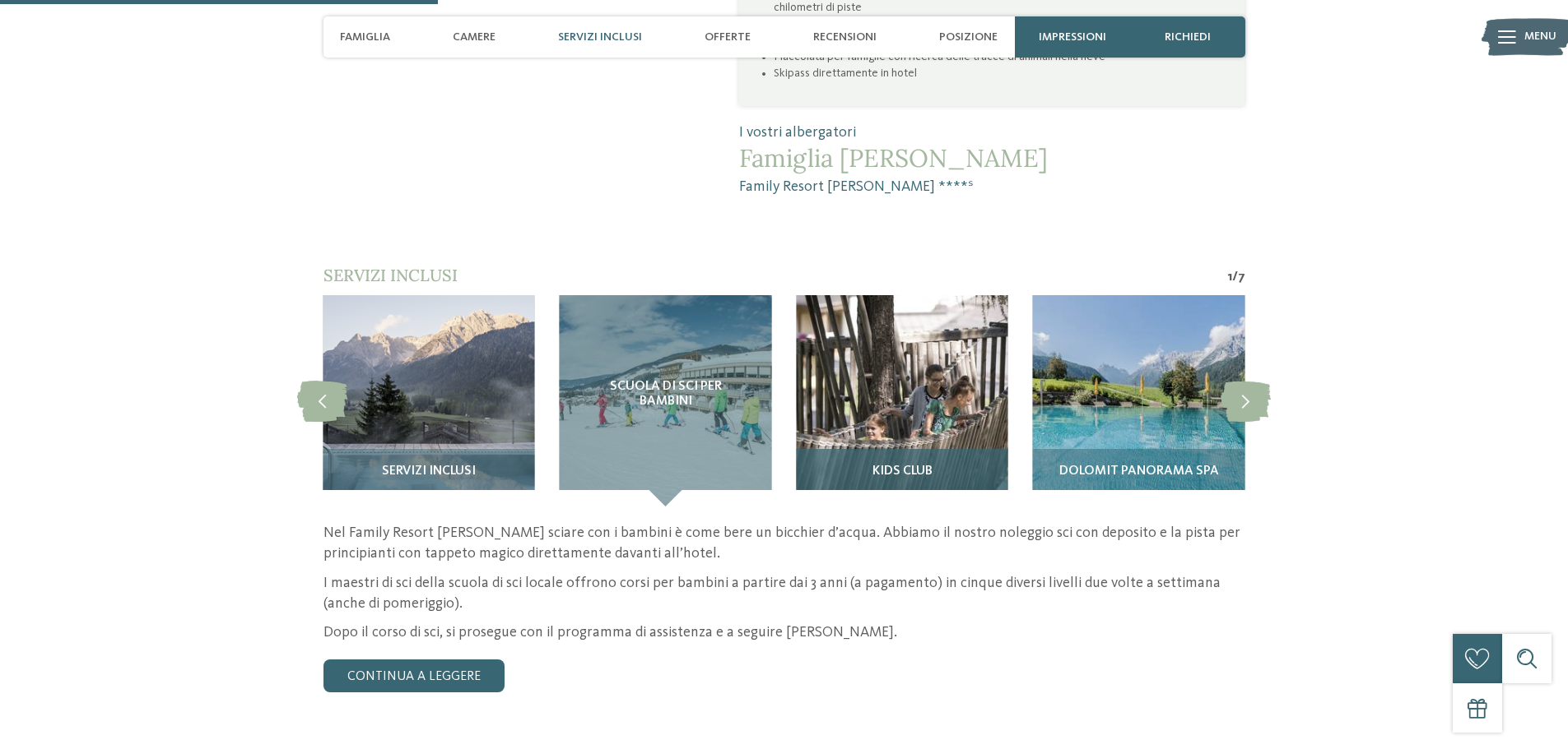
click at [921, 345] on img at bounding box center [902, 401] width 212 height 212
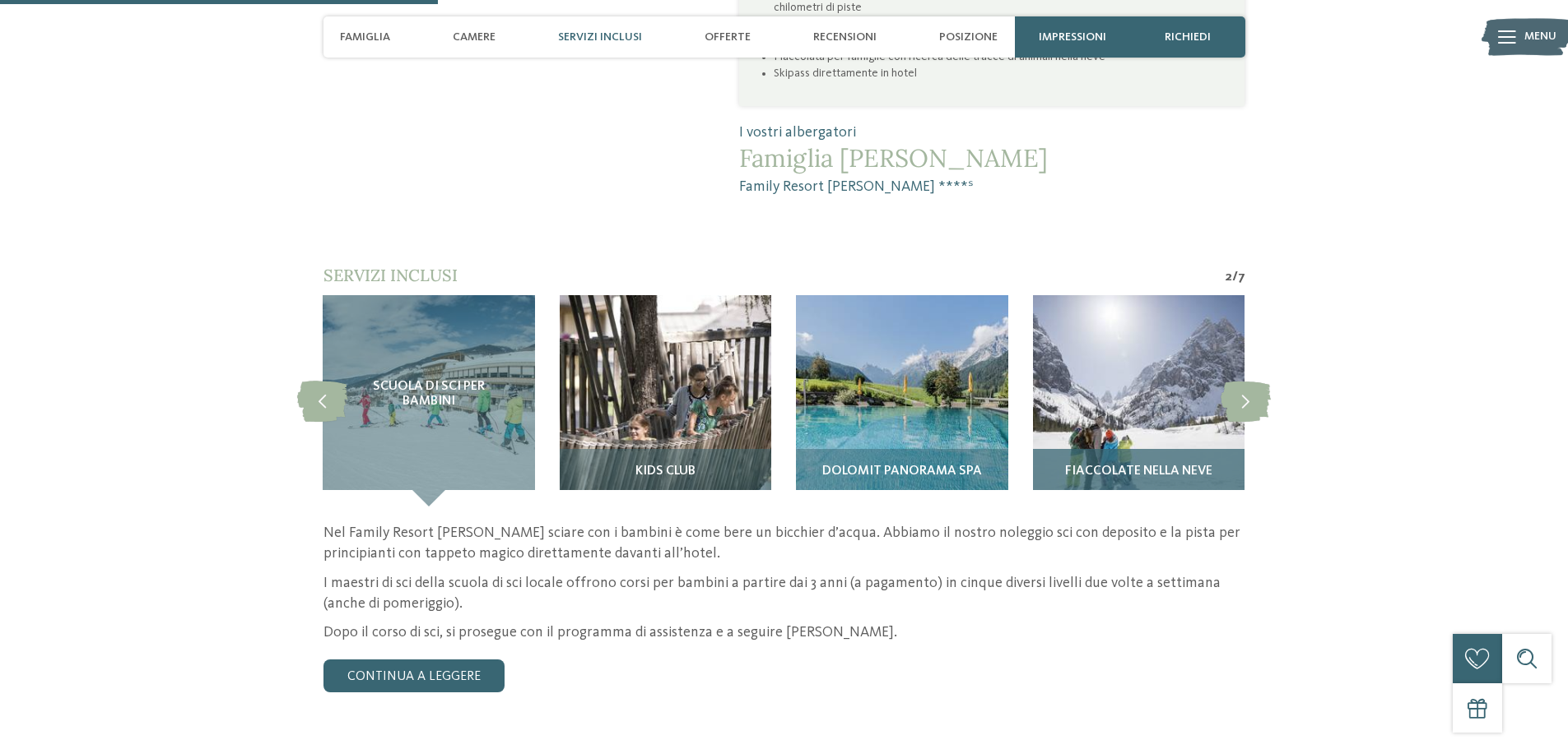
click at [1133, 322] on img at bounding box center [1139, 401] width 212 height 212
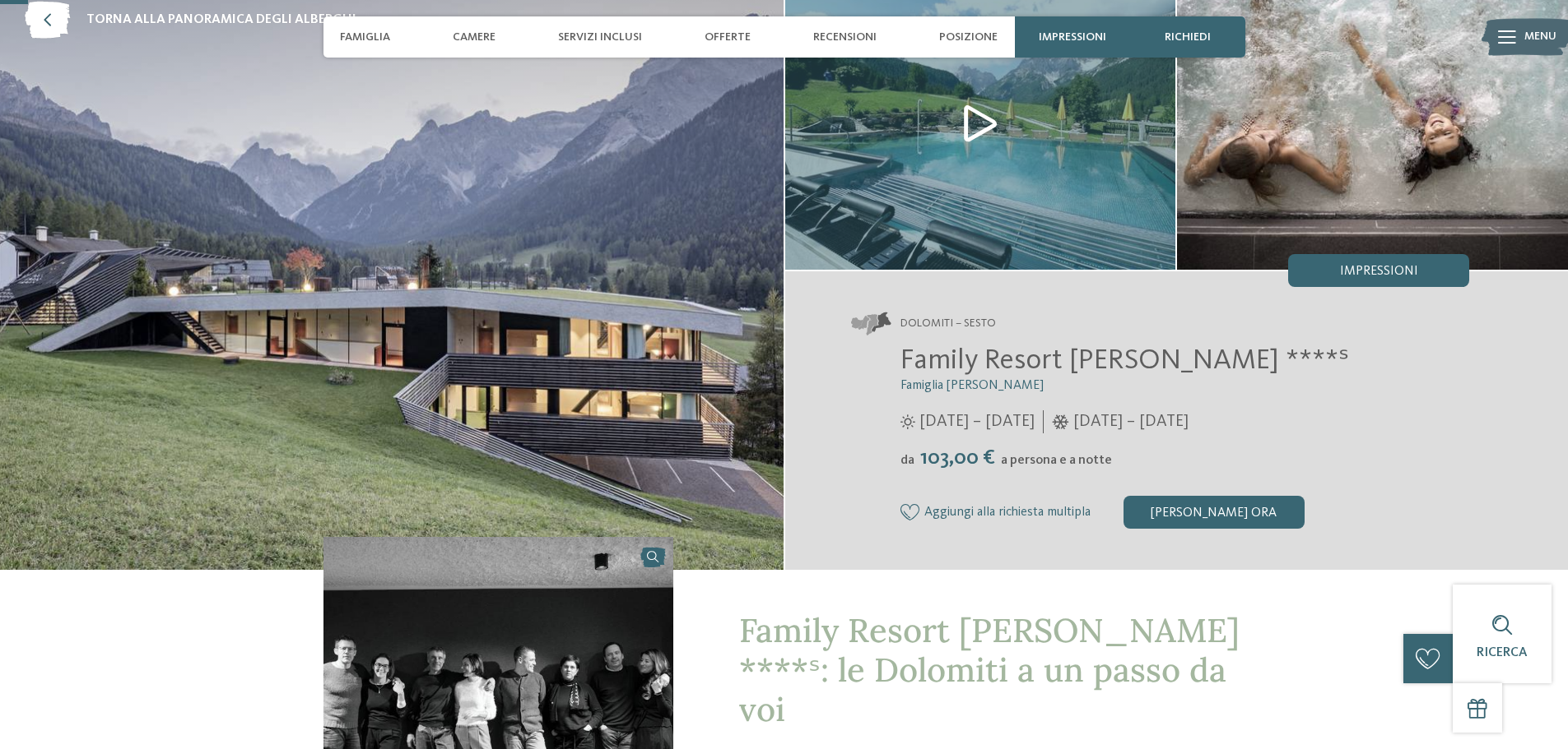
scroll to position [82, 0]
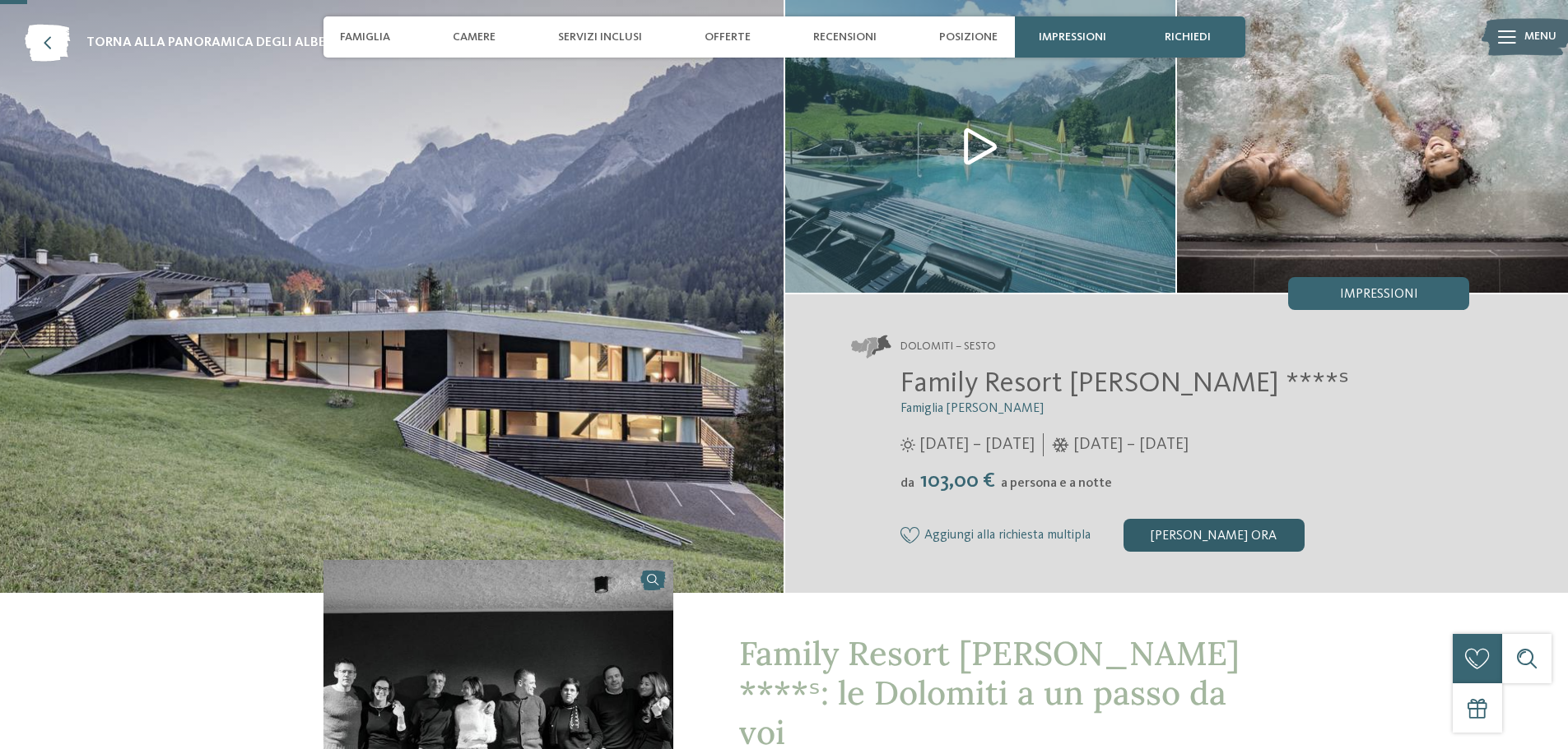
click at [1218, 530] on div "[PERSON_NAME] ora" at bounding box center [1213, 535] width 181 height 33
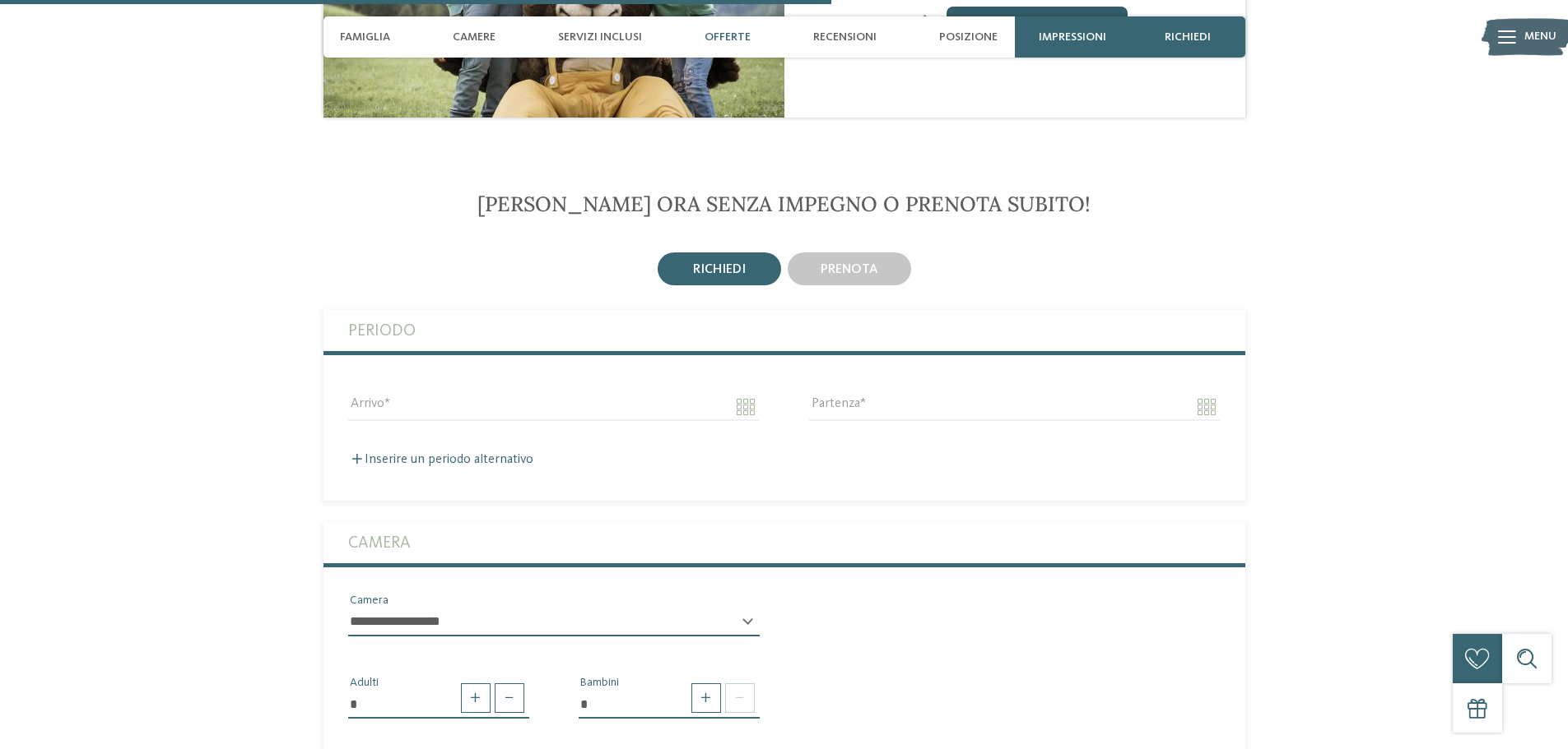
scroll to position [2554, 0]
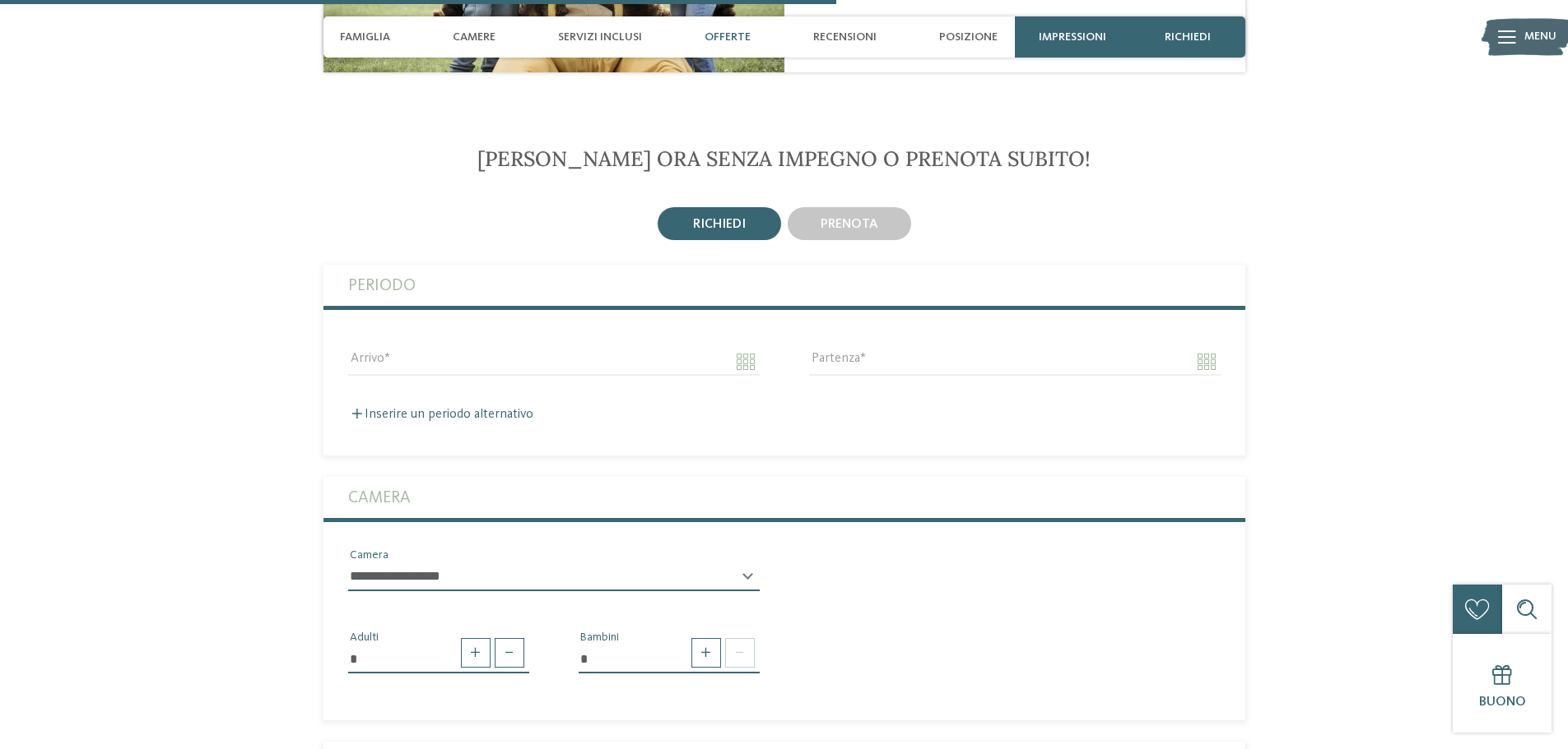
click at [743, 564] on select "**********" at bounding box center [554, 578] width 411 height 28
click at [919, 547] on div "**********" at bounding box center [784, 576] width 922 height 58
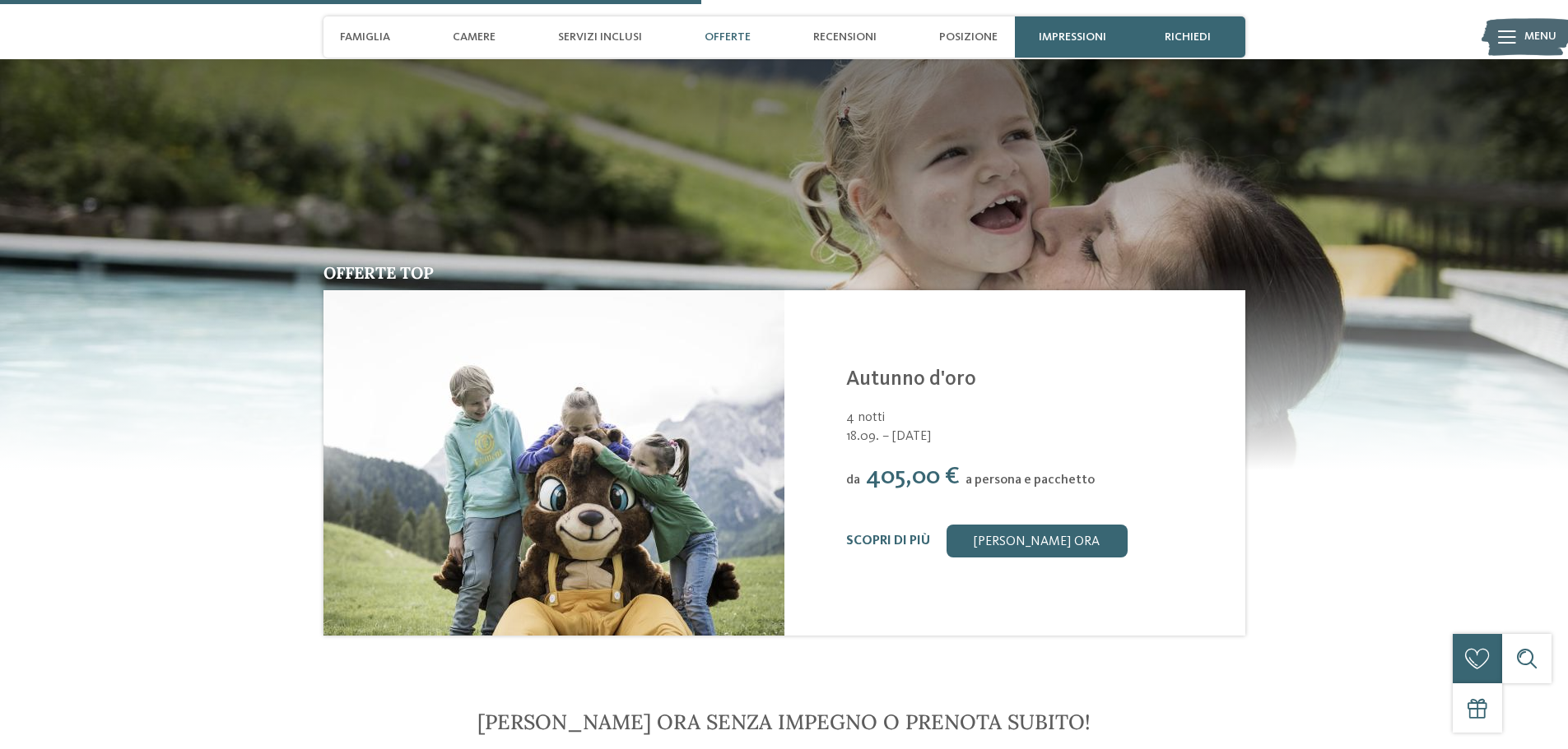
scroll to position [1732, 0]
